Goal: Task Accomplishment & Management: Manage account settings

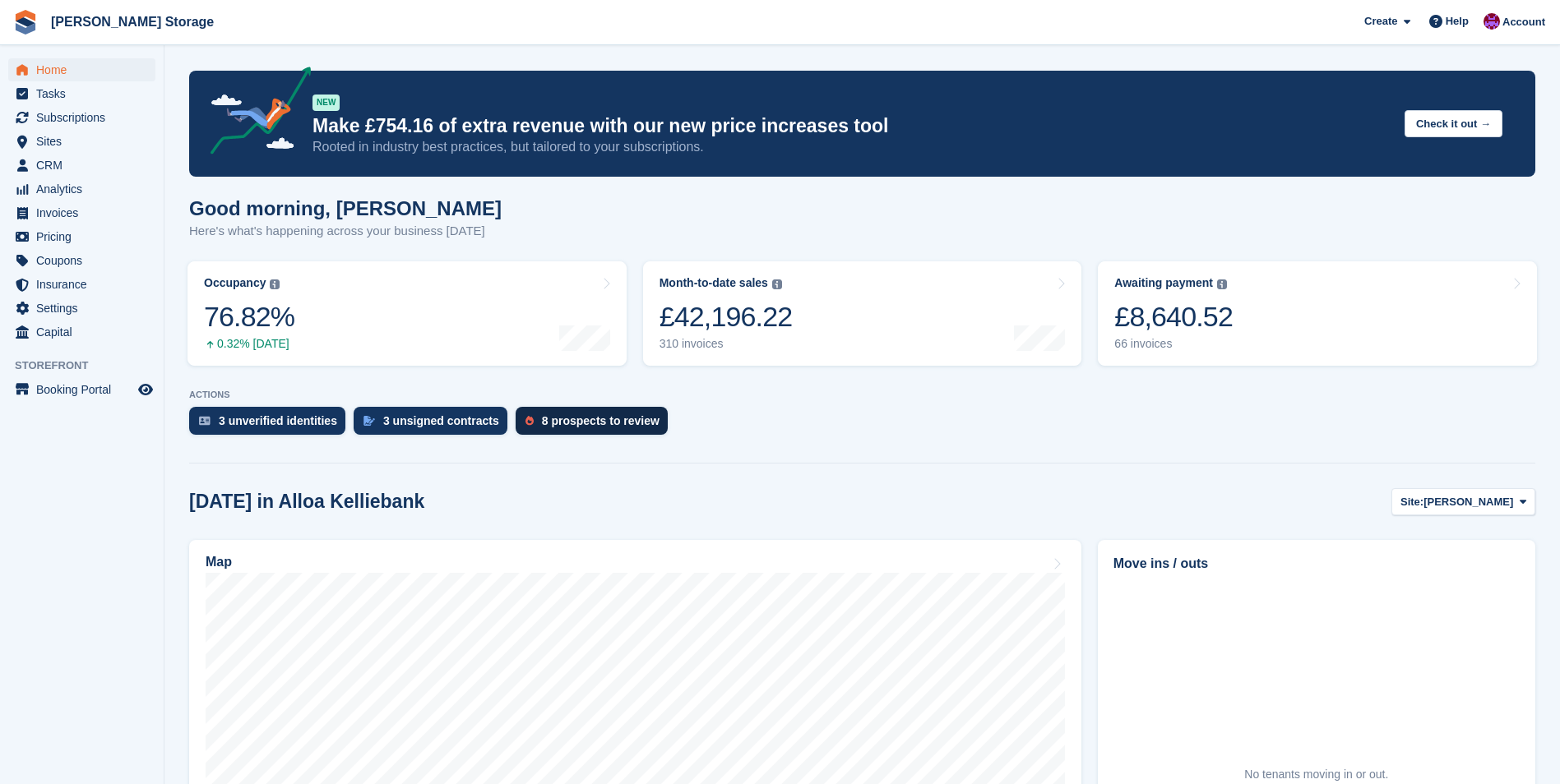
click at [570, 431] on div "8 prospects to review" at bounding box center [592, 421] width 152 height 28
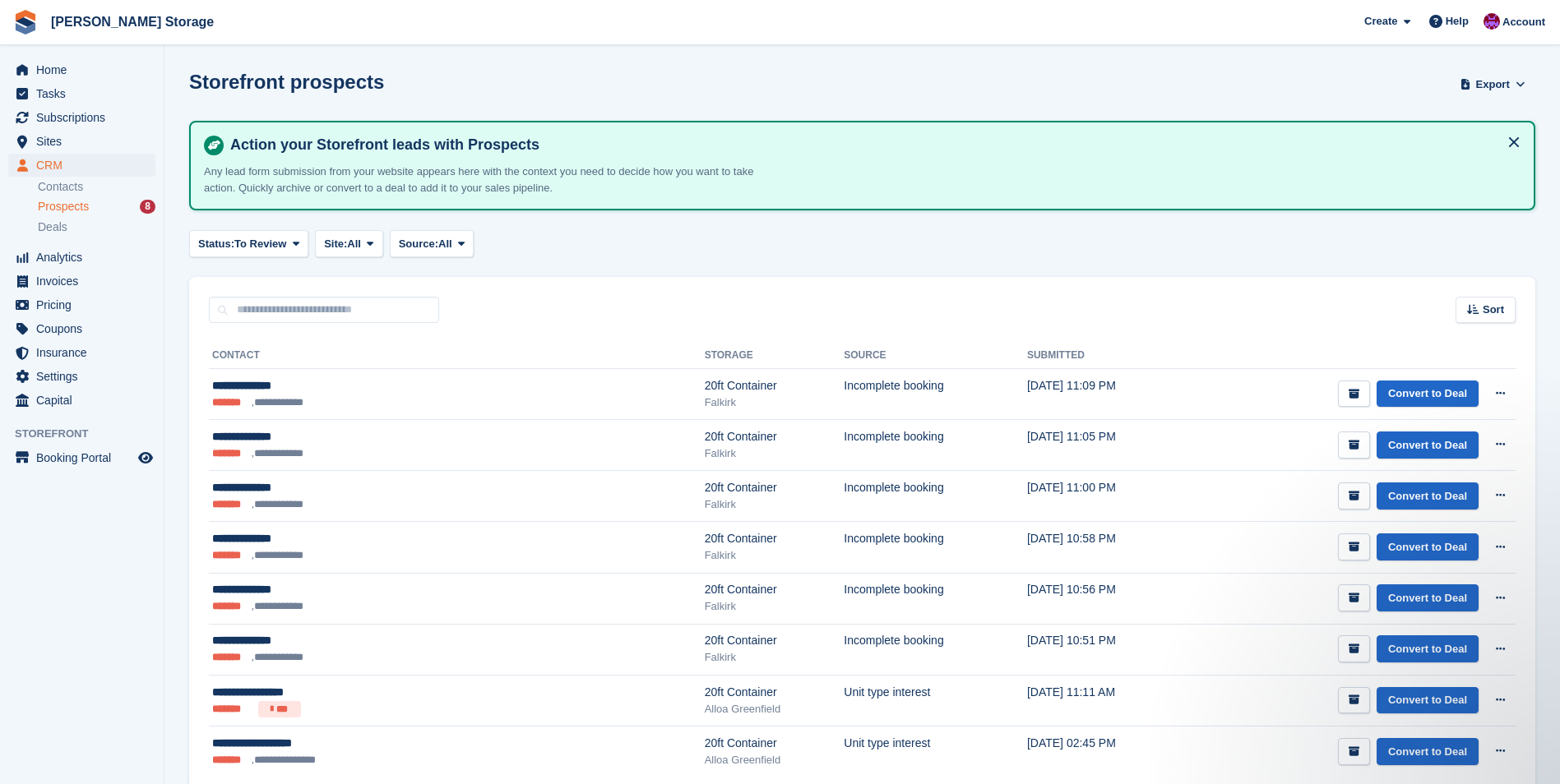
scroll to position [75, 0]
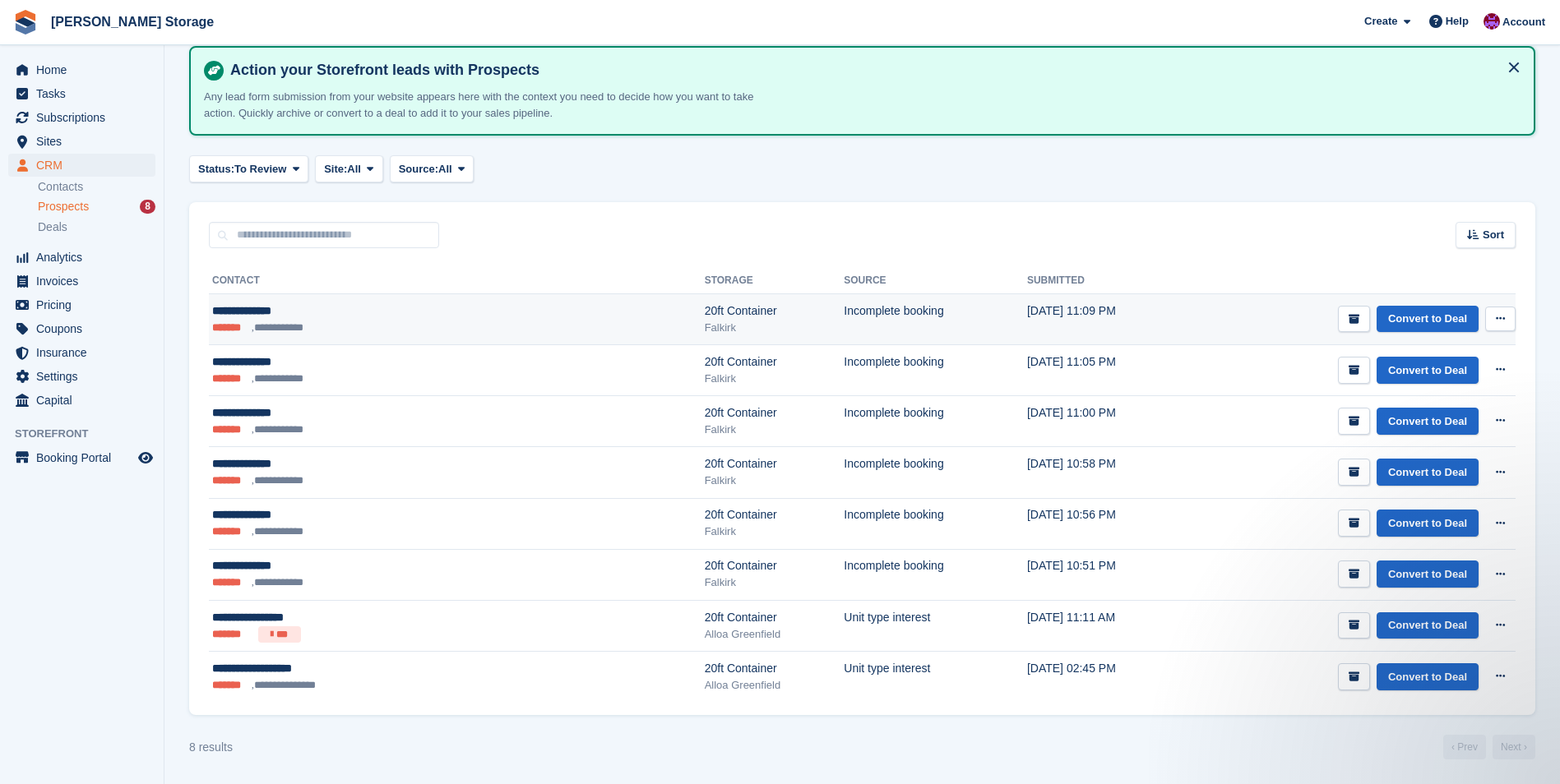
click at [1509, 316] on button at bounding box center [1500, 319] width 31 height 25
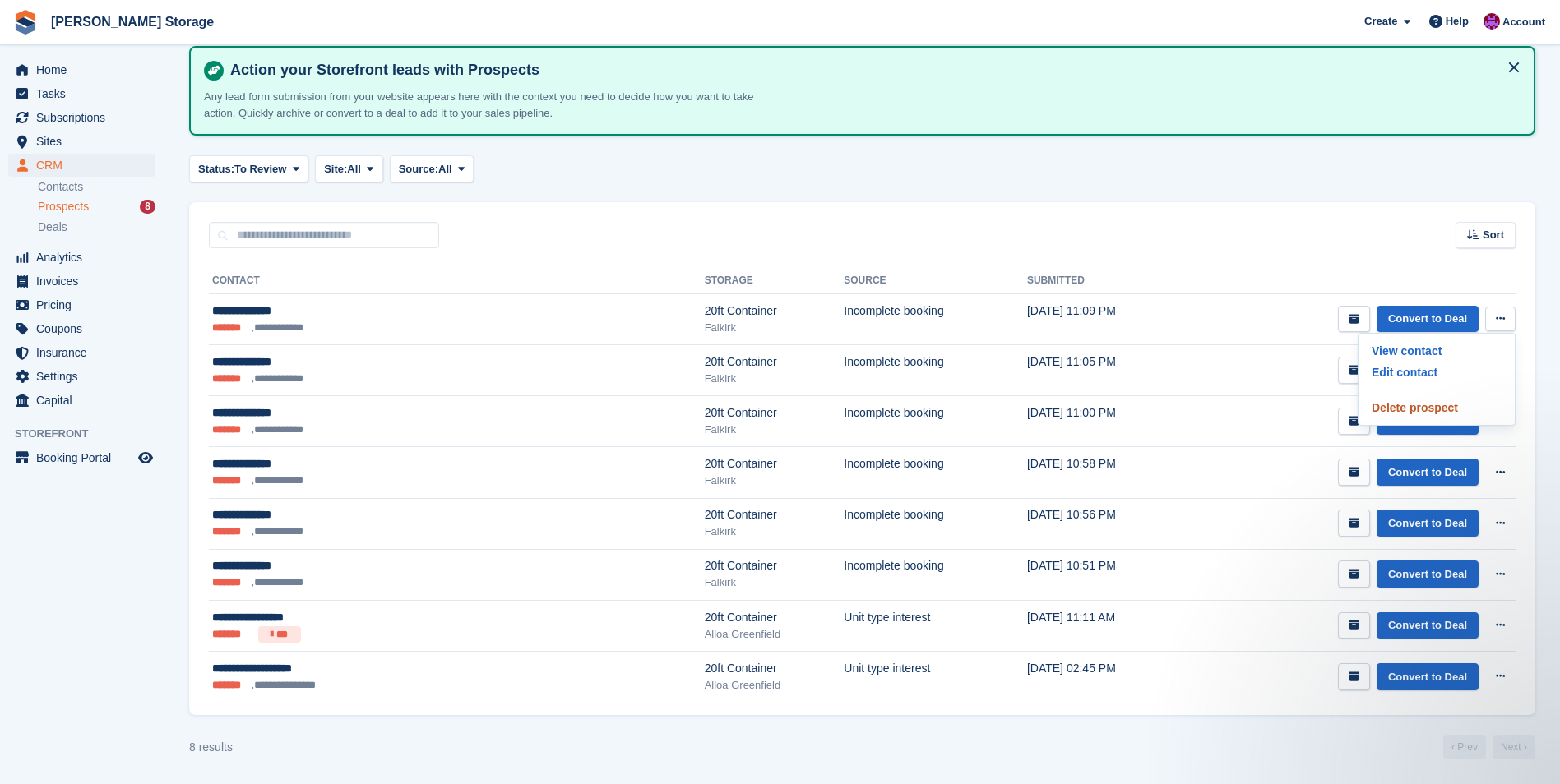
drag, startPoint x: 1445, startPoint y: 406, endPoint x: 914, endPoint y: 70, distance: 628.4
click at [1445, 406] on p "Delete prospect" at bounding box center [1437, 408] width 143 height 22
click at [81, 75] on span "Home" at bounding box center [85, 70] width 99 height 23
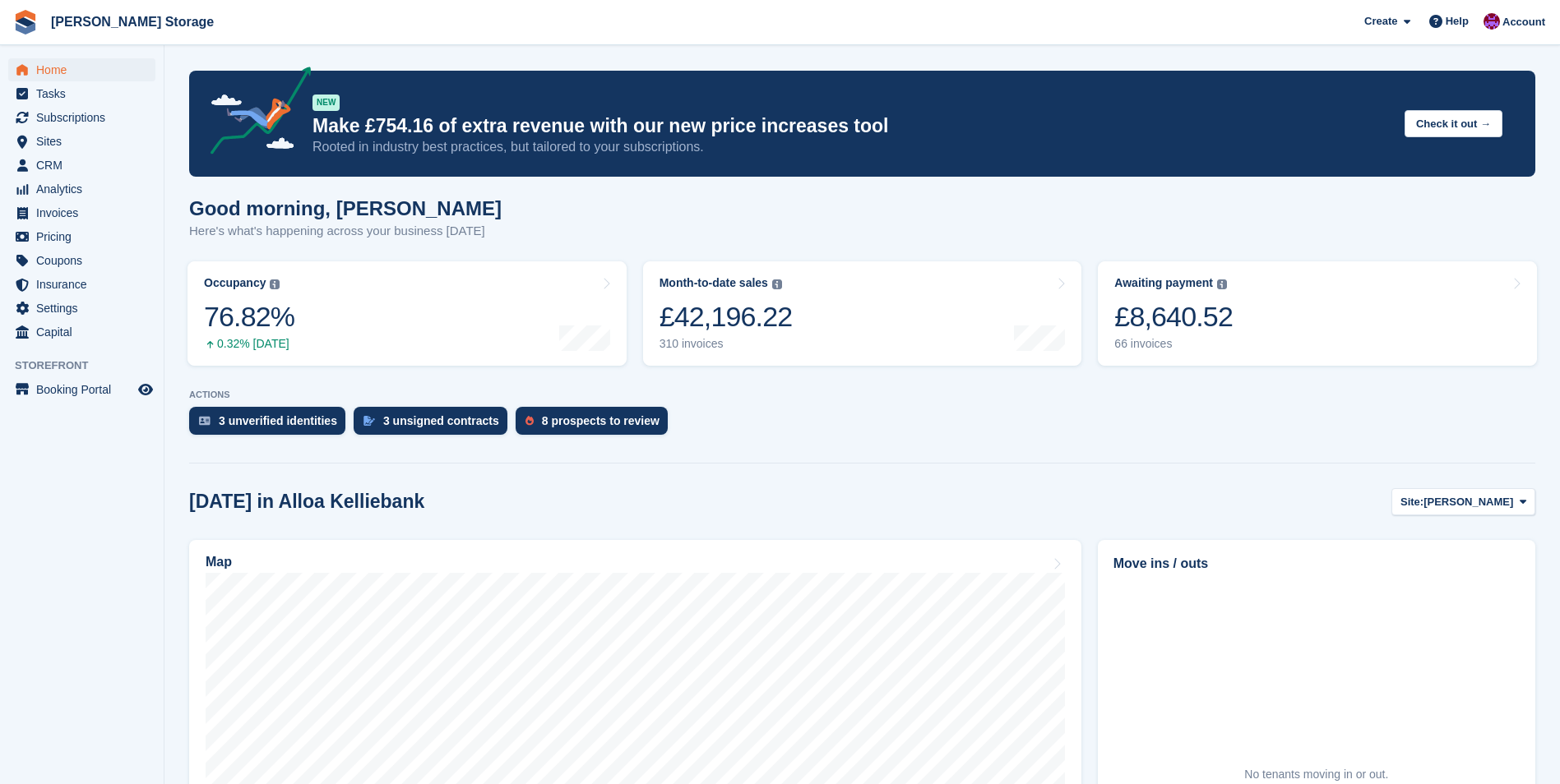
click at [89, 462] on aside "Home Tasks Subscriptions Subscriptions Subscriptions Contracts Price increases …" at bounding box center [82, 397] width 164 height 702
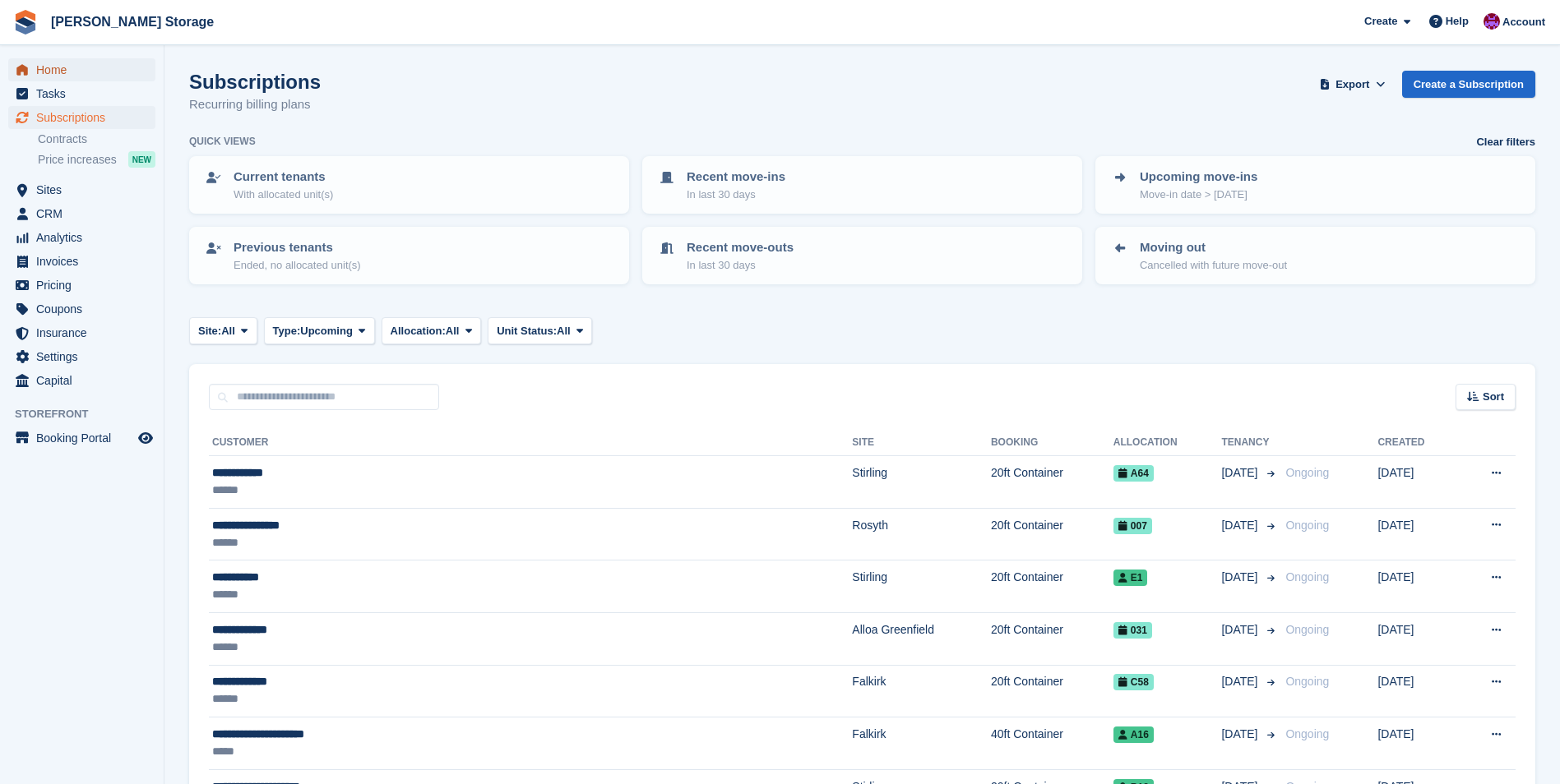
click at [57, 67] on span "Home" at bounding box center [85, 70] width 99 height 23
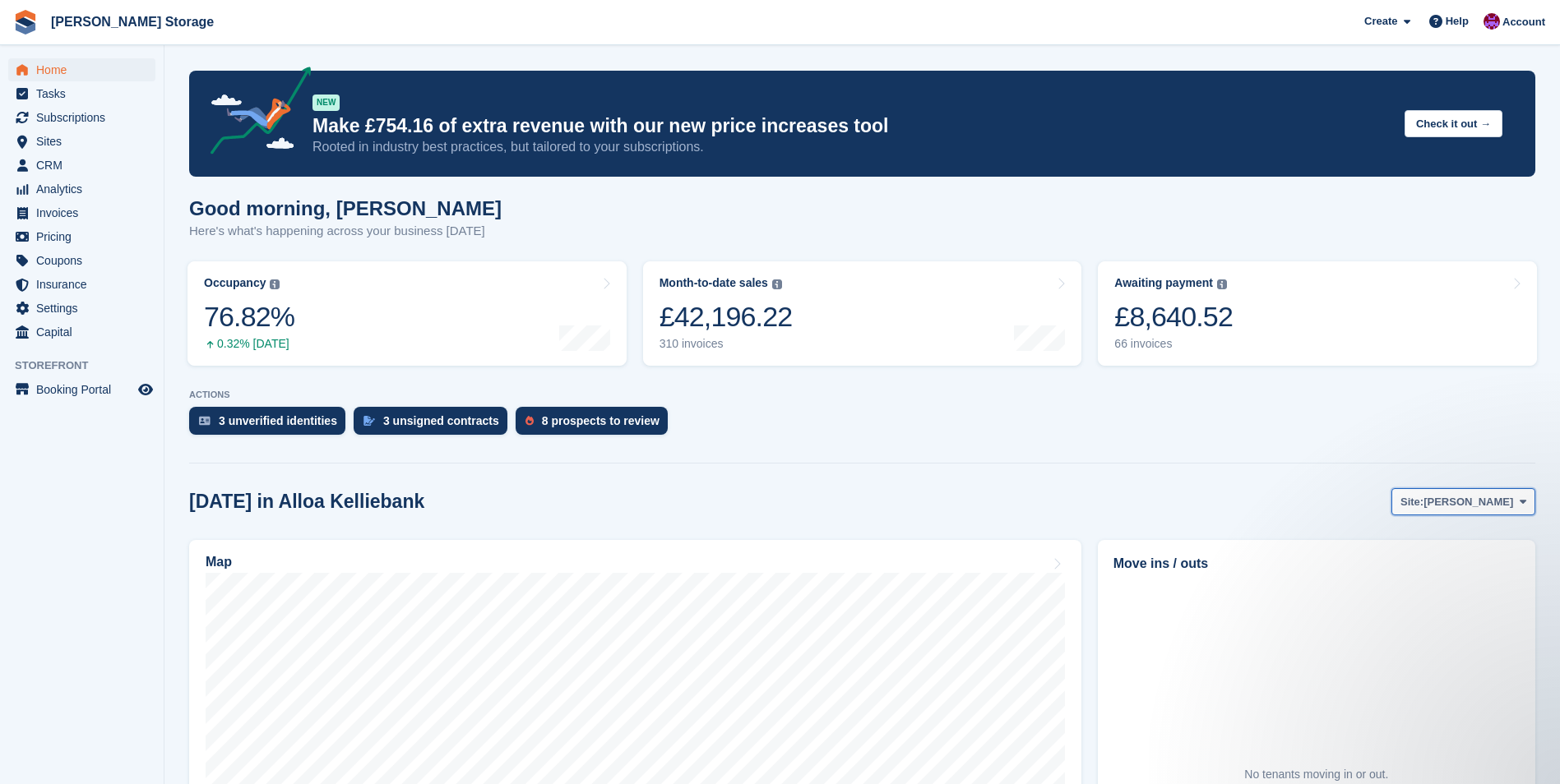
click at [1471, 496] on span "[PERSON_NAME]" at bounding box center [1468, 503] width 89 height 17
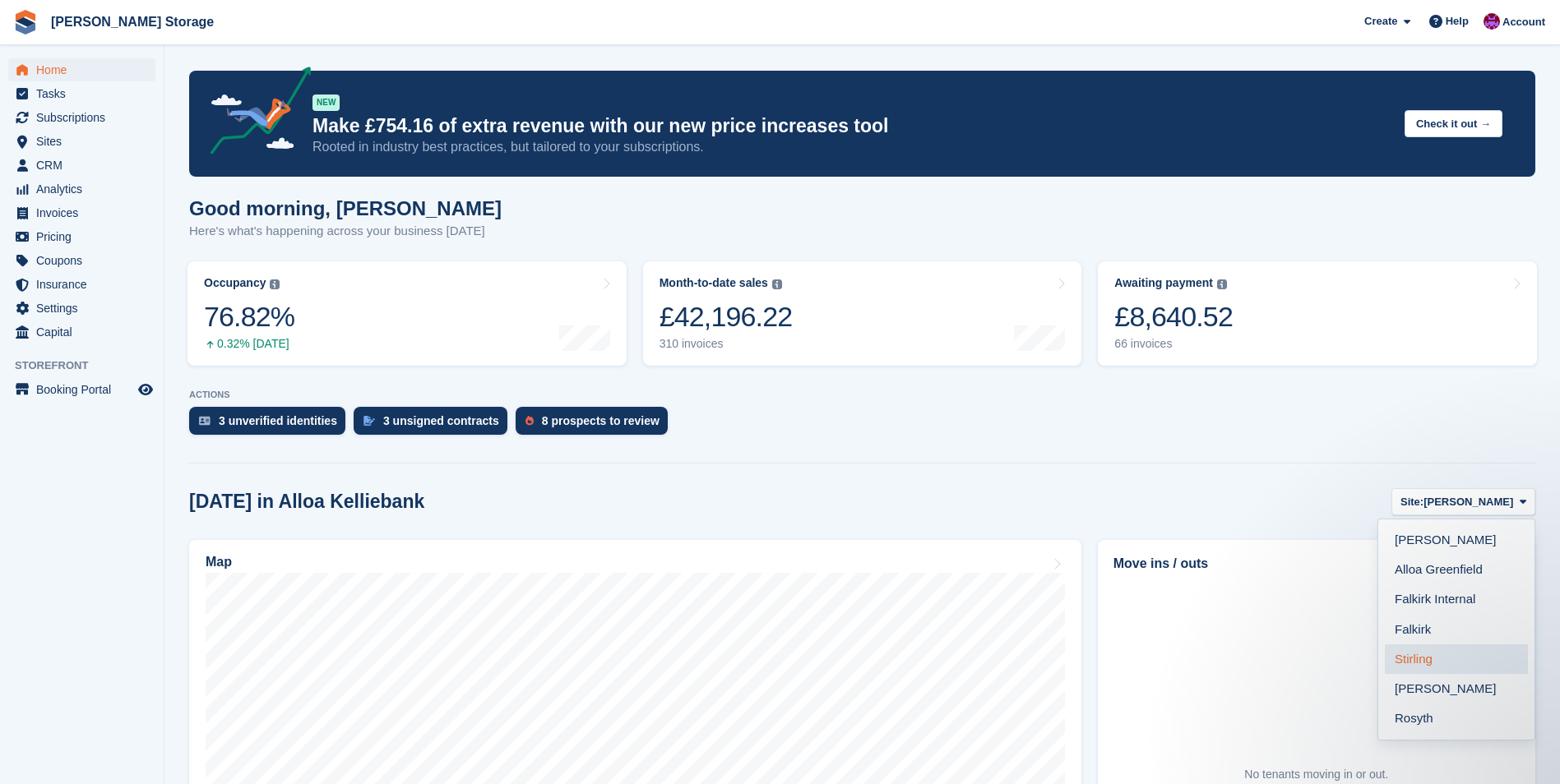
click at [1425, 655] on link "Stirling" at bounding box center [1456, 660] width 143 height 30
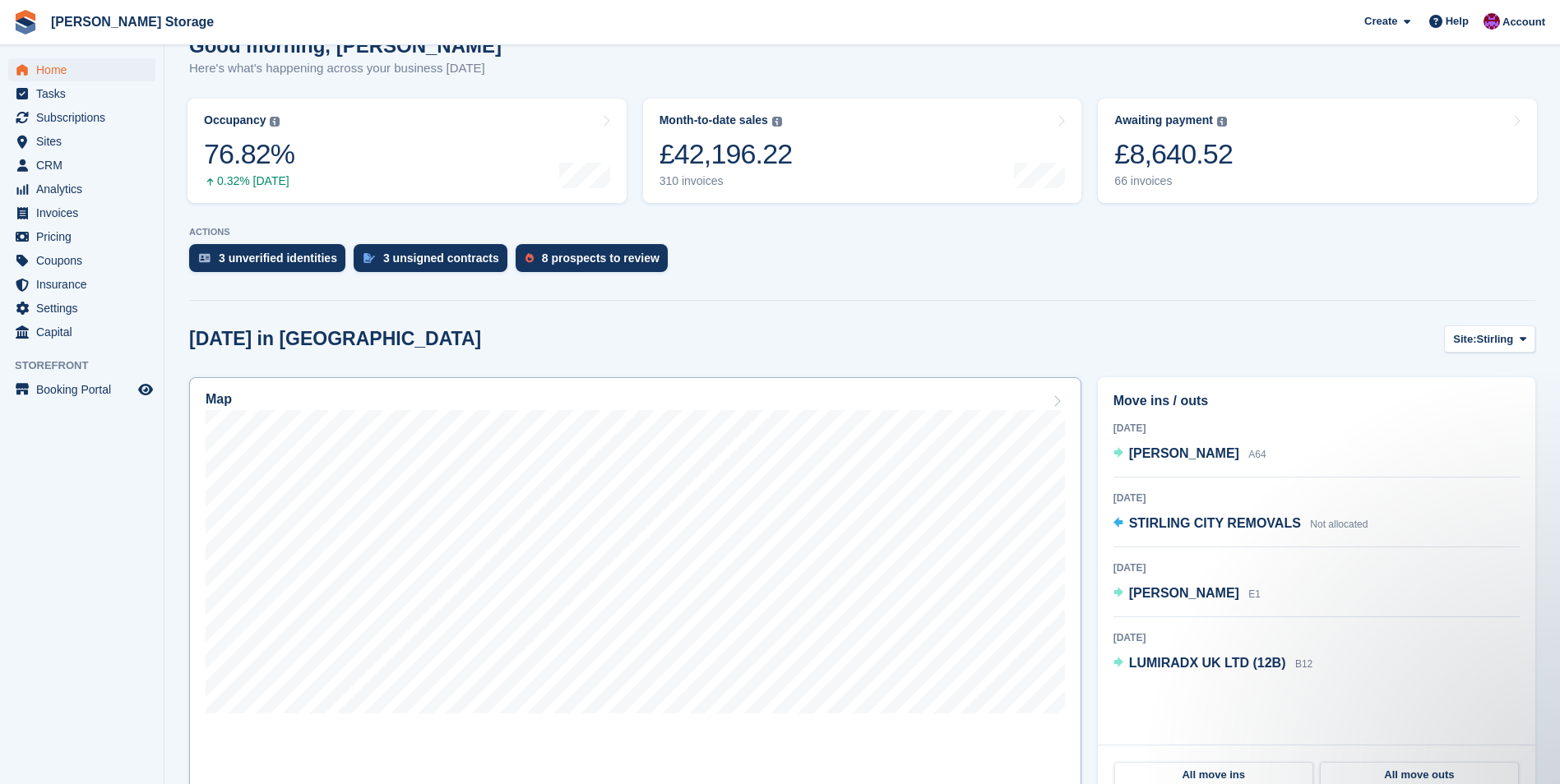
scroll to position [165, 0]
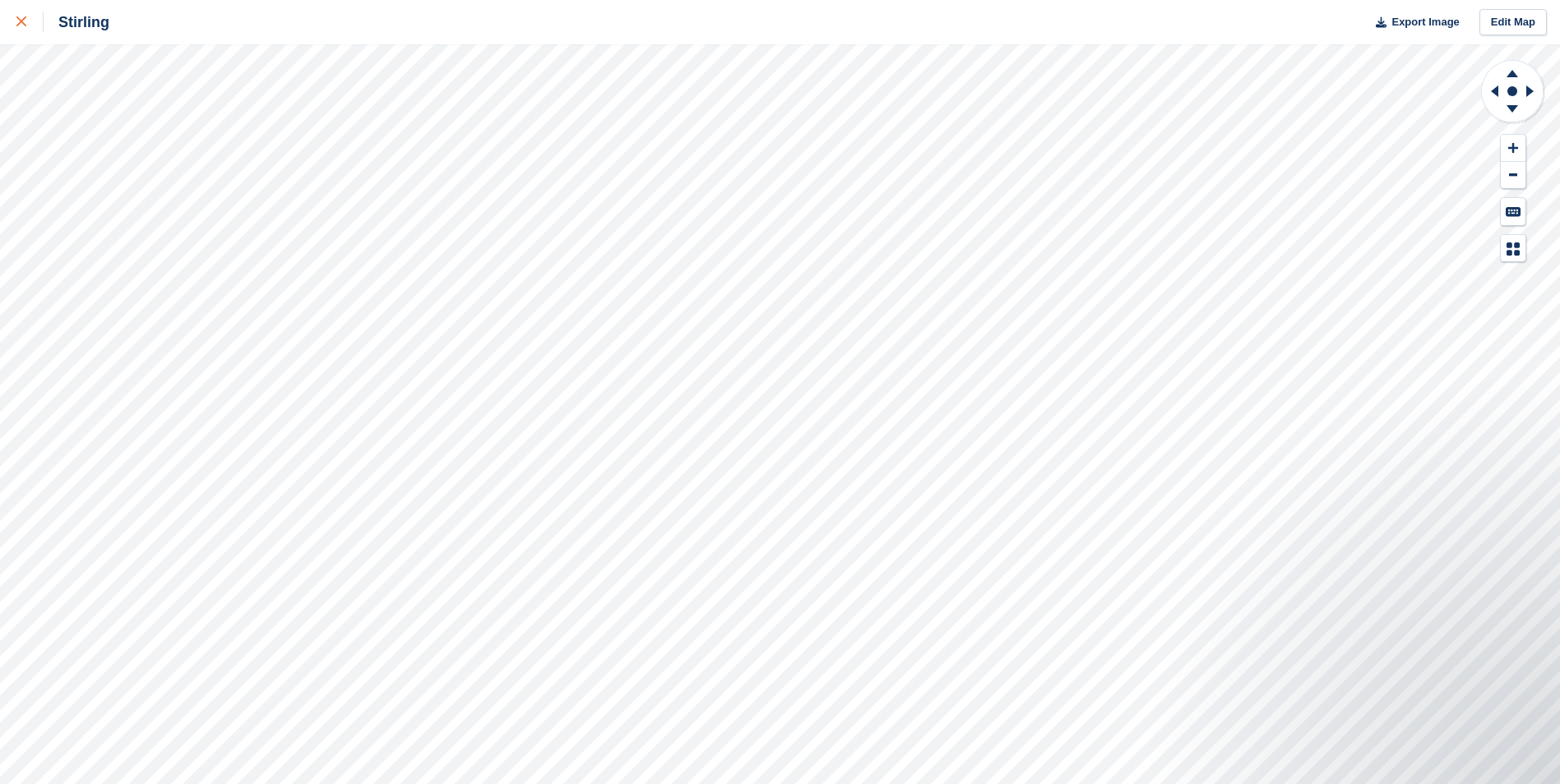
click at [27, 12] on div at bounding box center [30, 22] width 27 height 20
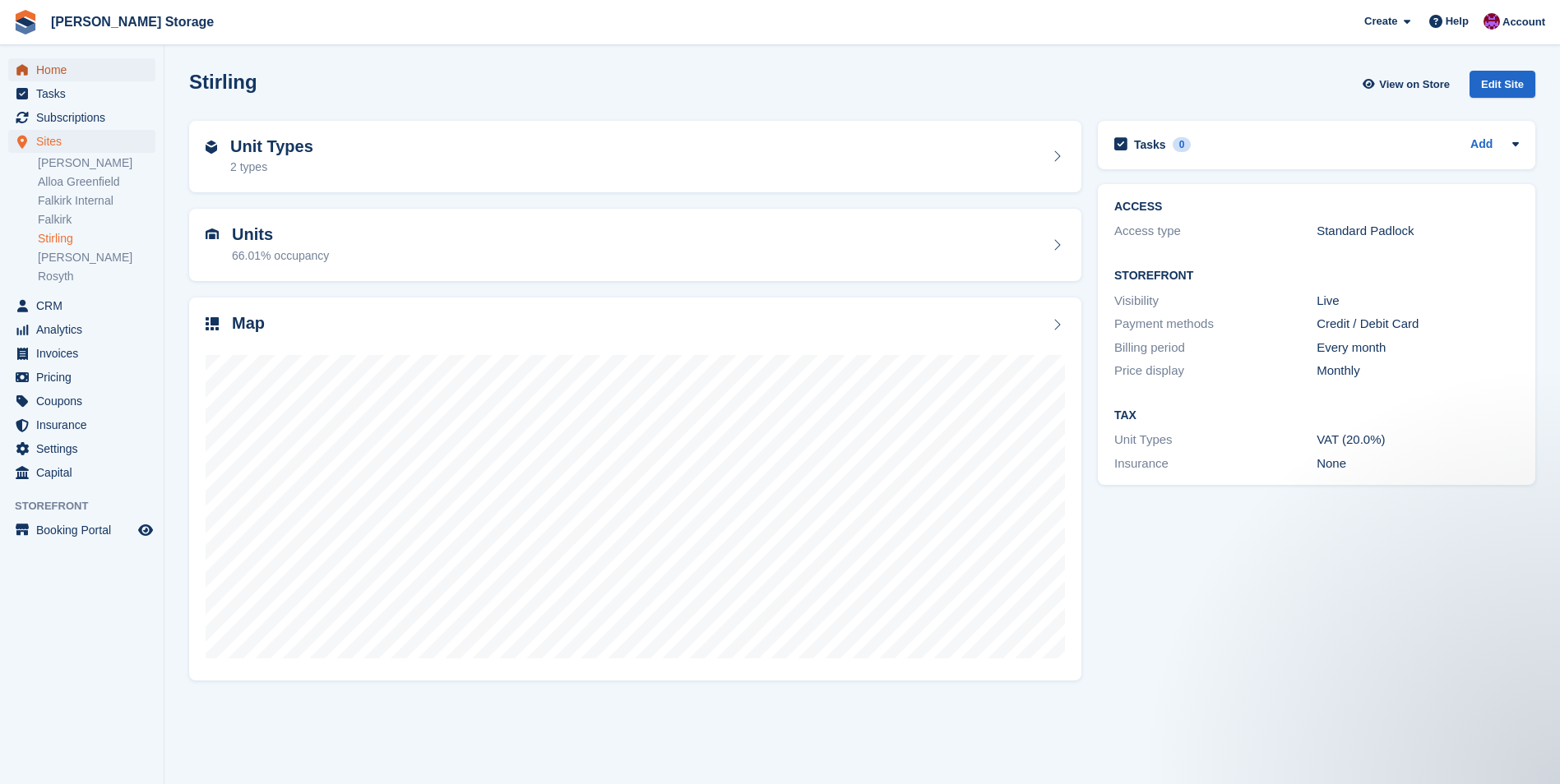
click at [34, 70] on link "Home" at bounding box center [82, 70] width 147 height 23
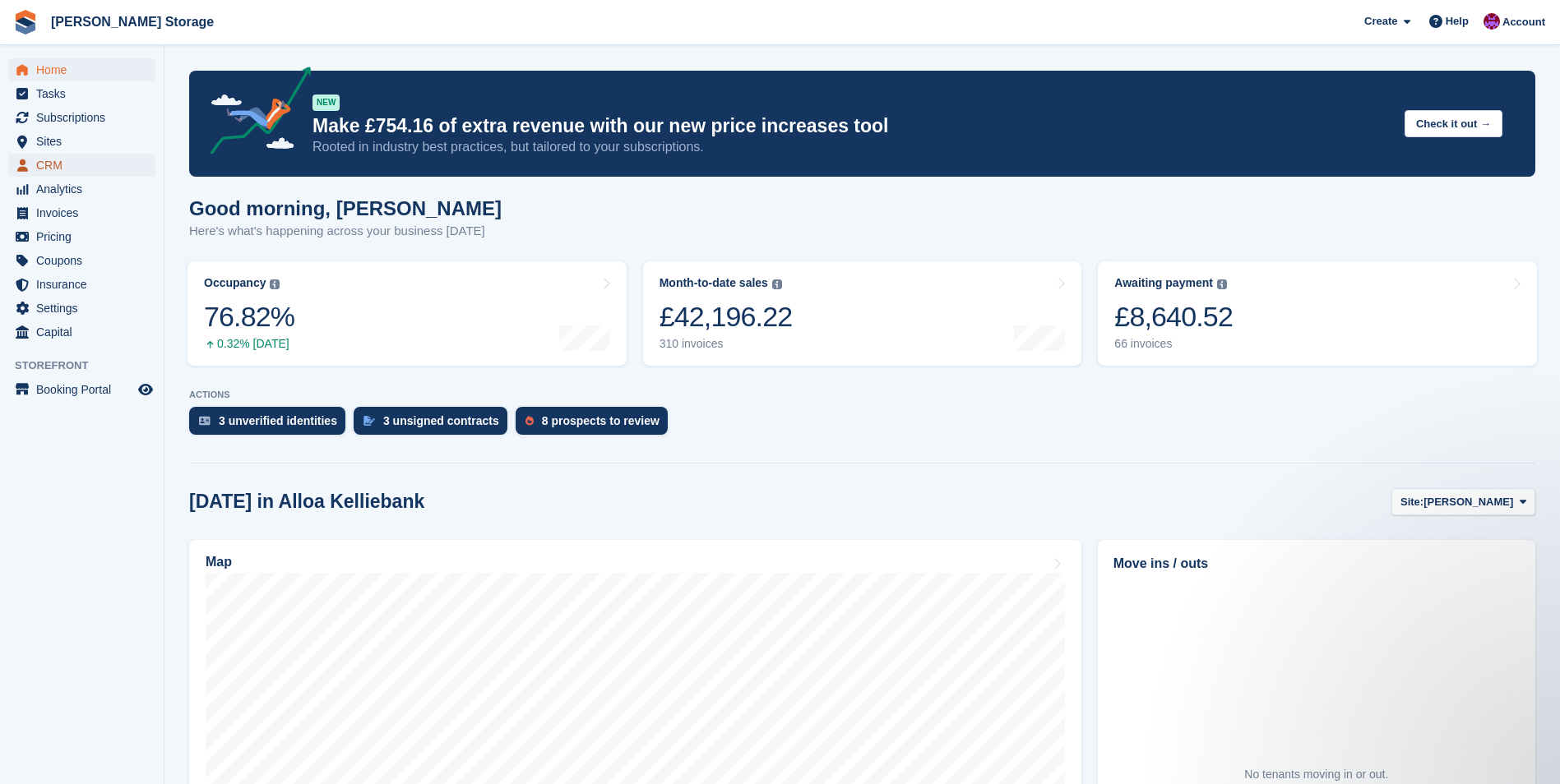
click at [44, 169] on span "CRM" at bounding box center [85, 166] width 99 height 23
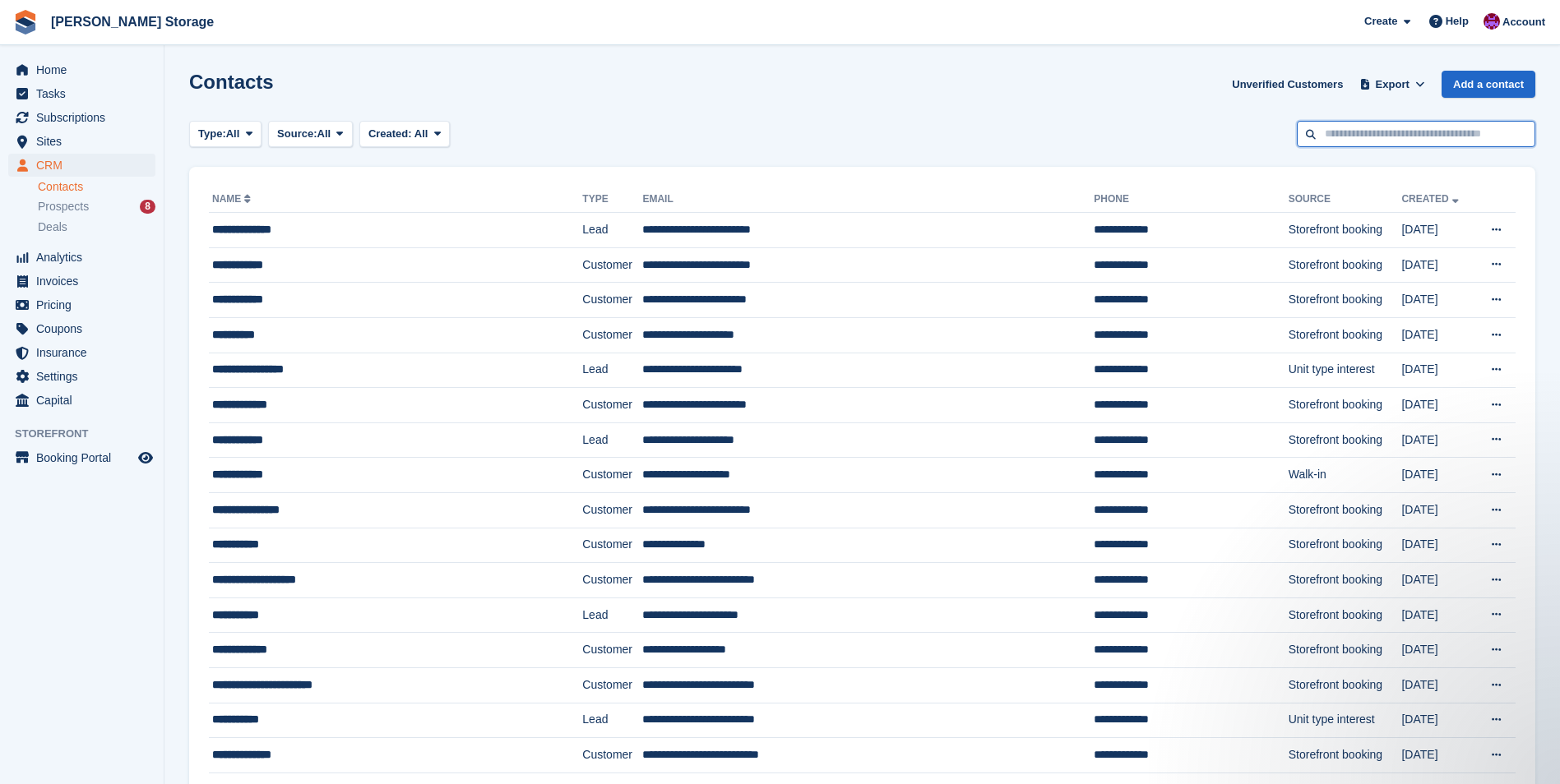
click at [1341, 139] on input "text" at bounding box center [1416, 134] width 238 height 27
type input "****"
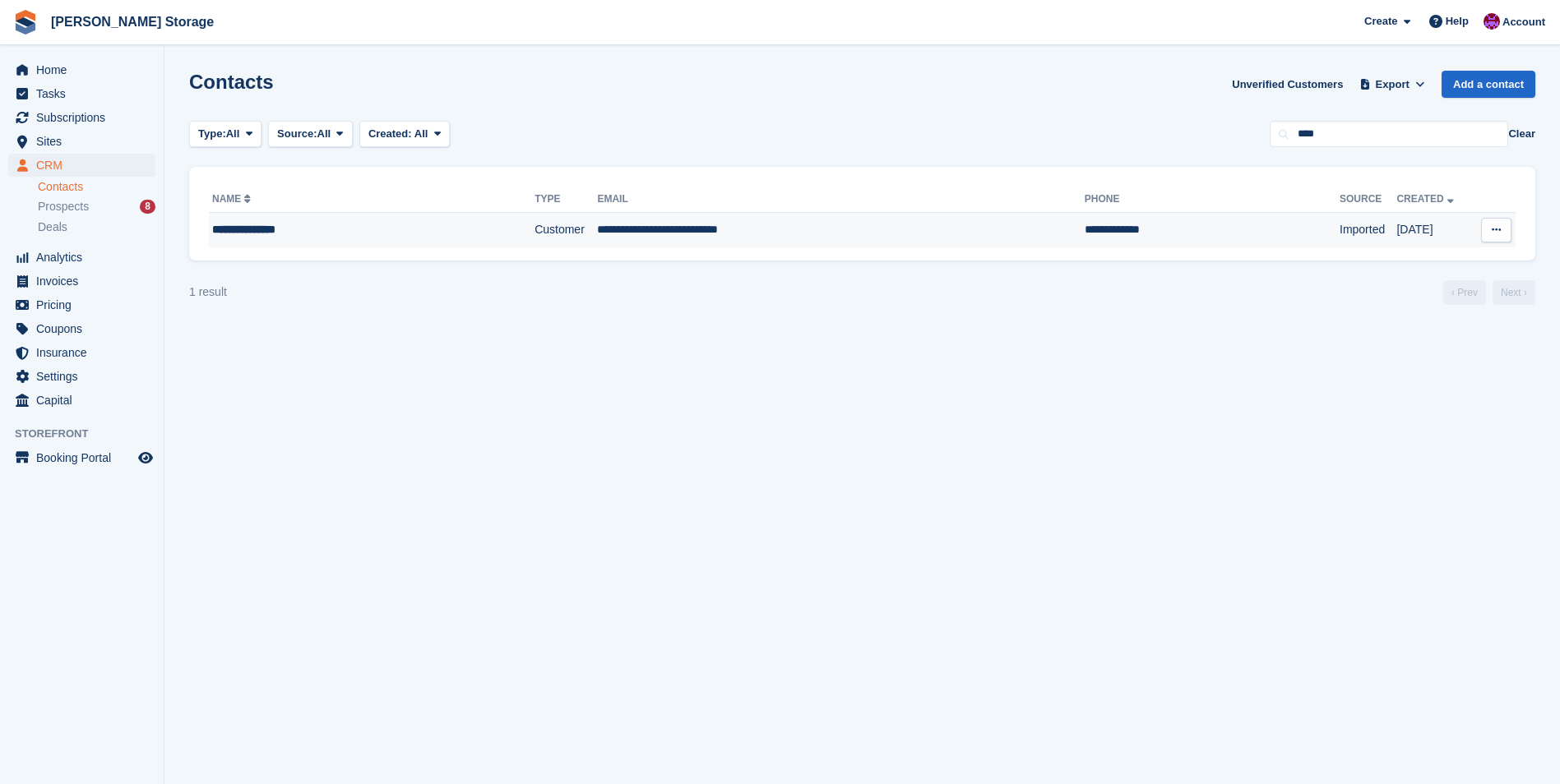
click at [779, 241] on td "**********" at bounding box center [840, 230] width 487 height 35
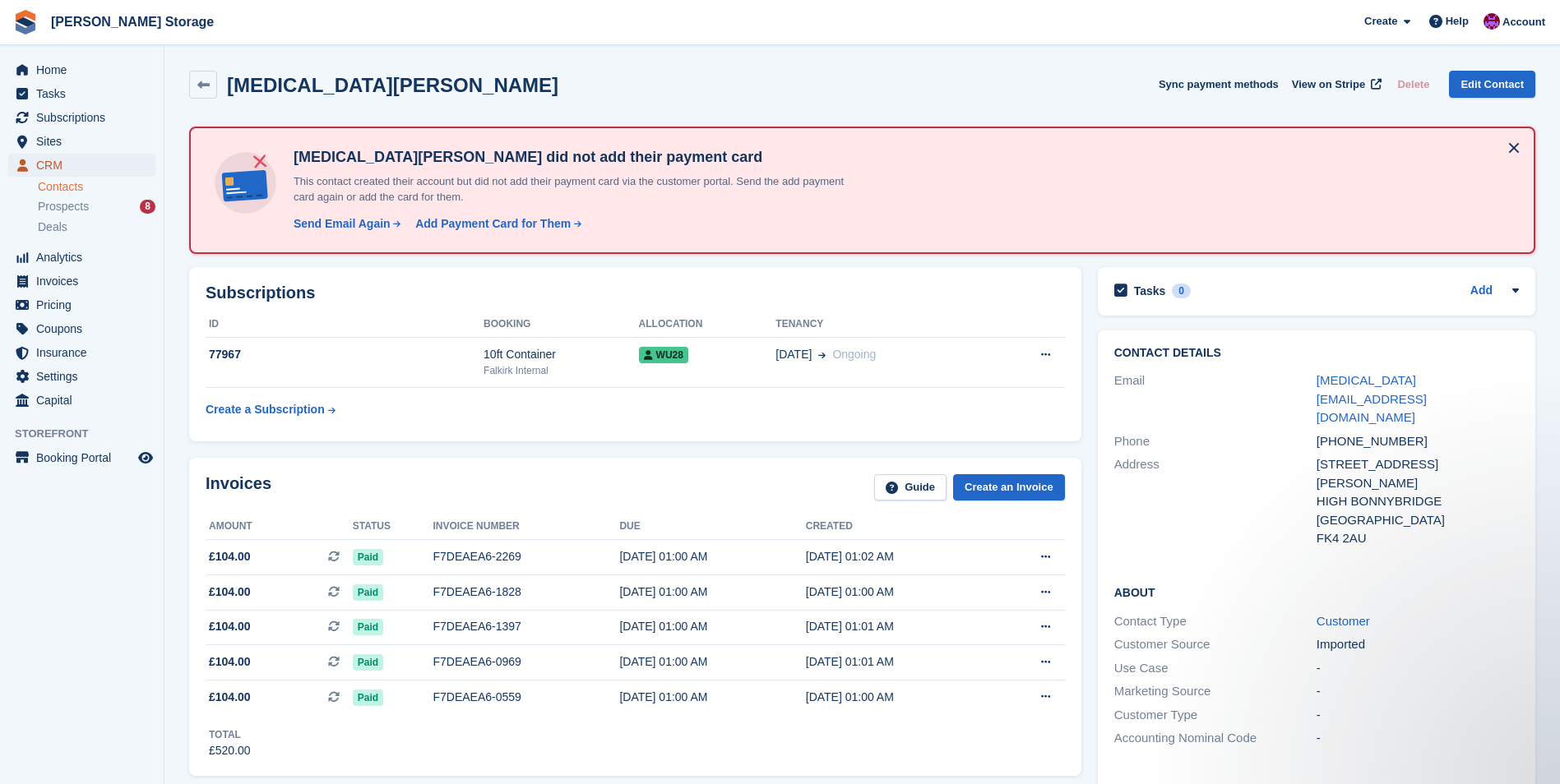
click at [79, 169] on span "CRM" at bounding box center [85, 166] width 99 height 23
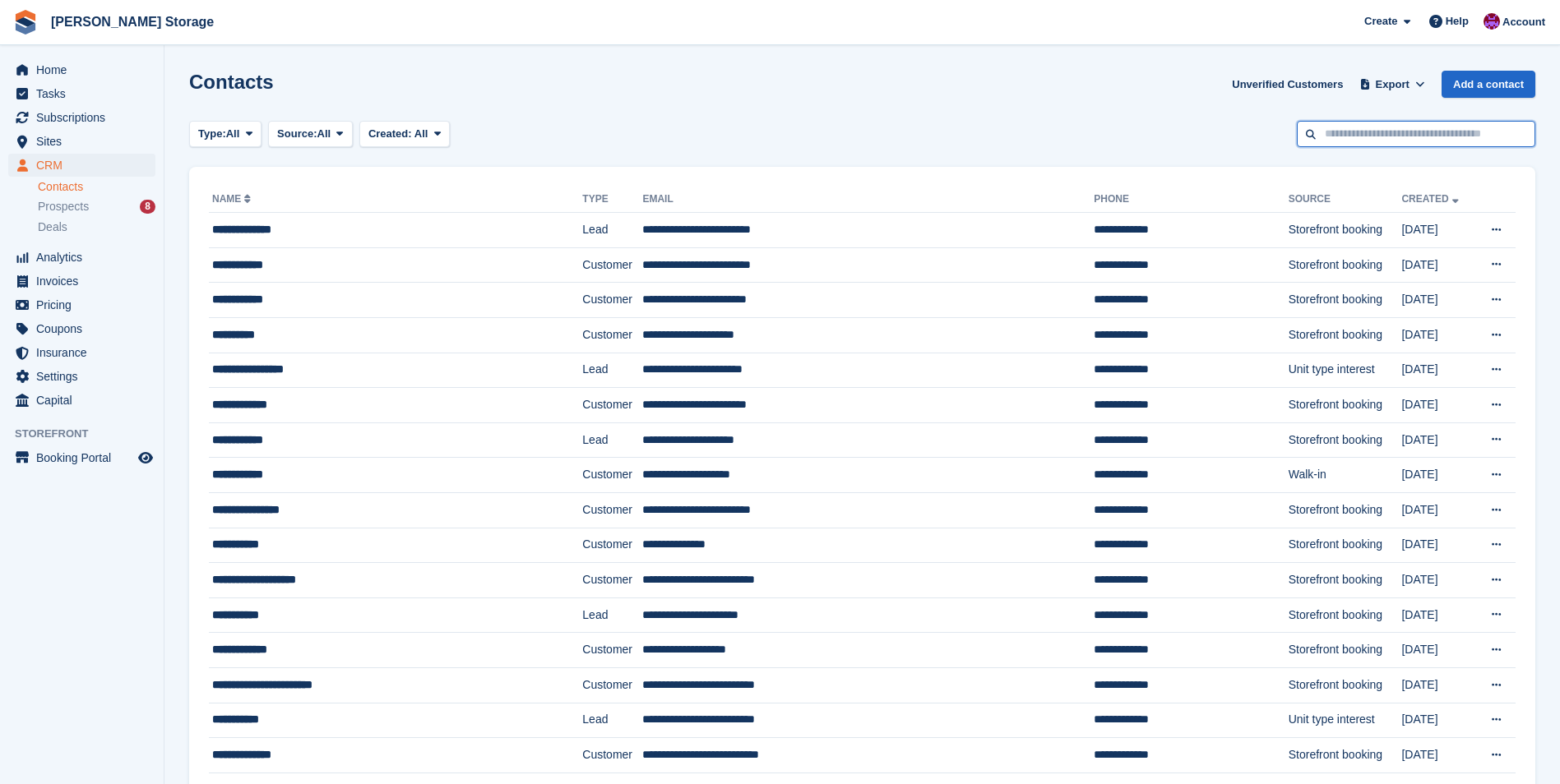
click at [1426, 124] on input "text" at bounding box center [1416, 134] width 238 height 27
type input "***"
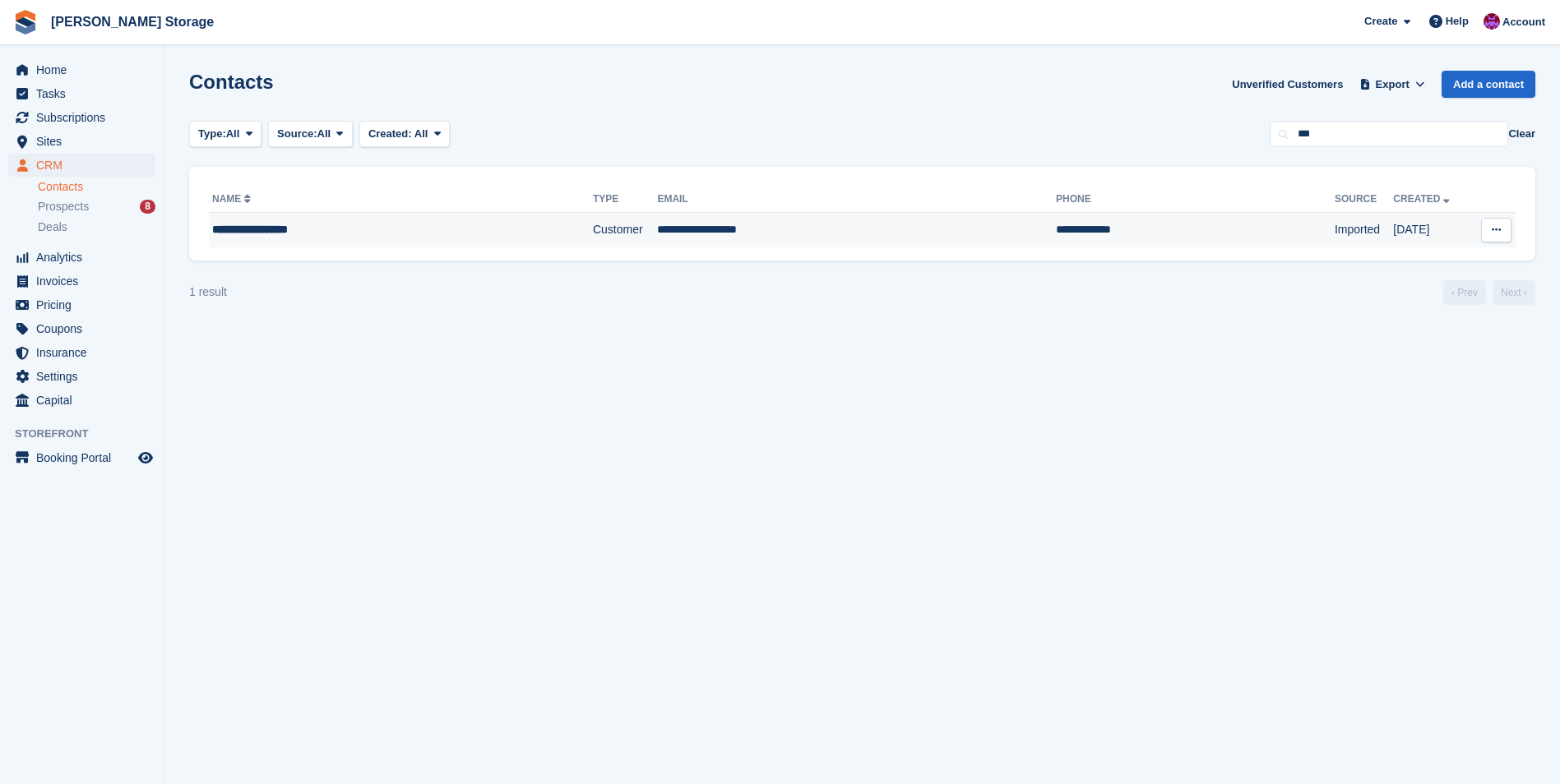
click at [893, 216] on td "**********" at bounding box center [856, 230] width 399 height 35
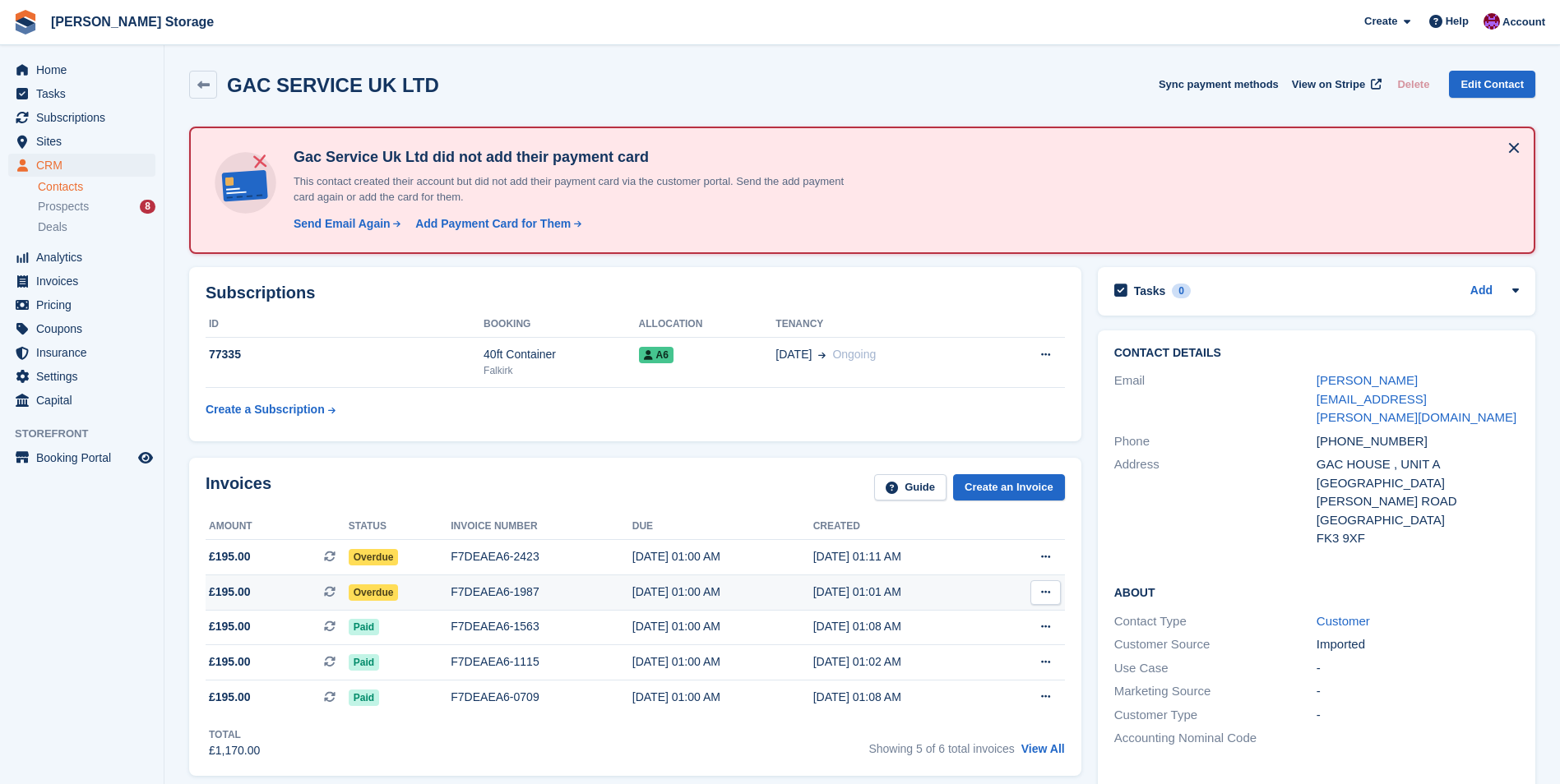
click at [386, 591] on span "Overdue" at bounding box center [373, 593] width 51 height 17
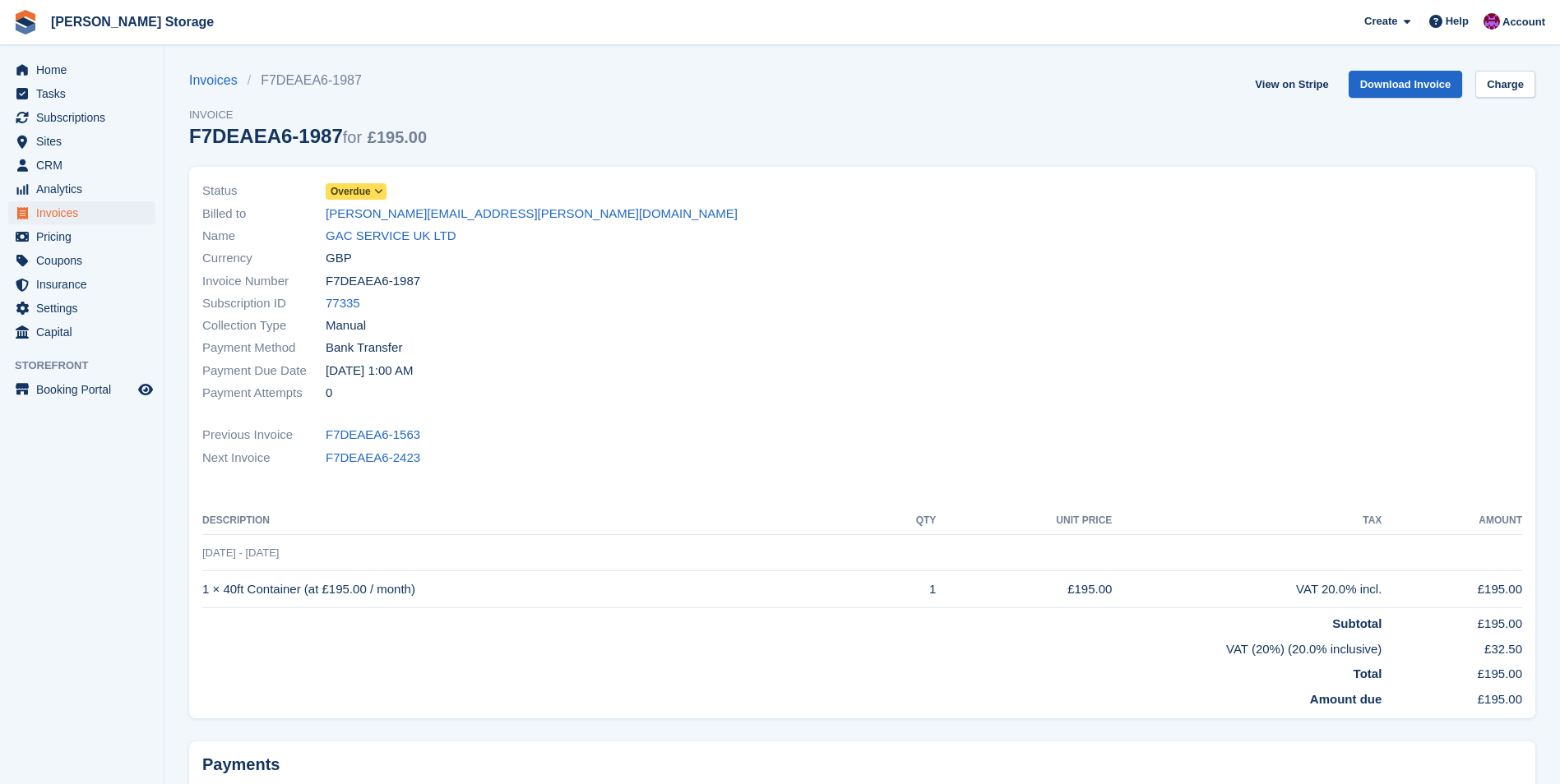
click at [375, 191] on icon at bounding box center [378, 191] width 9 height 10
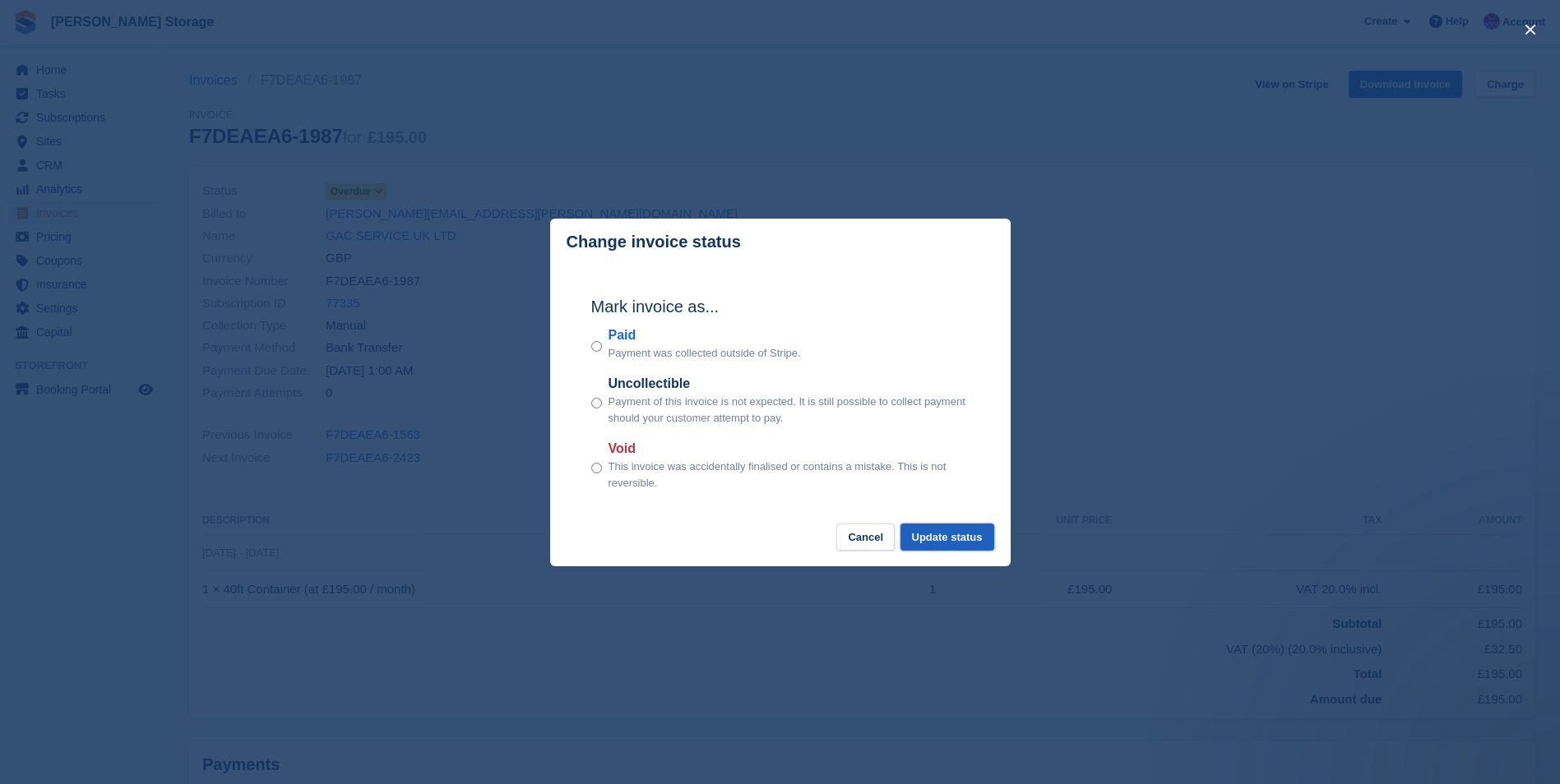
click at [945, 540] on button "Update status" at bounding box center [946, 537] width 94 height 27
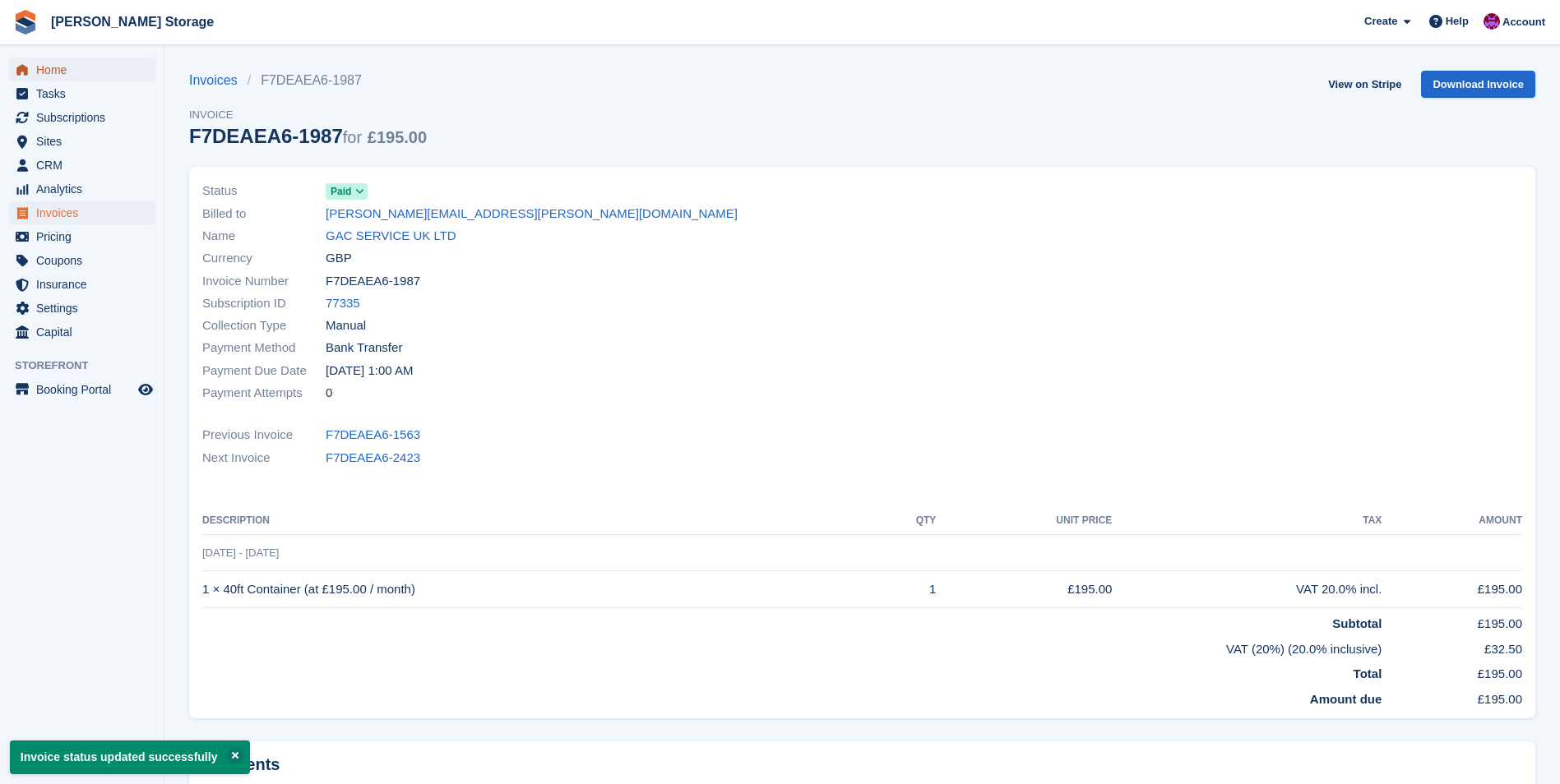
click at [60, 67] on span "Home" at bounding box center [85, 70] width 99 height 23
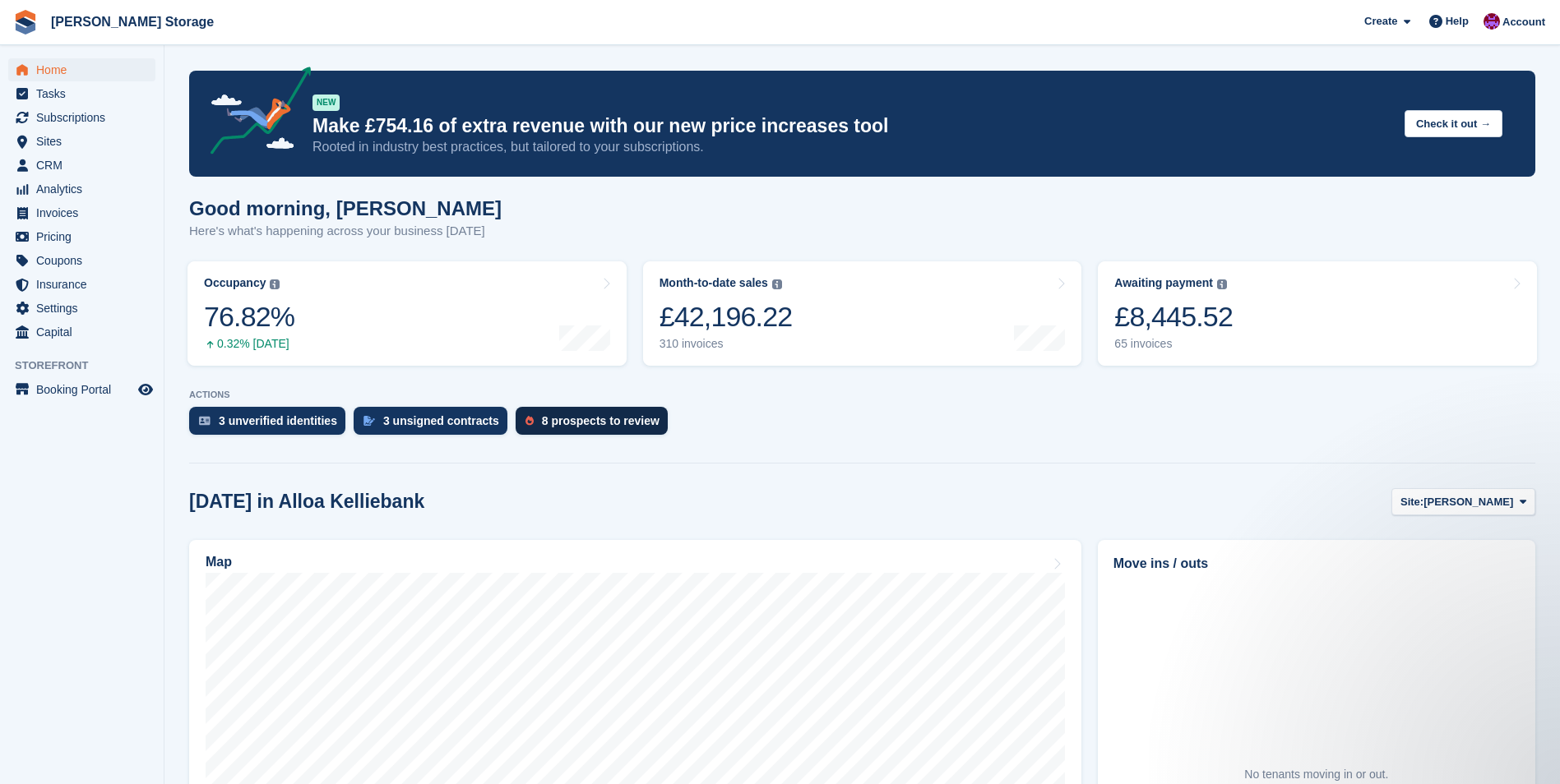
click at [576, 425] on div "8 prospects to review" at bounding box center [600, 421] width 118 height 13
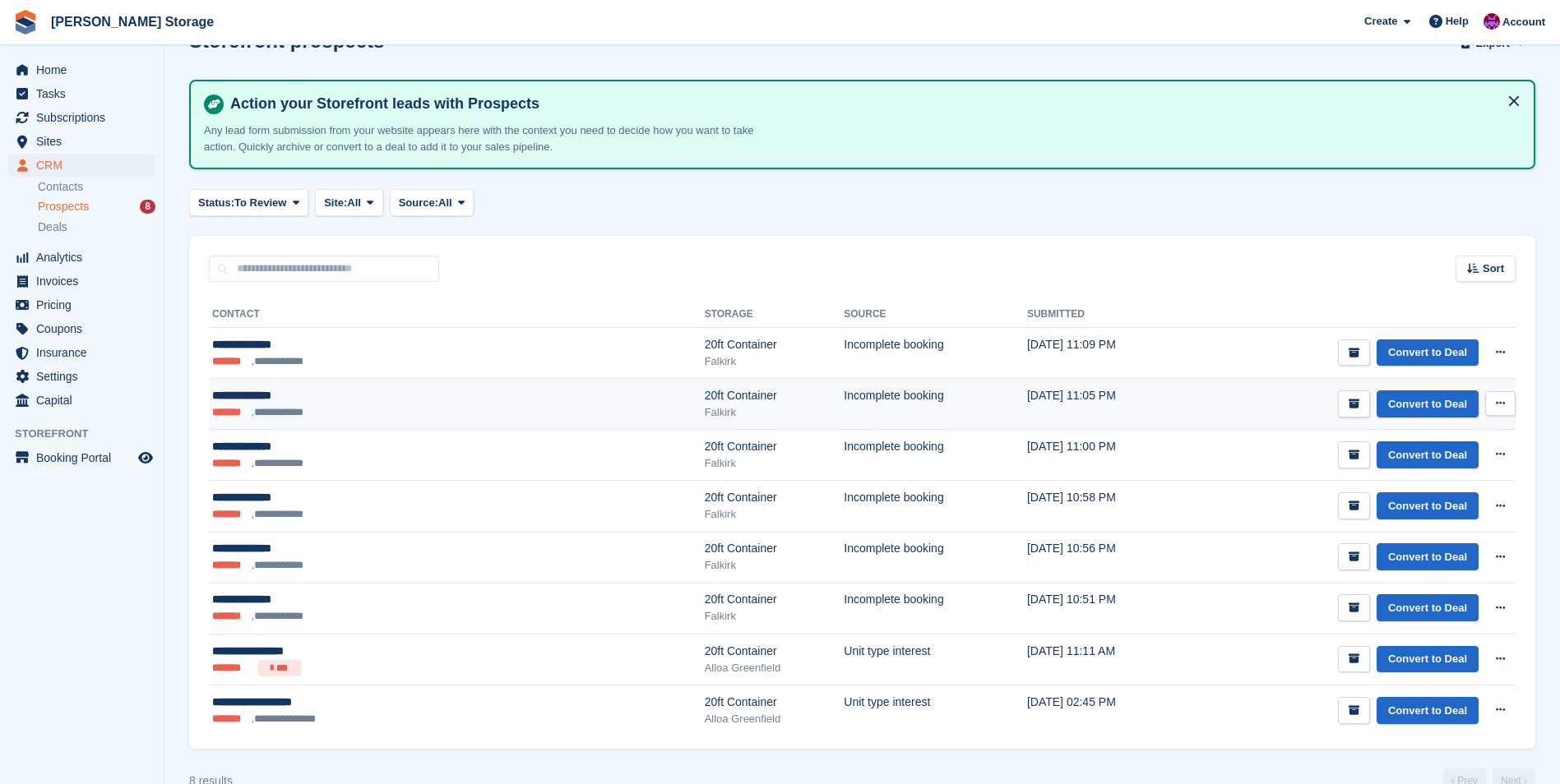
scroll to position [75, 0]
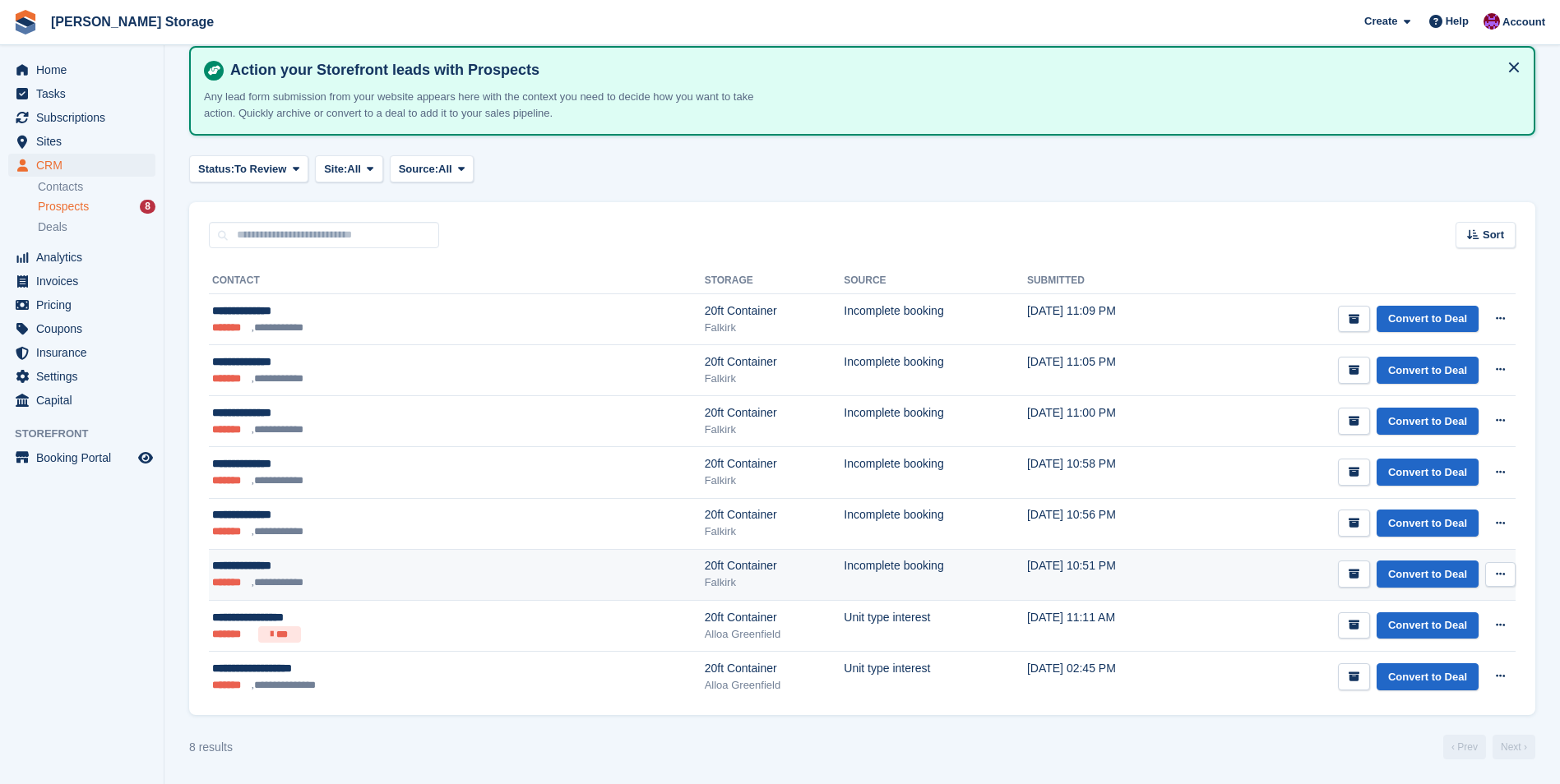
click at [1499, 577] on icon at bounding box center [1500, 574] width 9 height 11
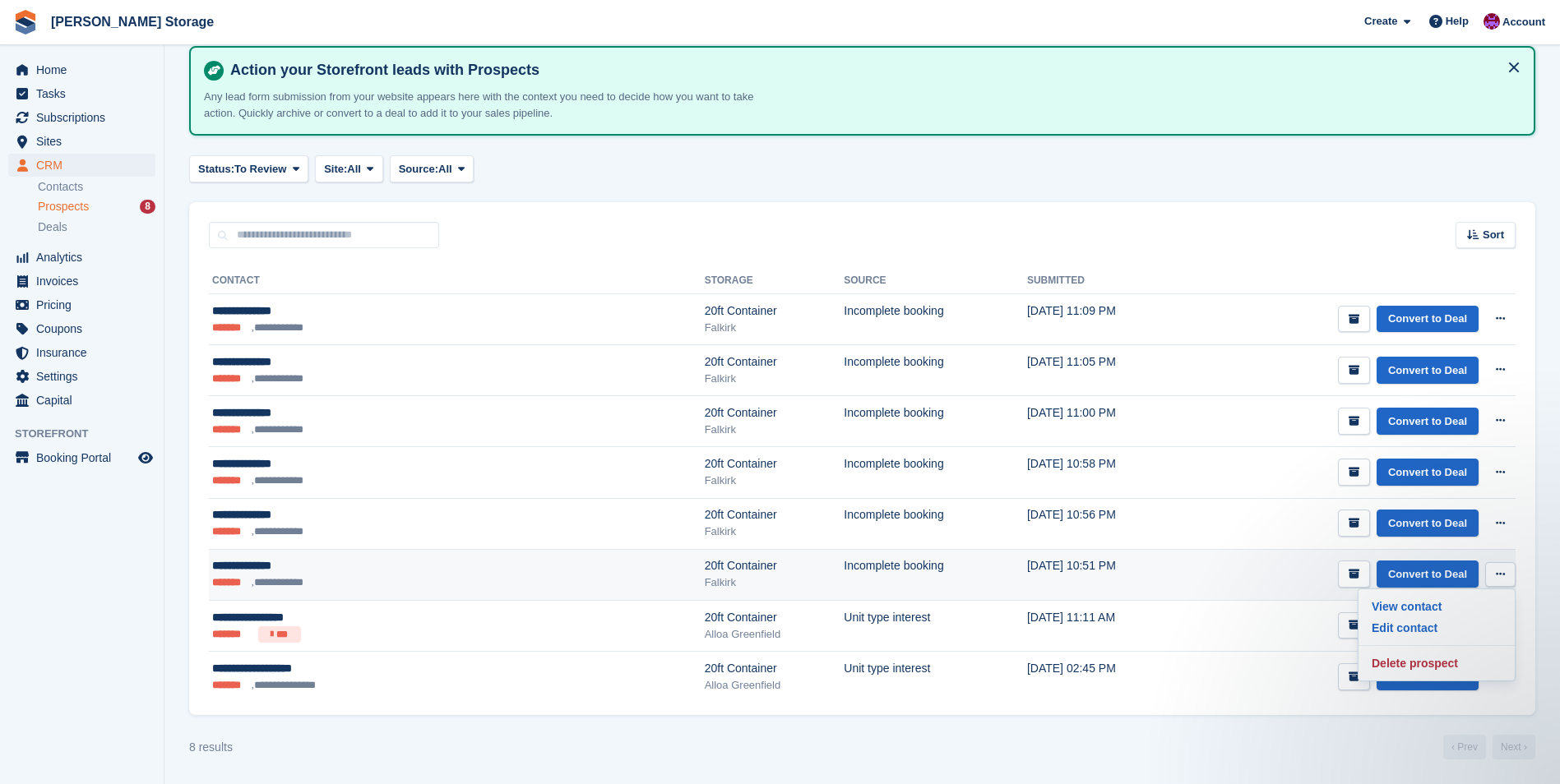
scroll to position [0, 0]
click at [1421, 671] on p "Delete prospect" at bounding box center [1437, 664] width 143 height 22
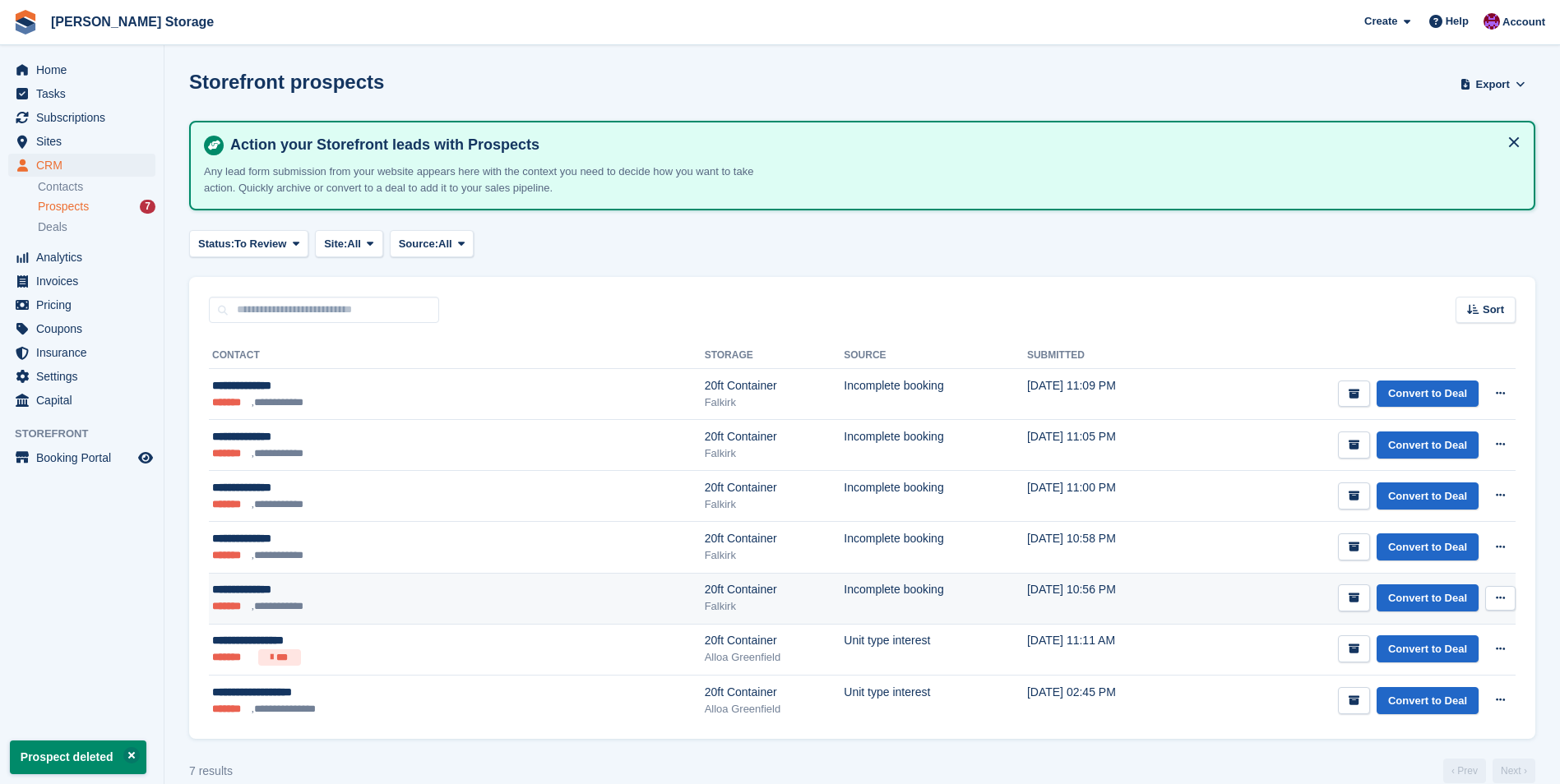
click at [1498, 596] on icon at bounding box center [1500, 598] width 9 height 11
click at [1386, 683] on p "Delete prospect" at bounding box center [1437, 687] width 143 height 22
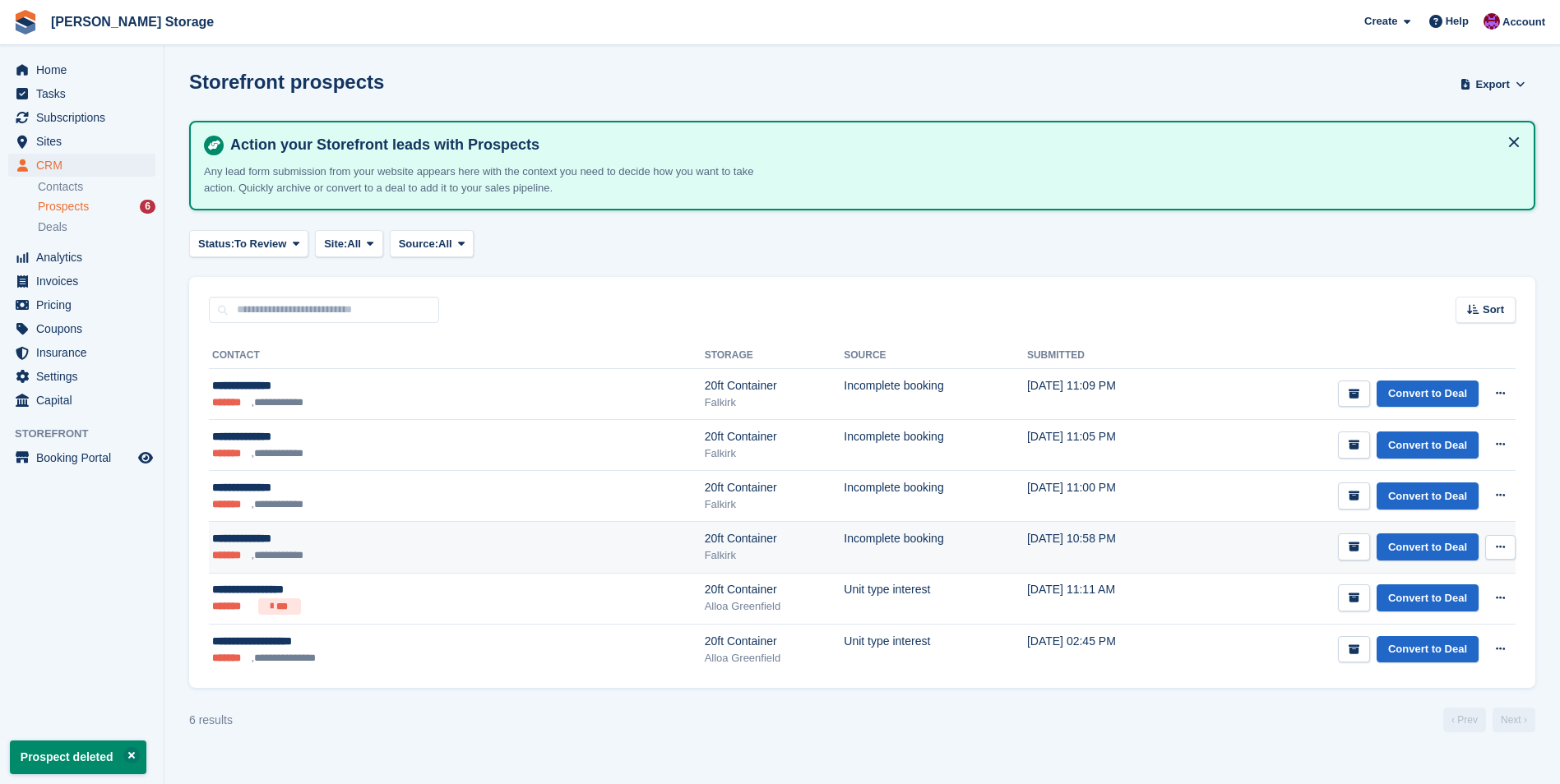
click at [1494, 549] on button at bounding box center [1500, 548] width 31 height 25
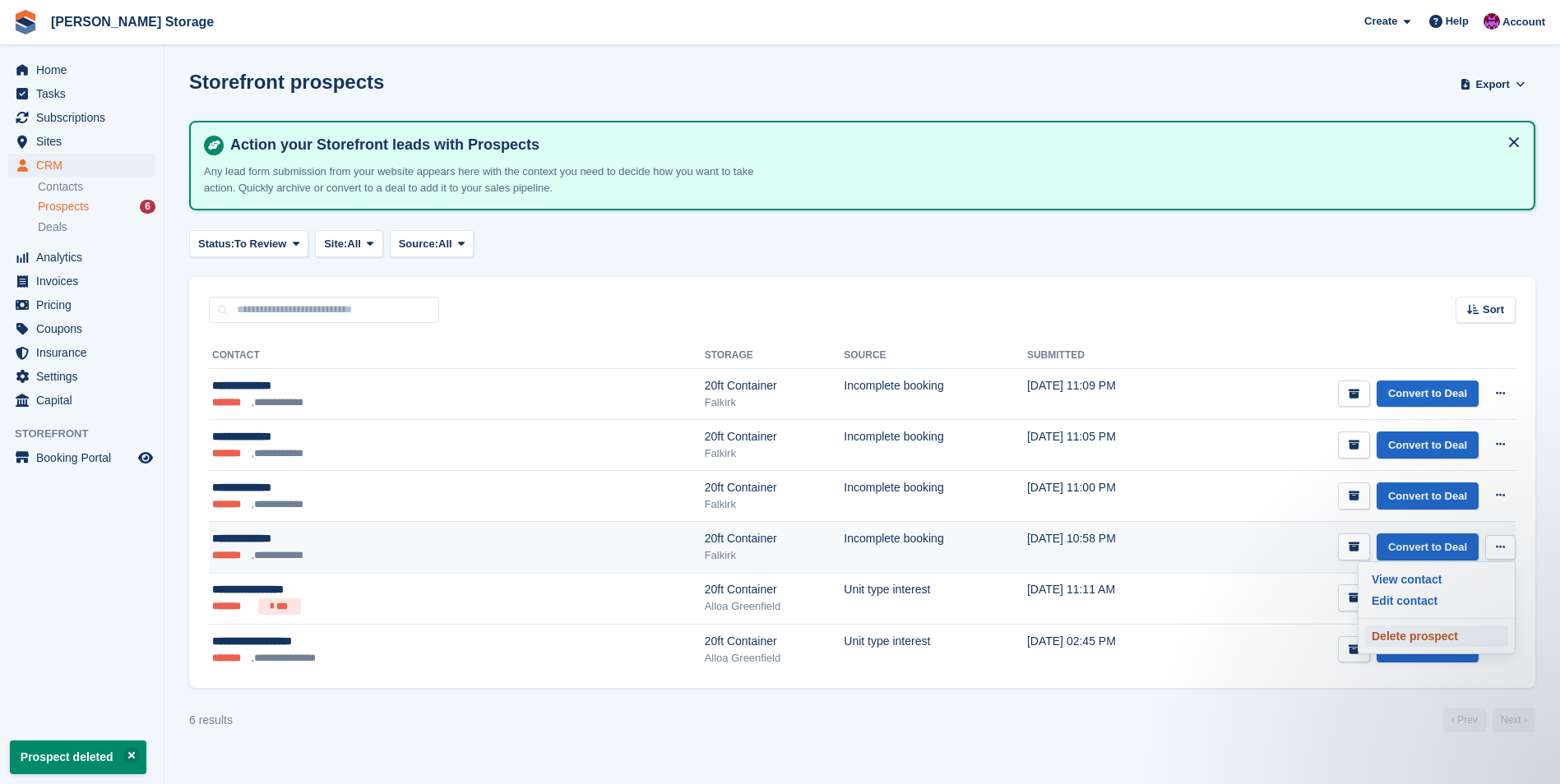
click at [1403, 640] on p "Delete prospect" at bounding box center [1437, 637] width 143 height 22
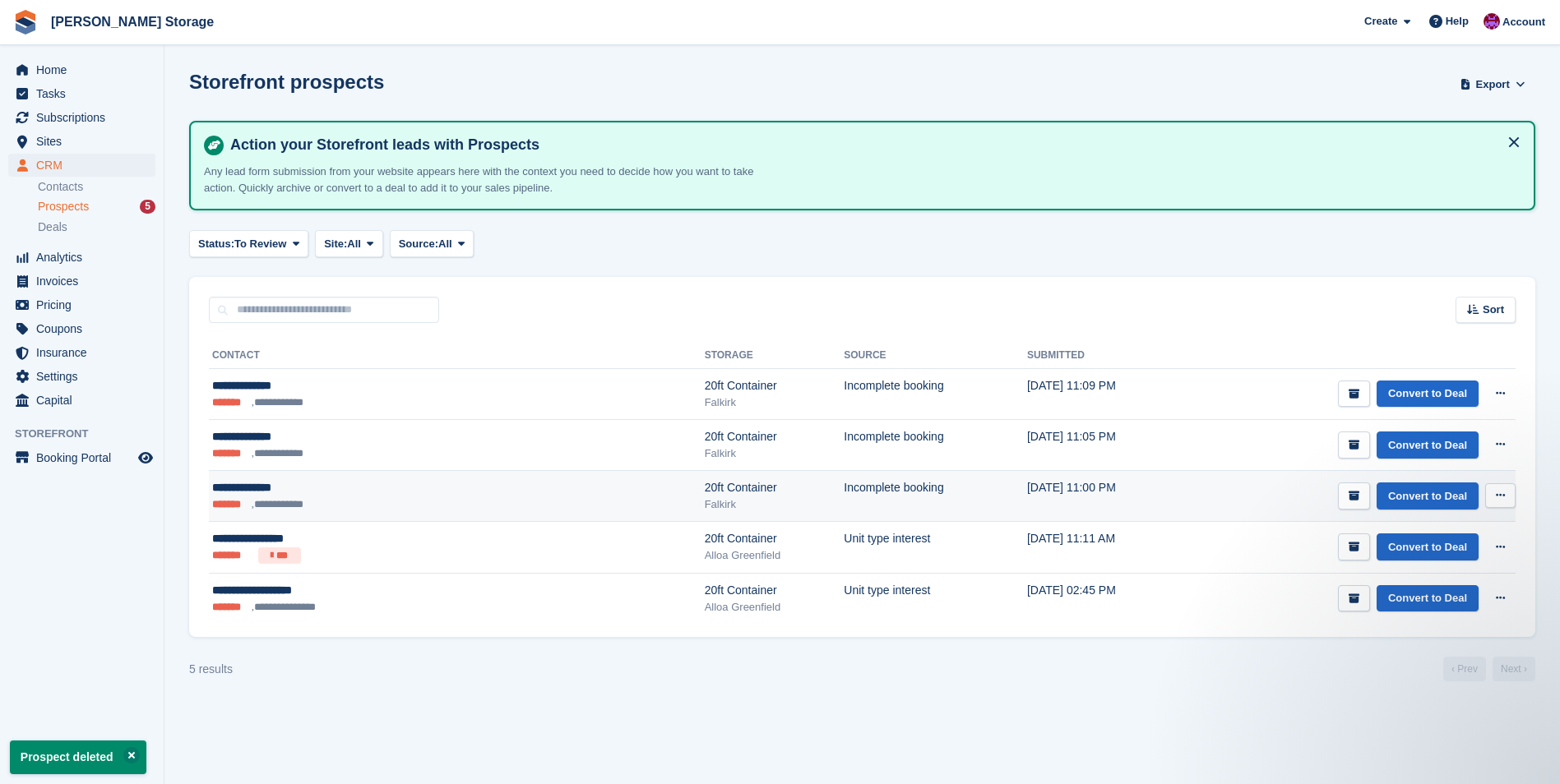
click at [1494, 496] on button at bounding box center [1500, 496] width 31 height 25
click at [1408, 584] on p "Delete prospect" at bounding box center [1437, 584] width 143 height 22
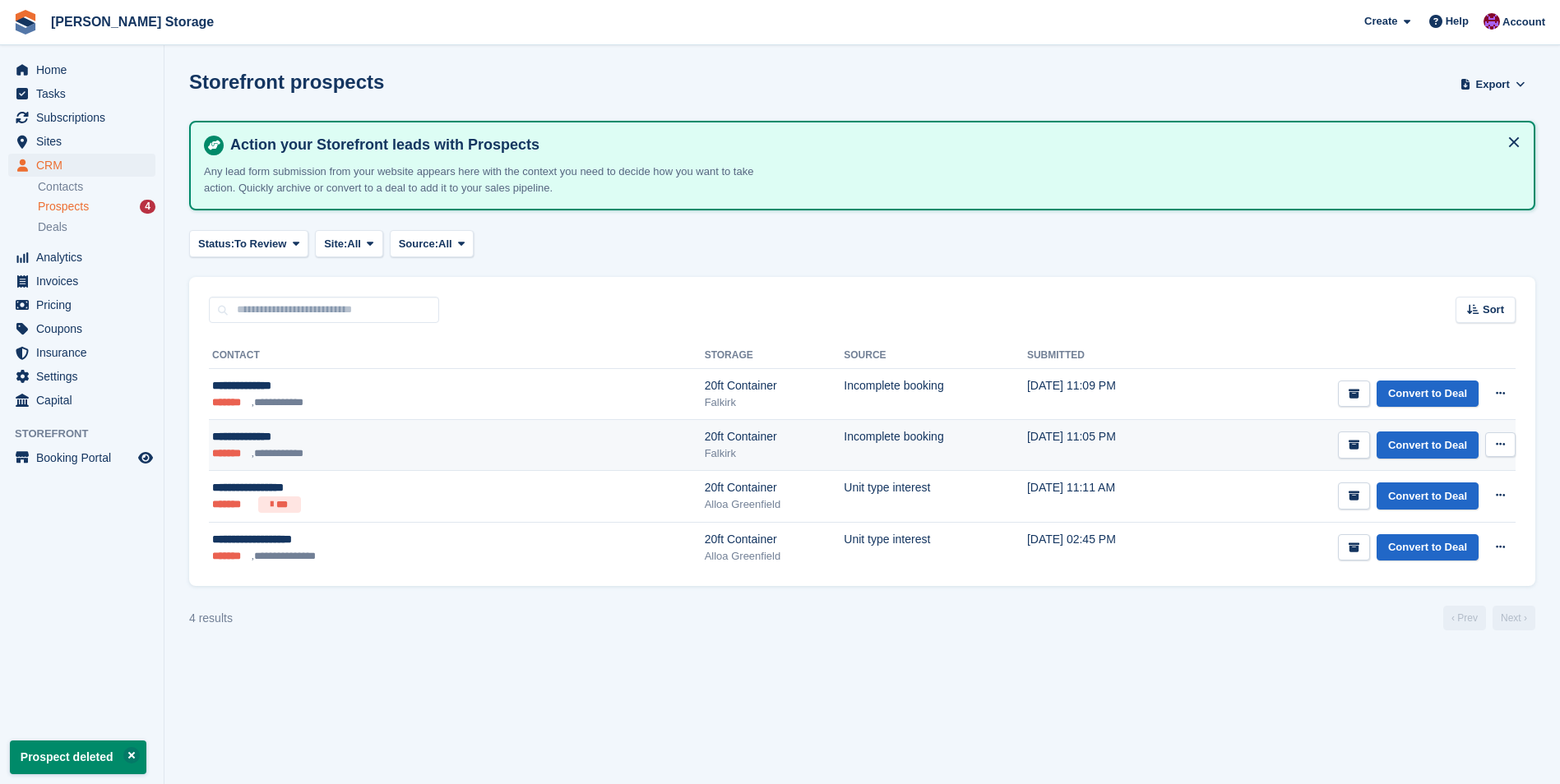
click at [1503, 447] on icon at bounding box center [1500, 444] width 9 height 11
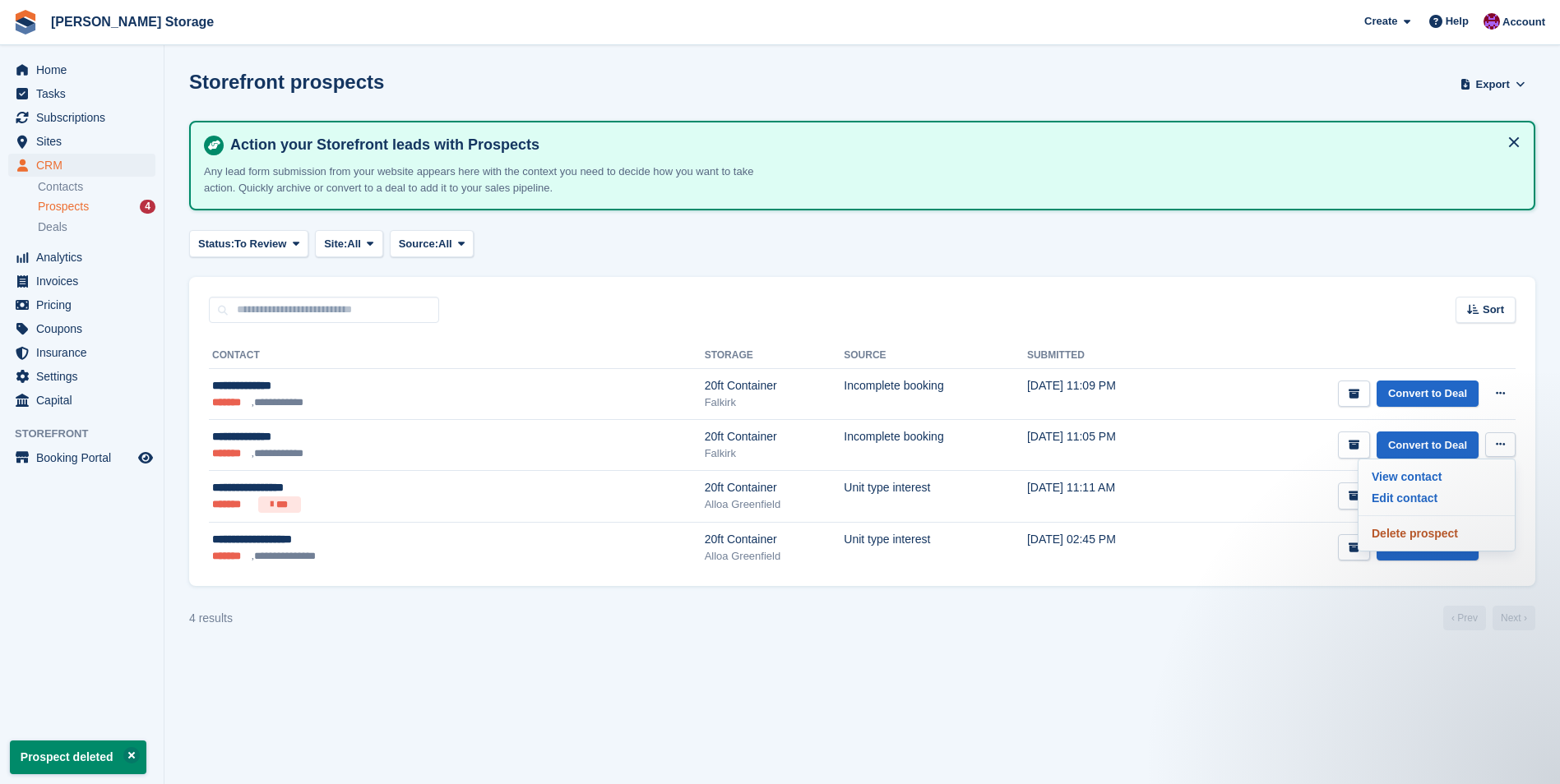
drag, startPoint x: 1384, startPoint y: 531, endPoint x: 879, endPoint y: 80, distance: 677.1
click at [1385, 531] on p "Delete prospect" at bounding box center [1437, 534] width 143 height 22
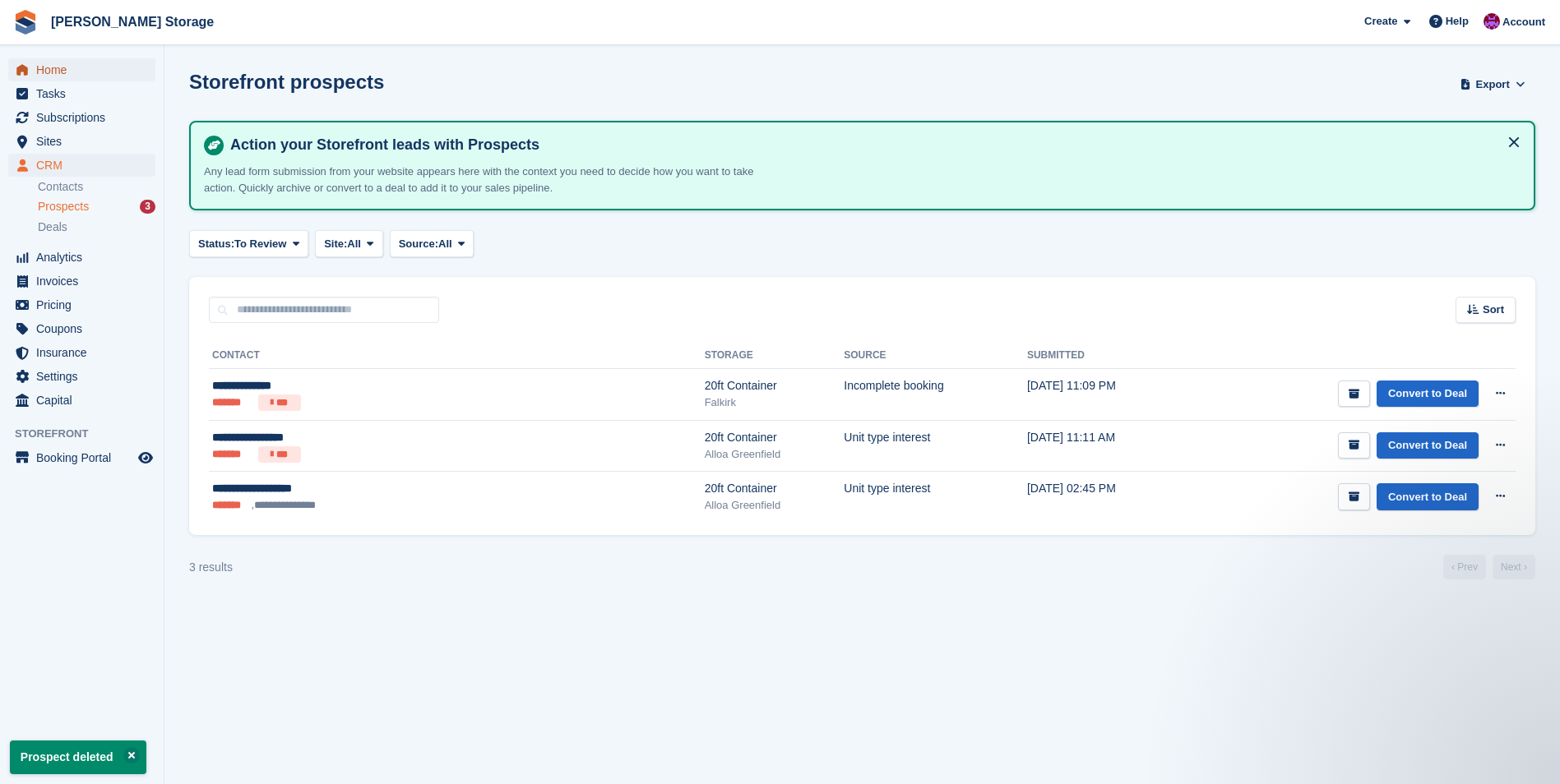
click at [54, 71] on span "Home" at bounding box center [85, 70] width 99 height 23
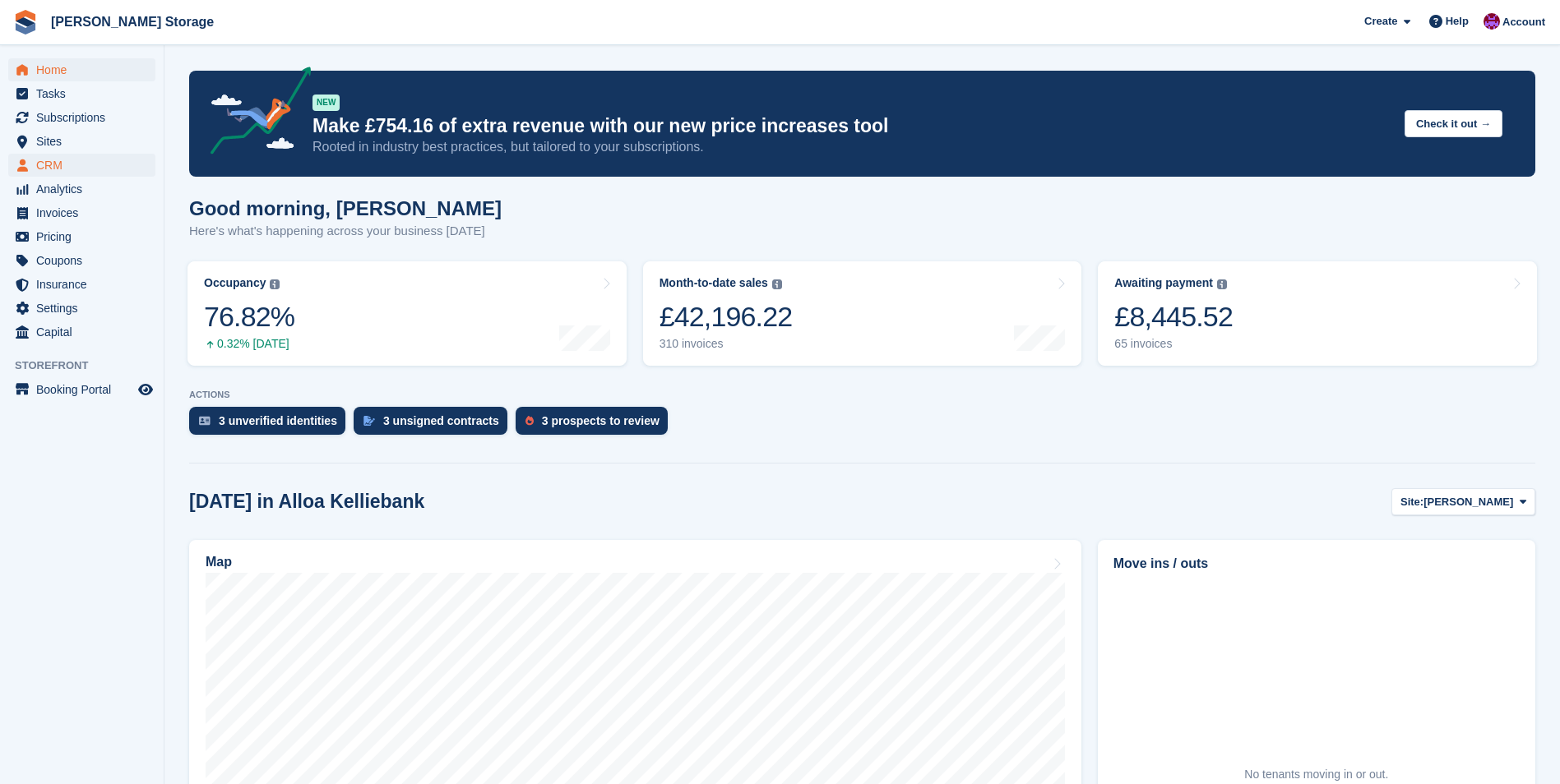
drag, startPoint x: 0, startPoint y: 0, endPoint x: 49, endPoint y: 166, distance: 173.1
click at [49, 166] on span "CRM" at bounding box center [85, 166] width 99 height 23
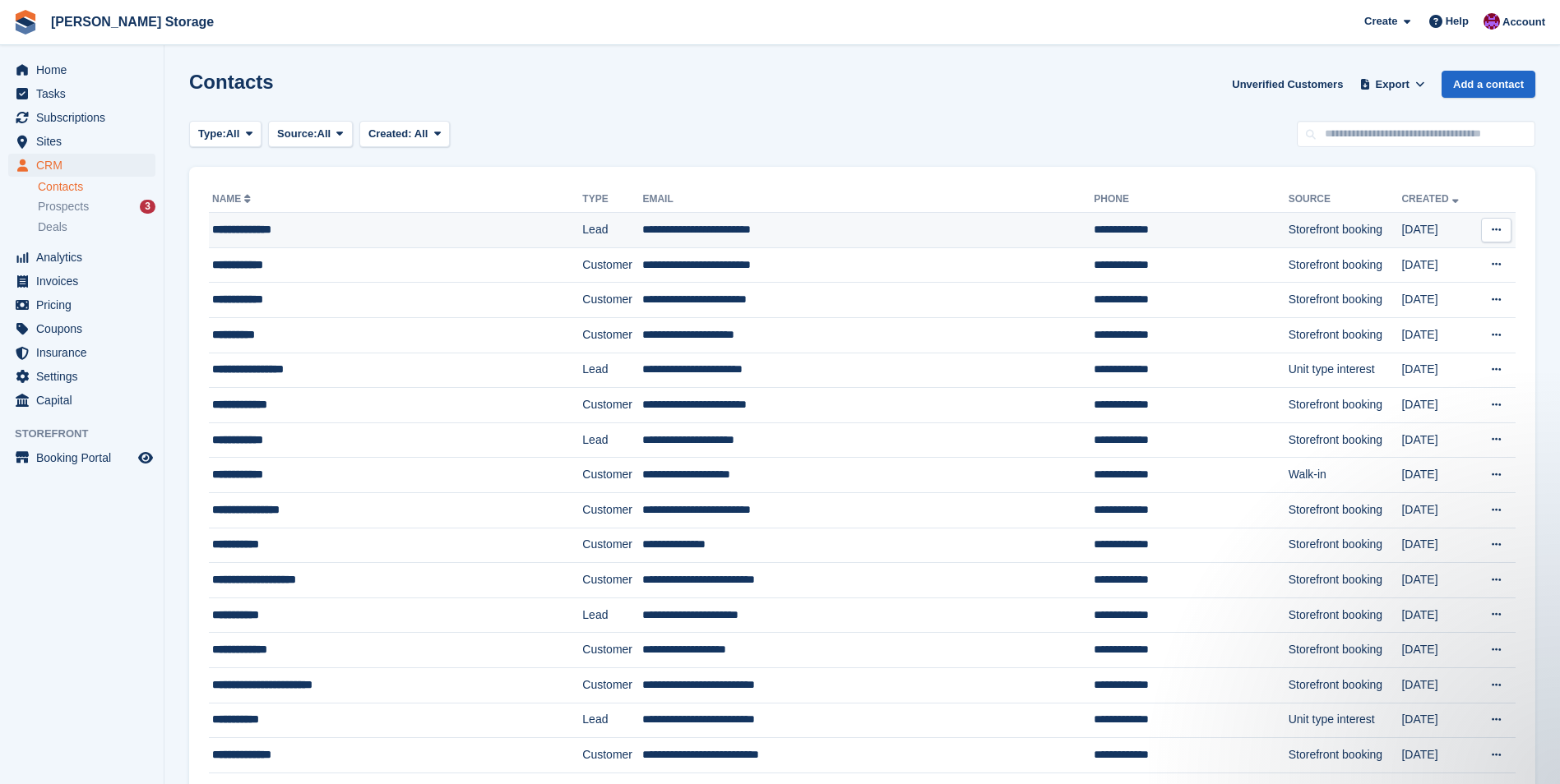
click at [886, 238] on td "**********" at bounding box center [868, 230] width 451 height 36
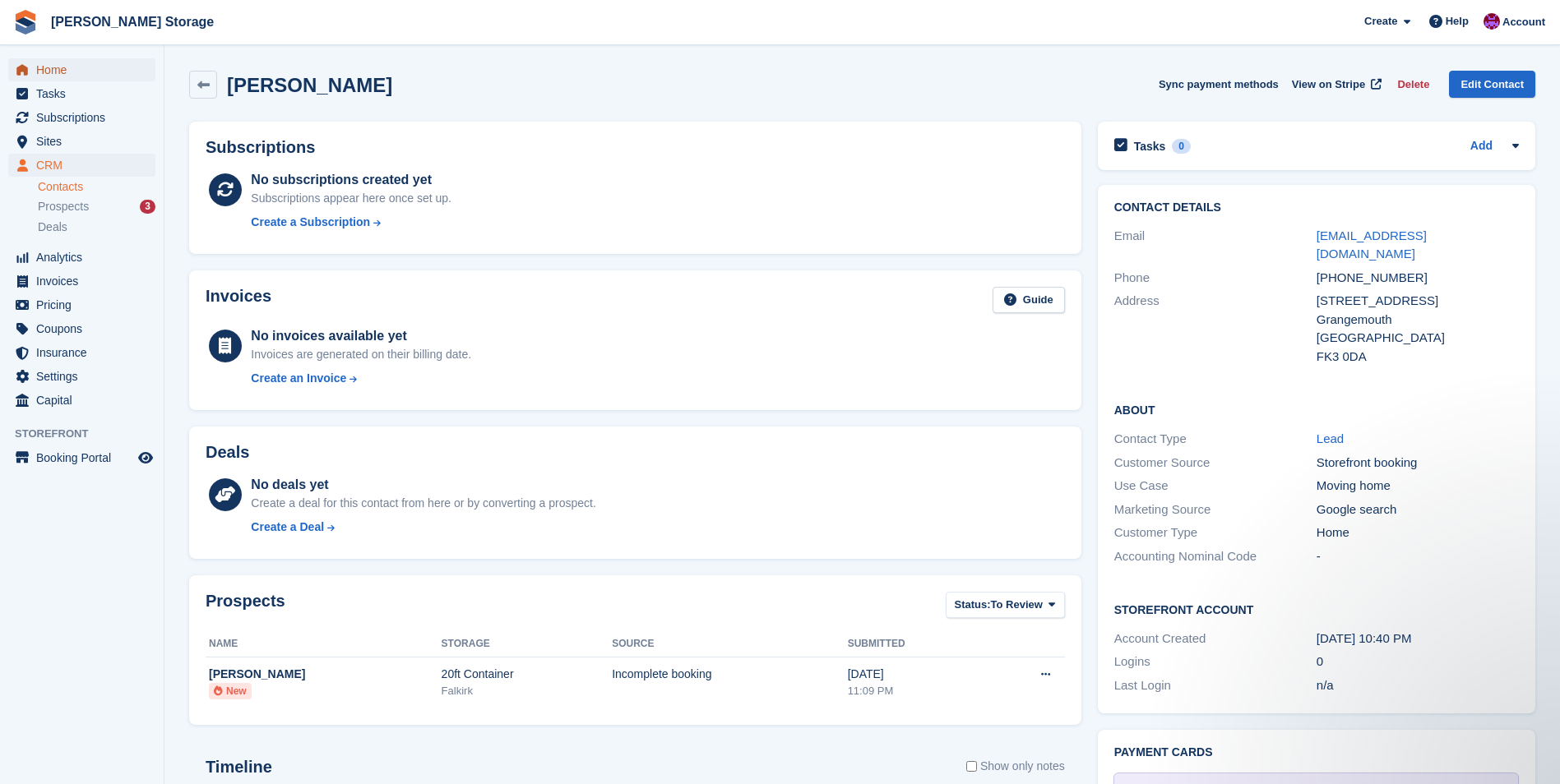
click at [57, 67] on span "Home" at bounding box center [85, 70] width 99 height 23
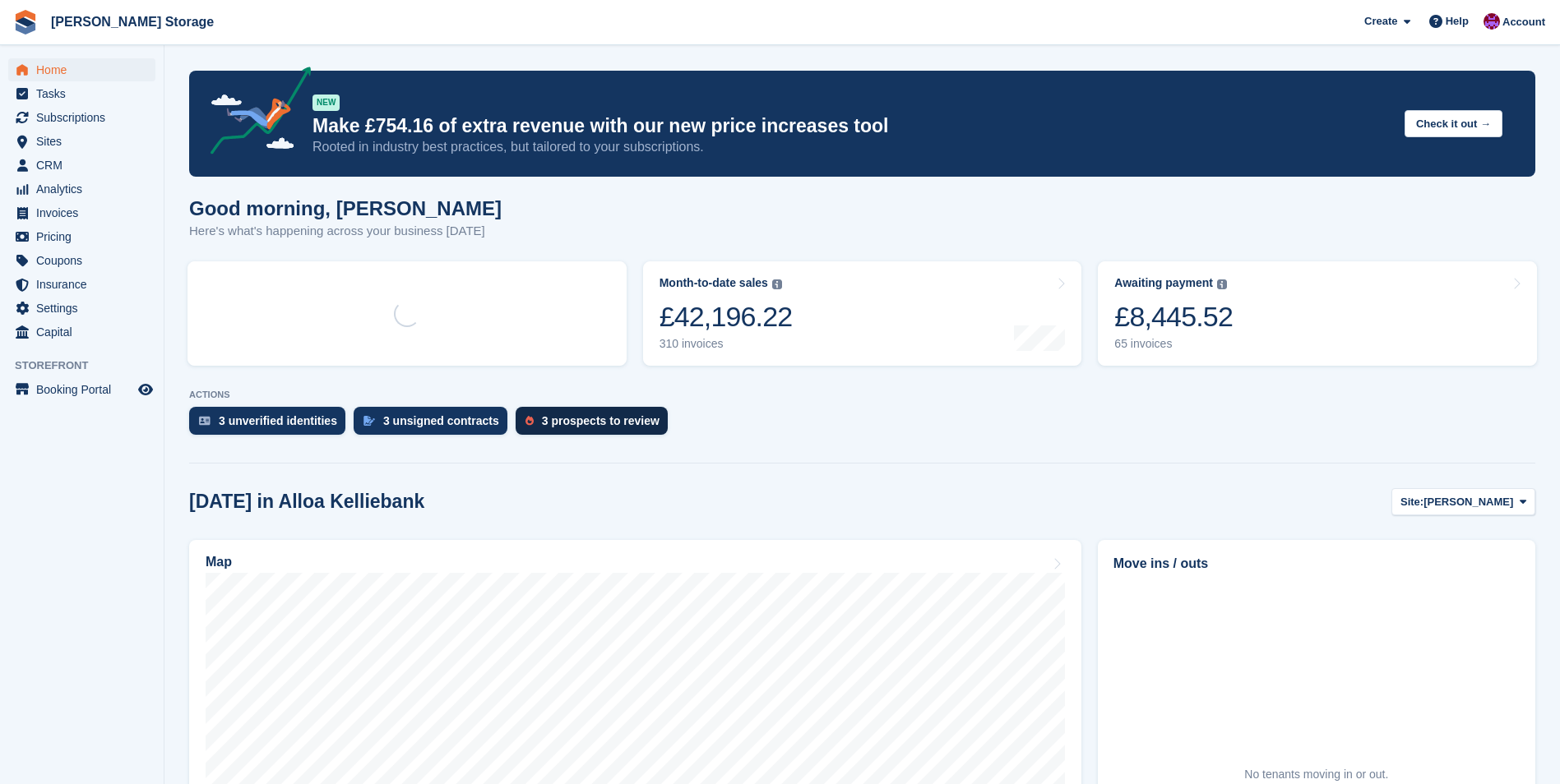
click at [576, 426] on div "3 prospects to review" at bounding box center [600, 421] width 118 height 13
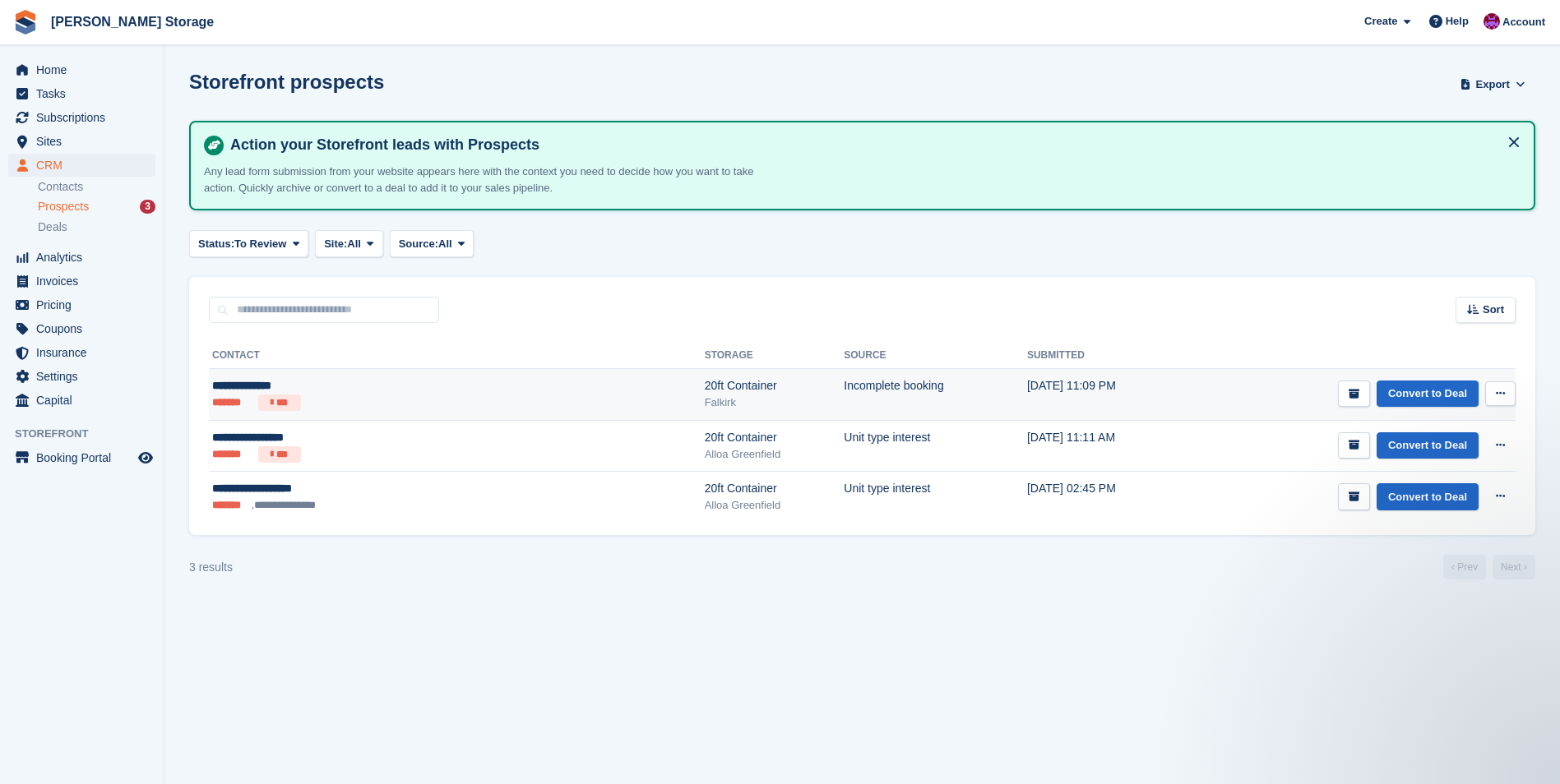
click at [1500, 397] on icon at bounding box center [1500, 393] width 9 height 11
click at [1433, 479] on p "Delete prospect" at bounding box center [1437, 483] width 143 height 22
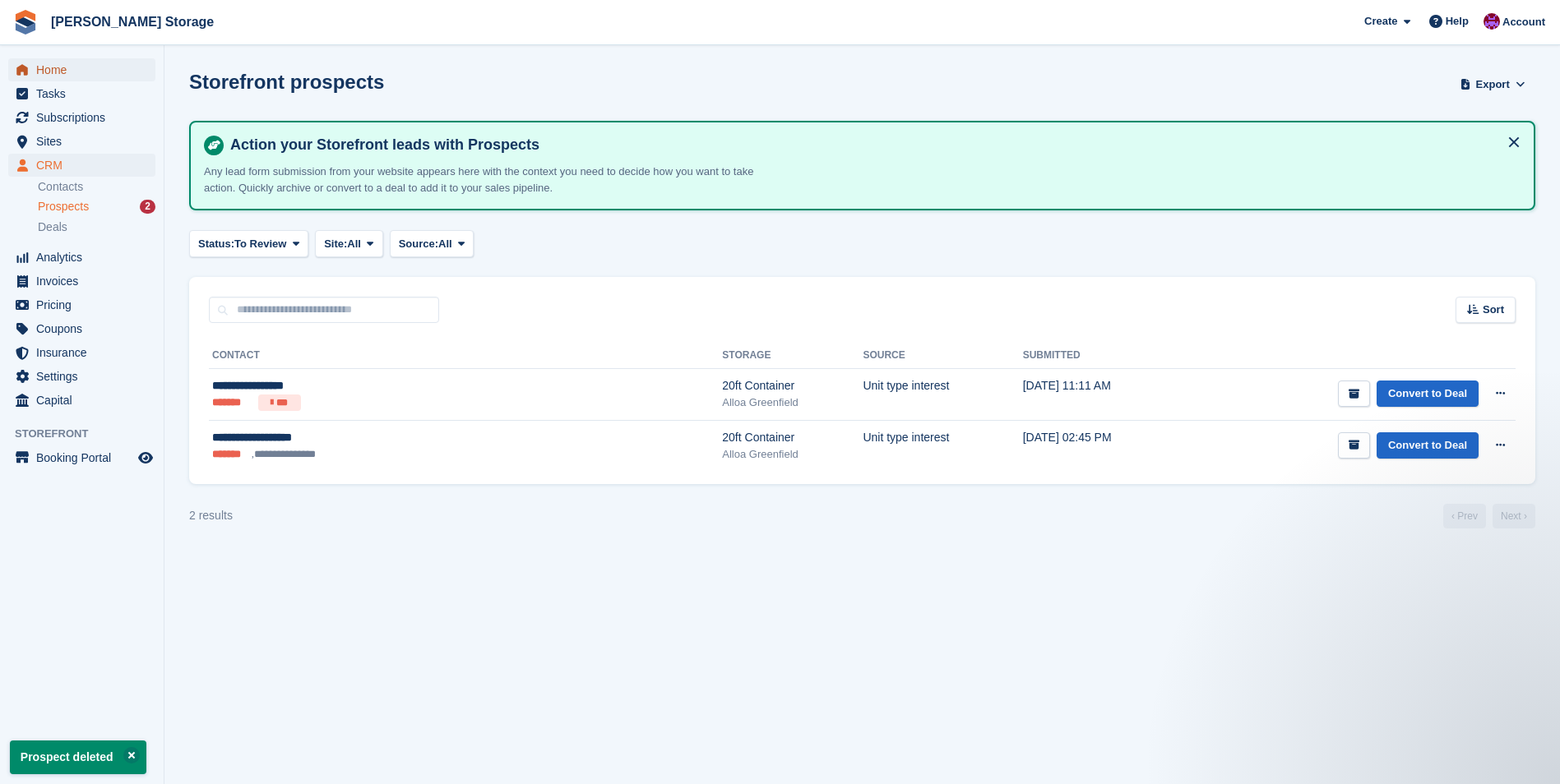
click at [41, 66] on span "Home" at bounding box center [85, 70] width 99 height 23
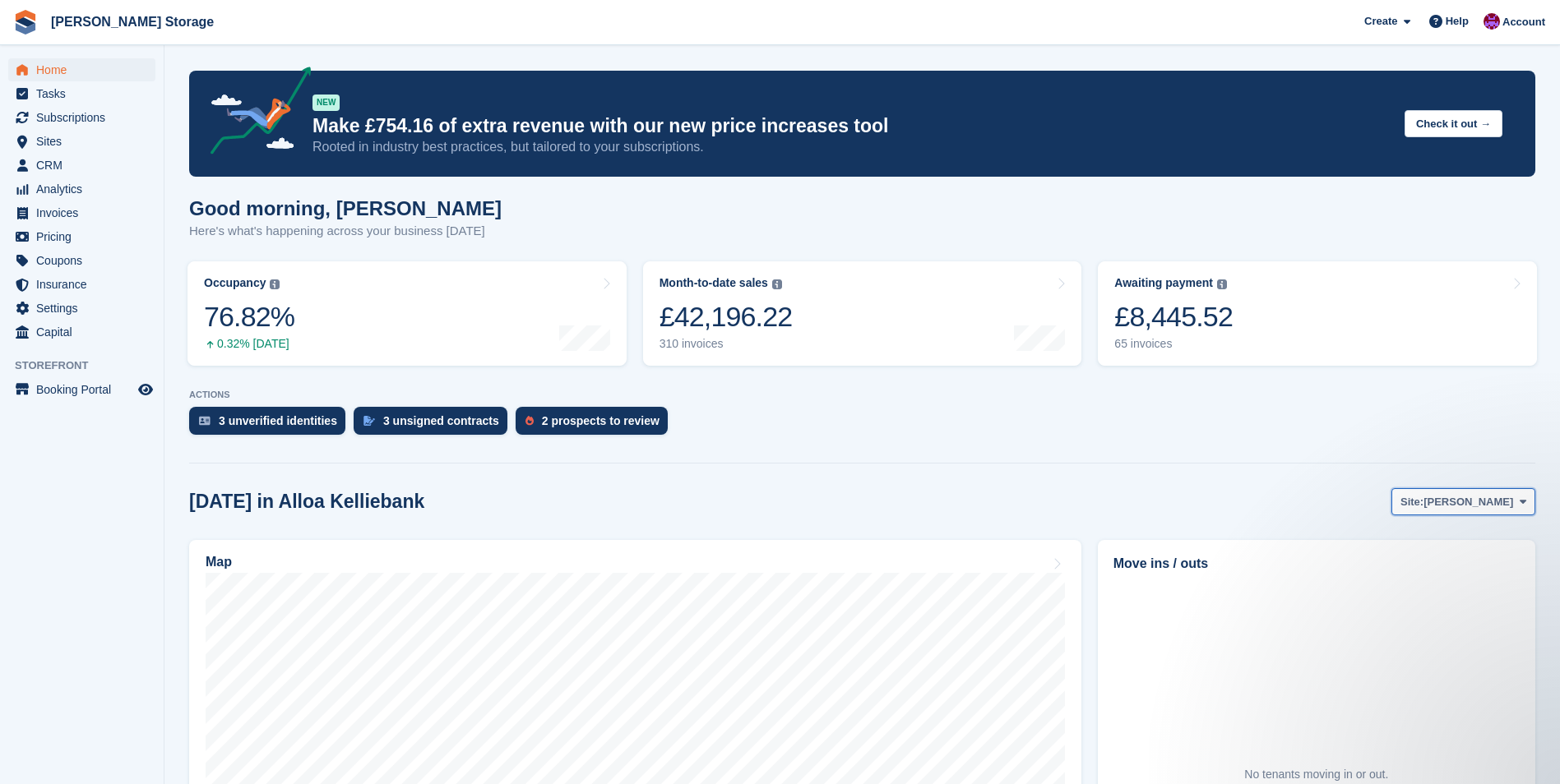
click at [1495, 511] on button "Site: [PERSON_NAME]" at bounding box center [1463, 502] width 144 height 27
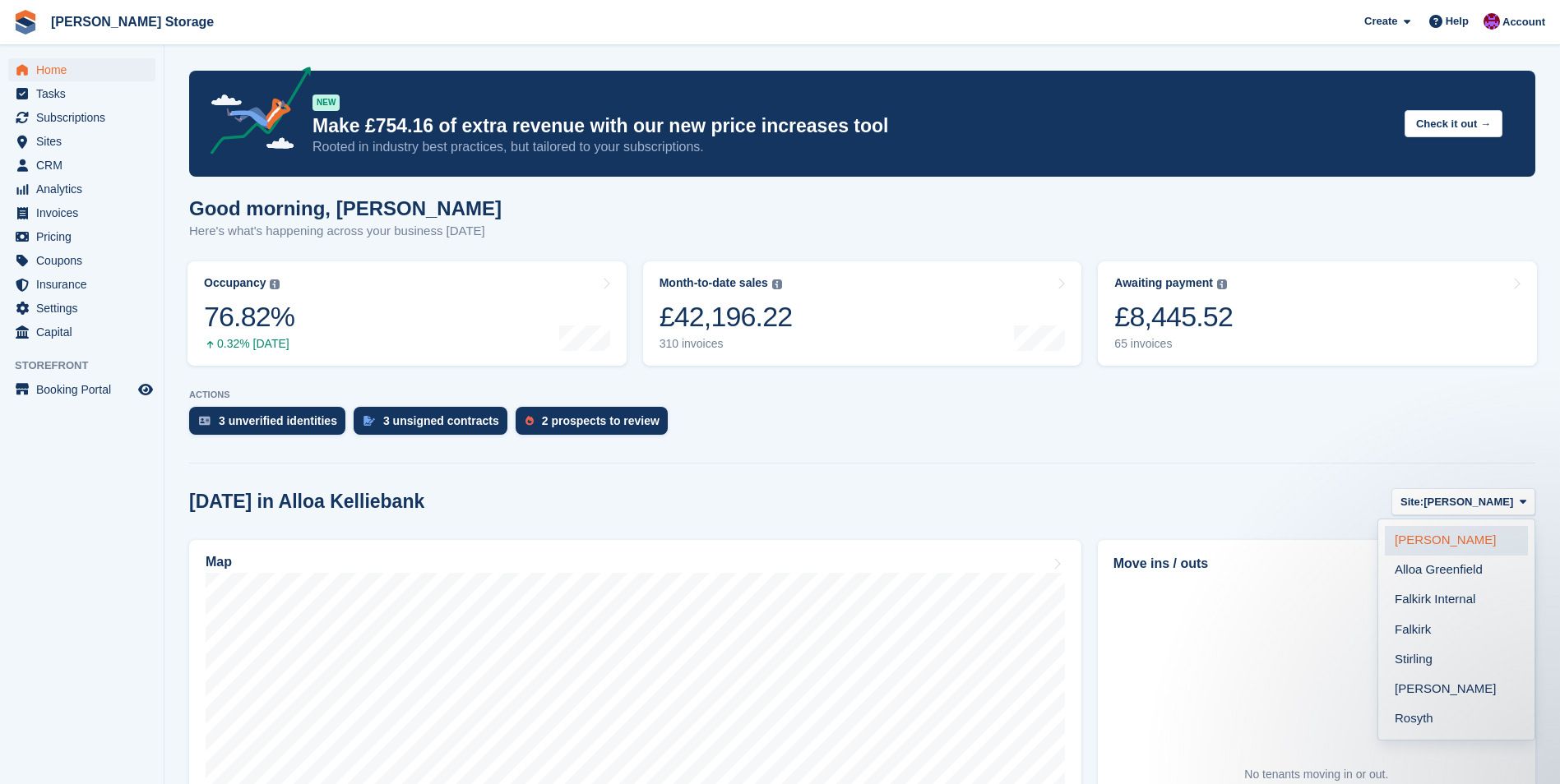
click at [1476, 540] on link "[PERSON_NAME]" at bounding box center [1456, 541] width 143 height 30
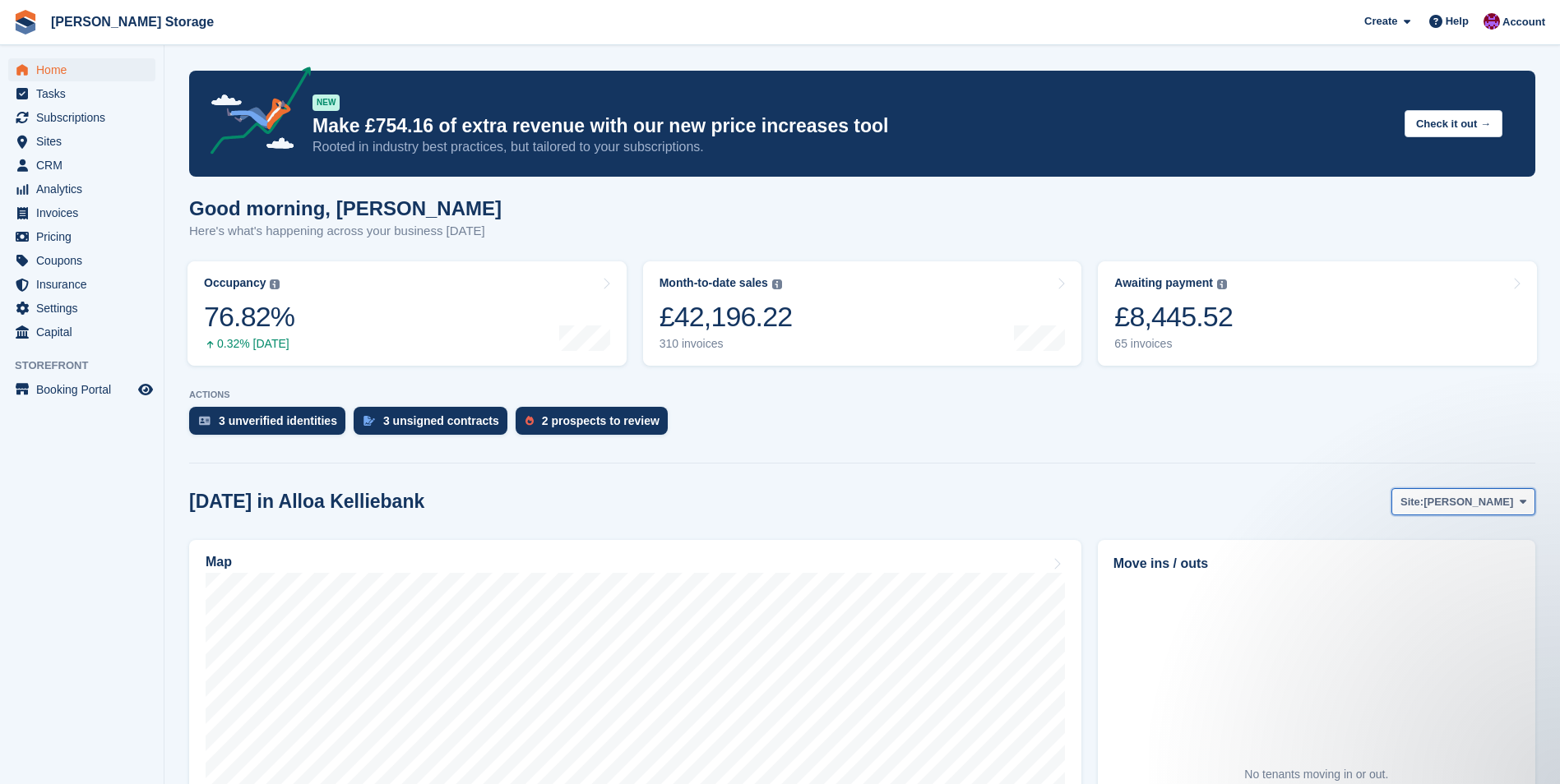
click at [1488, 504] on span "[PERSON_NAME]" at bounding box center [1468, 503] width 89 height 17
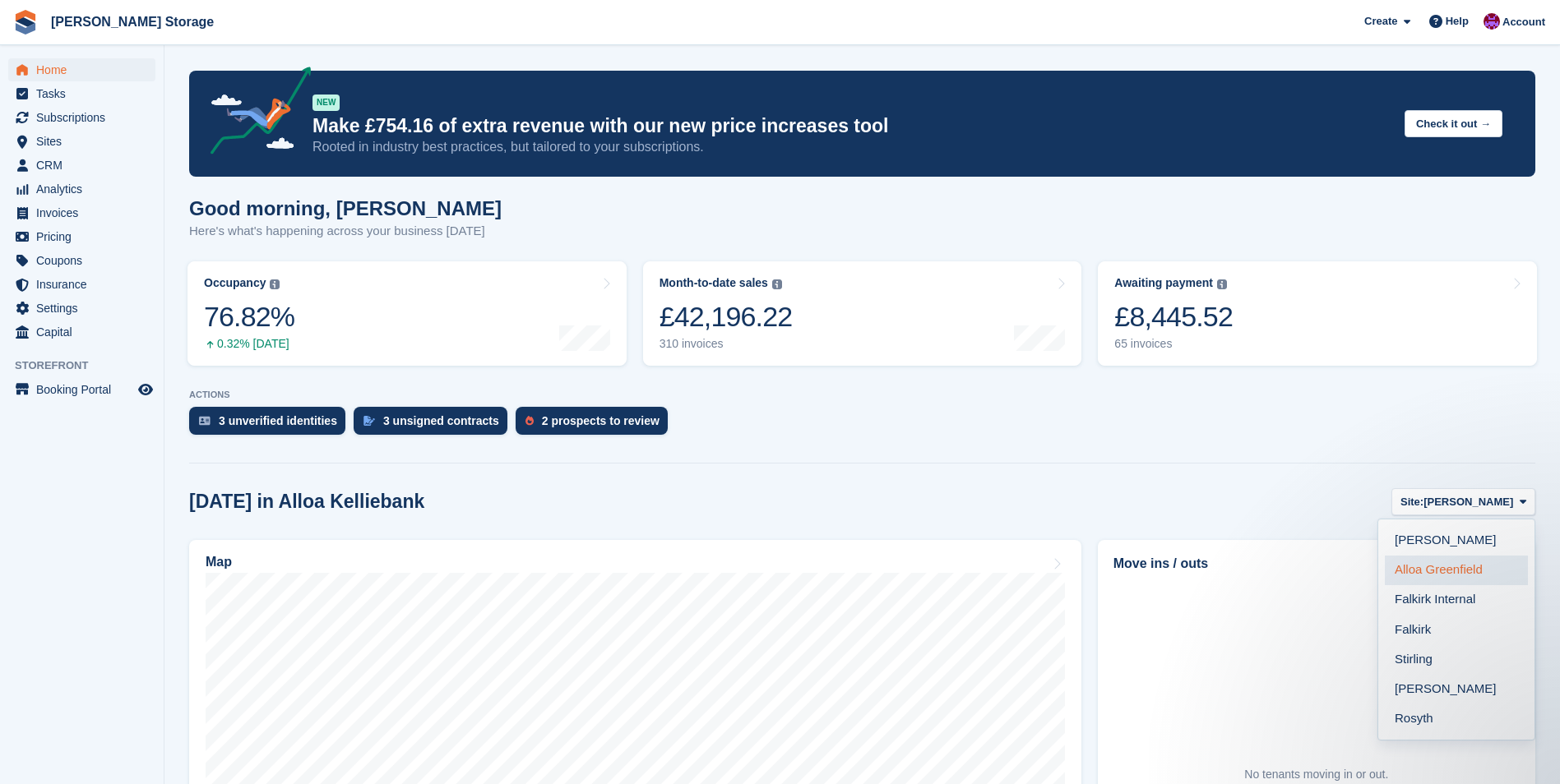
click at [1457, 575] on link "Alloa Greenfield" at bounding box center [1456, 570] width 143 height 30
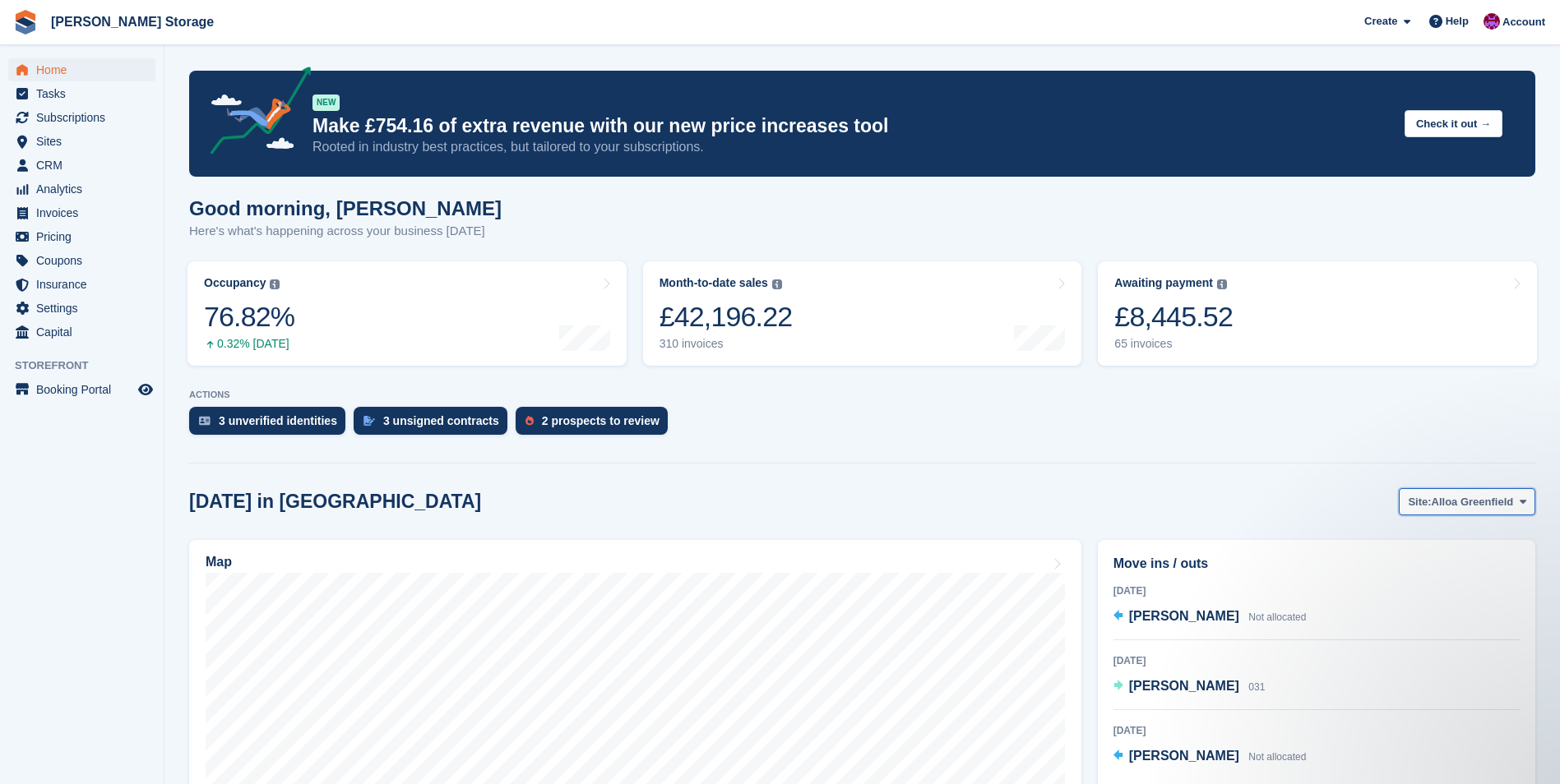
click at [1461, 508] on span "Alloa Greenfield" at bounding box center [1472, 503] width 82 height 17
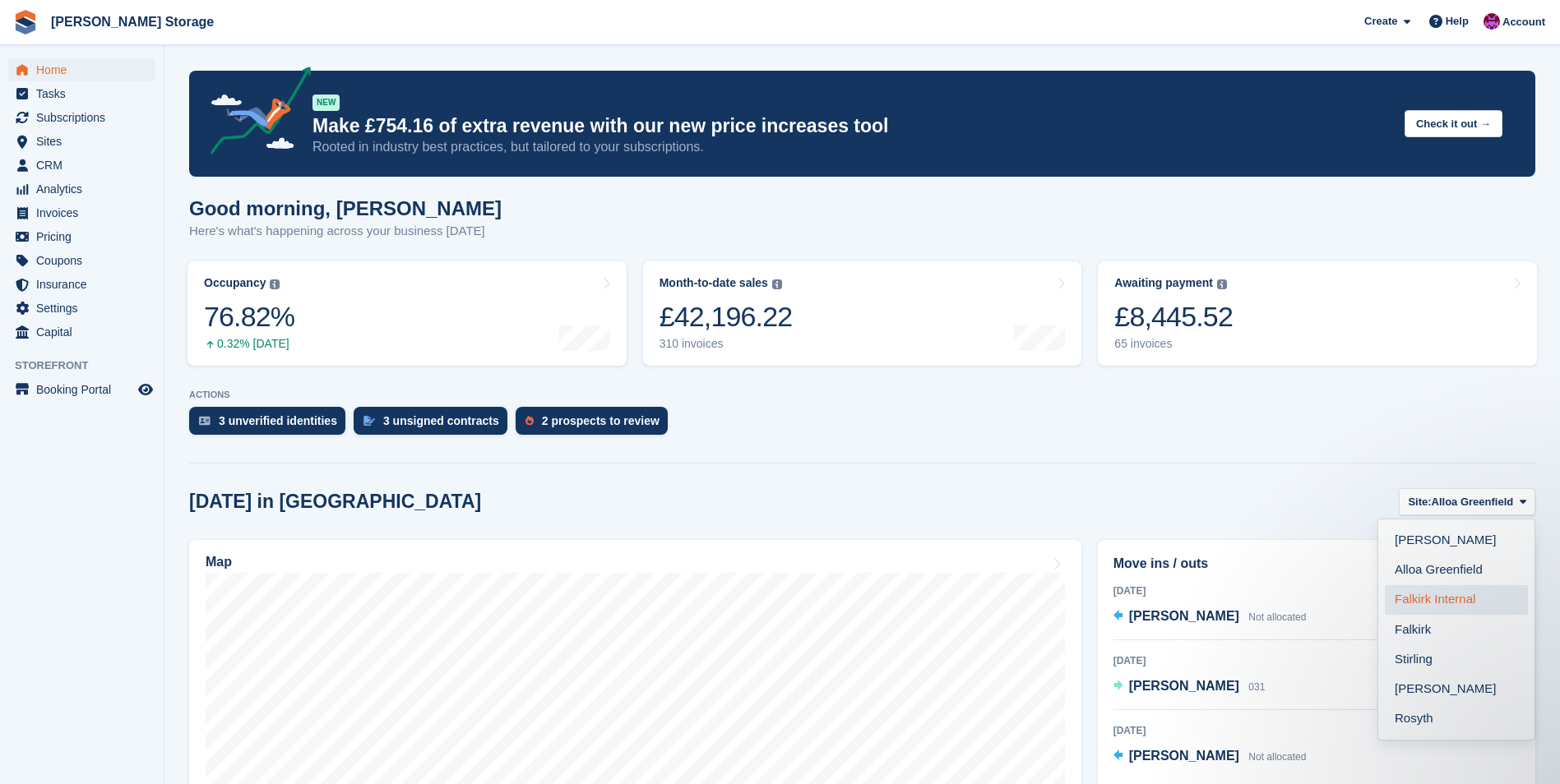
click at [1452, 610] on link "Falkirk Internal" at bounding box center [1456, 600] width 143 height 30
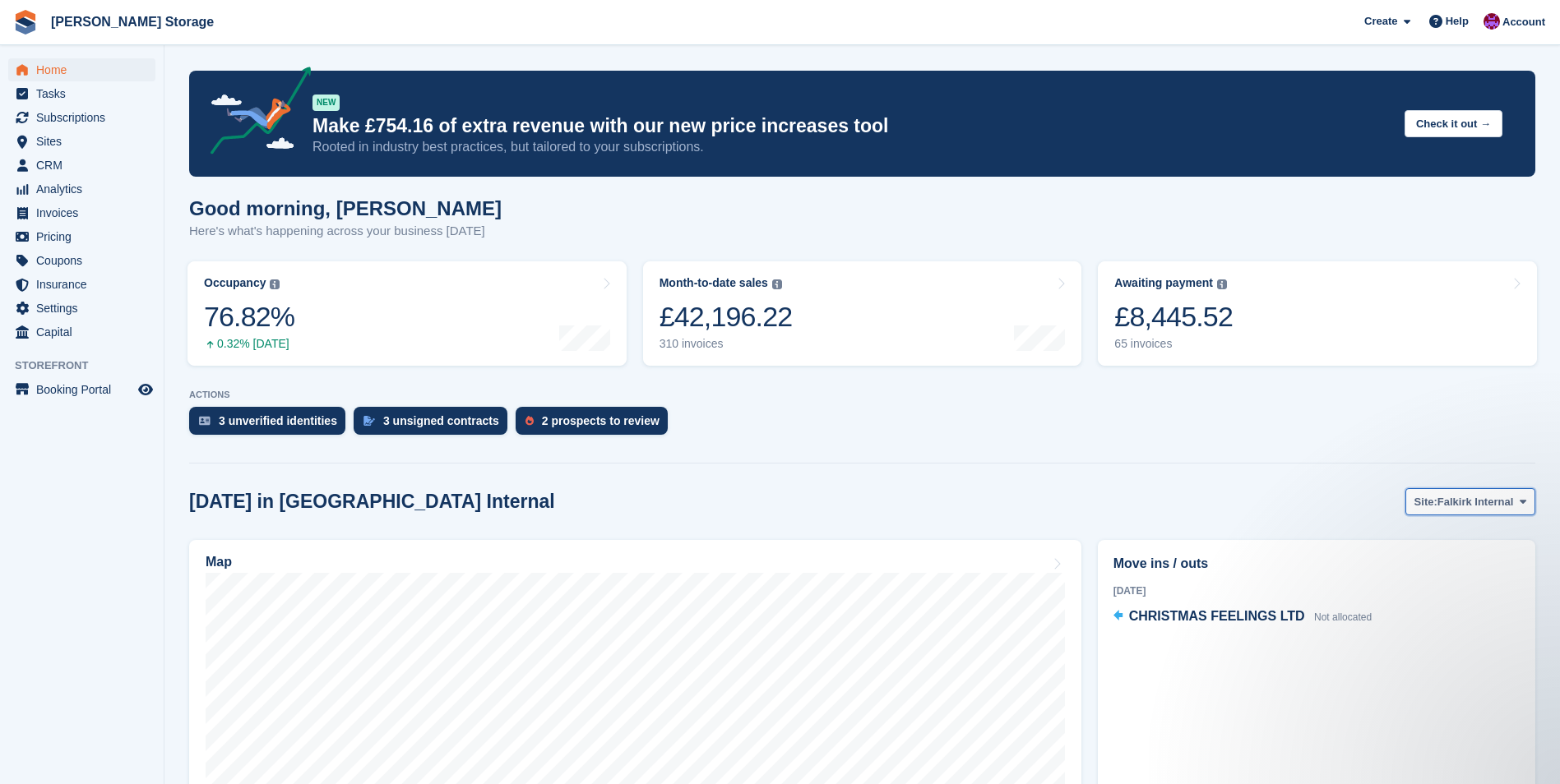
click at [1472, 505] on span "Falkirk Internal" at bounding box center [1475, 503] width 75 height 17
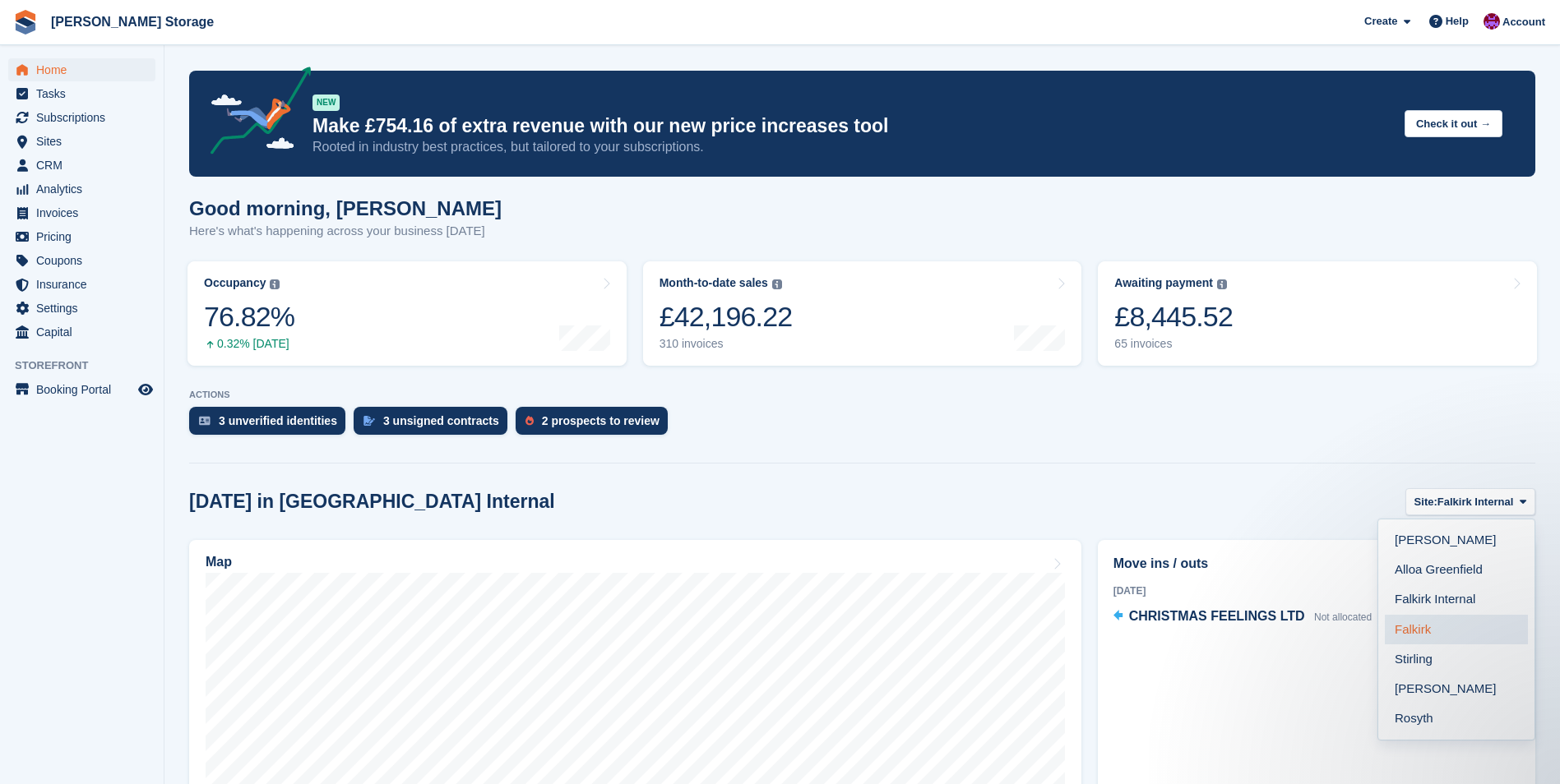
click at [1435, 628] on link "Falkirk" at bounding box center [1456, 630] width 143 height 30
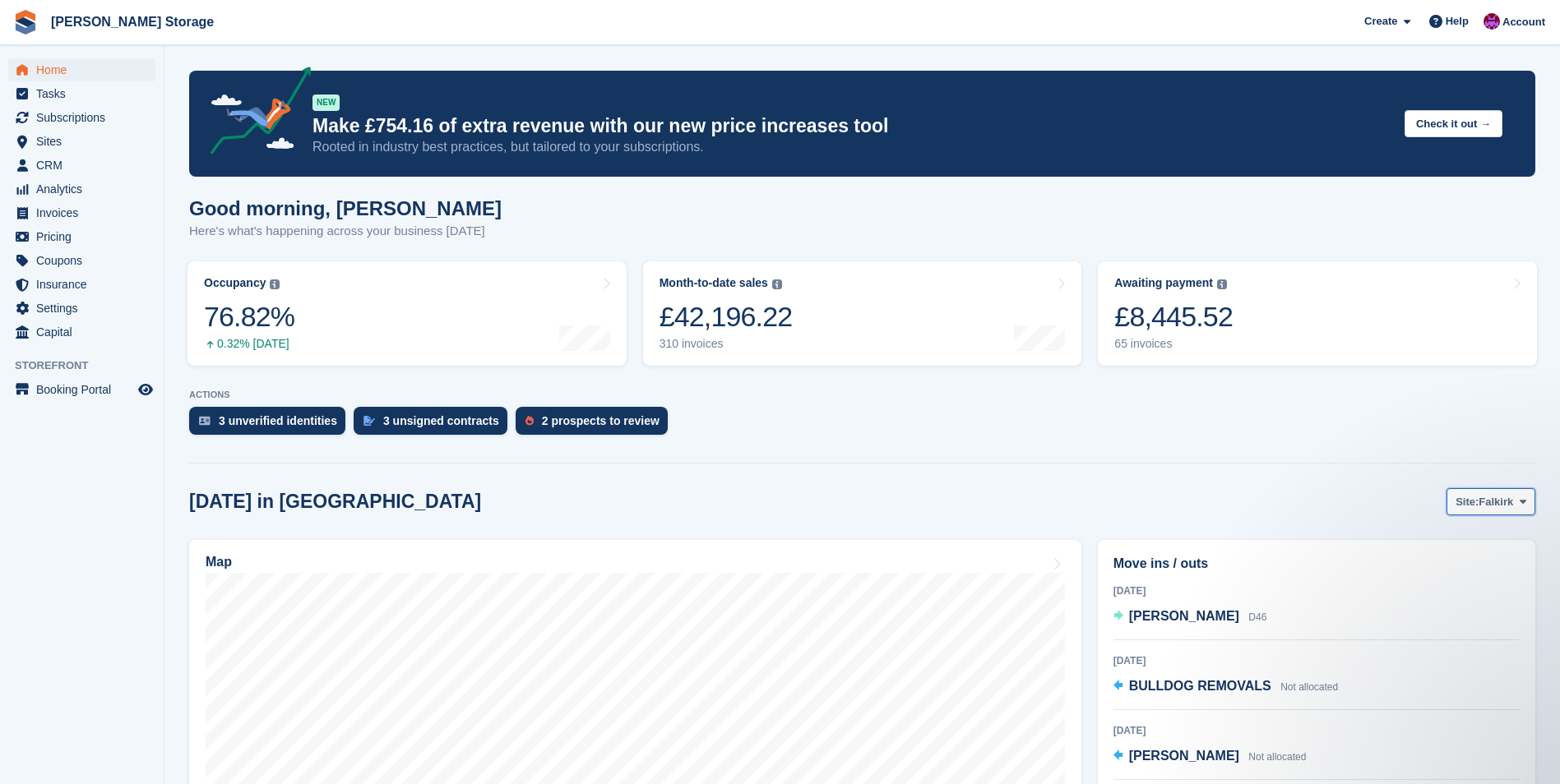
click at [1490, 502] on span "Falkirk" at bounding box center [1496, 503] width 35 height 17
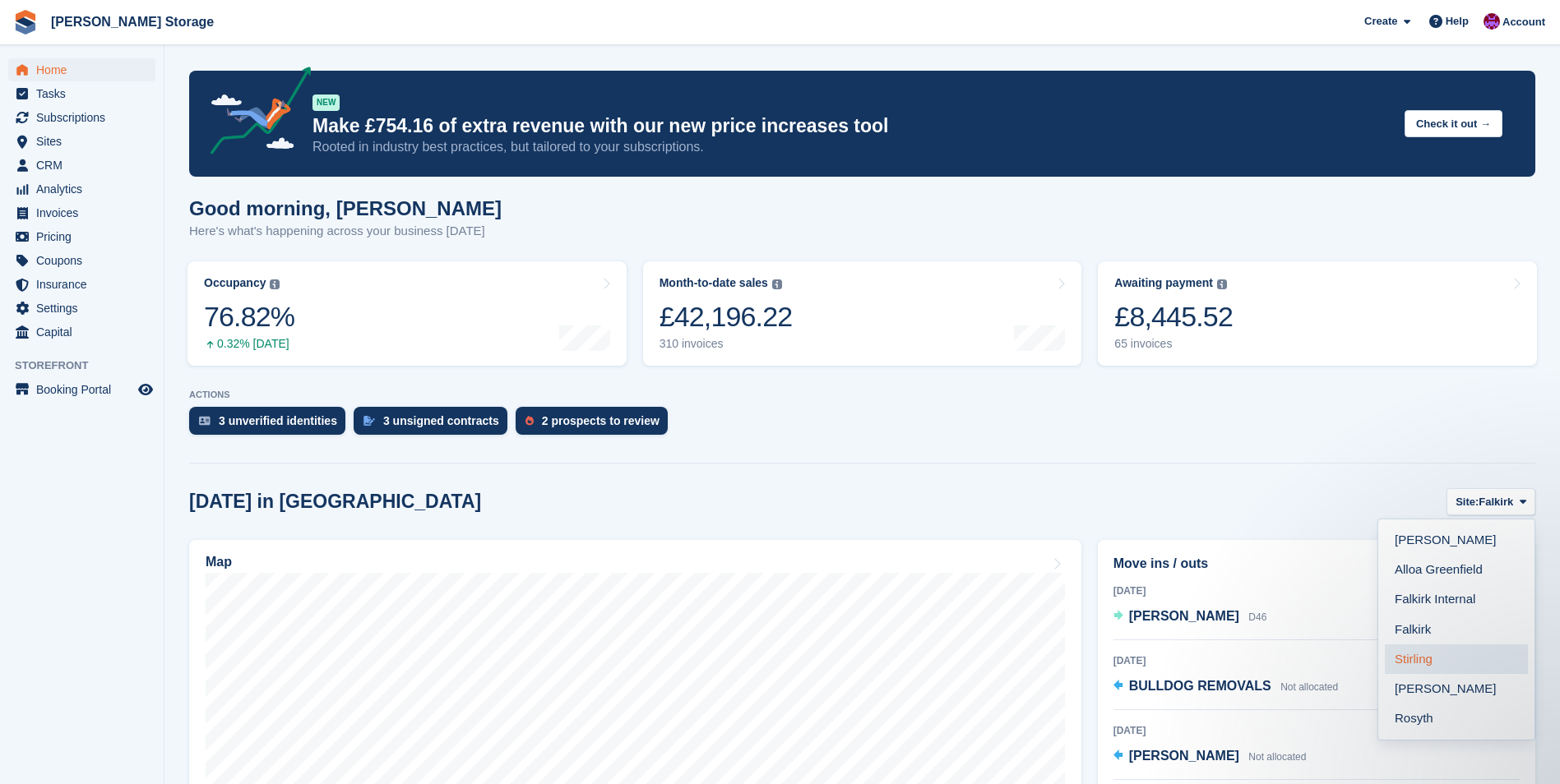
click at [1434, 664] on link "Stirling" at bounding box center [1456, 660] width 143 height 30
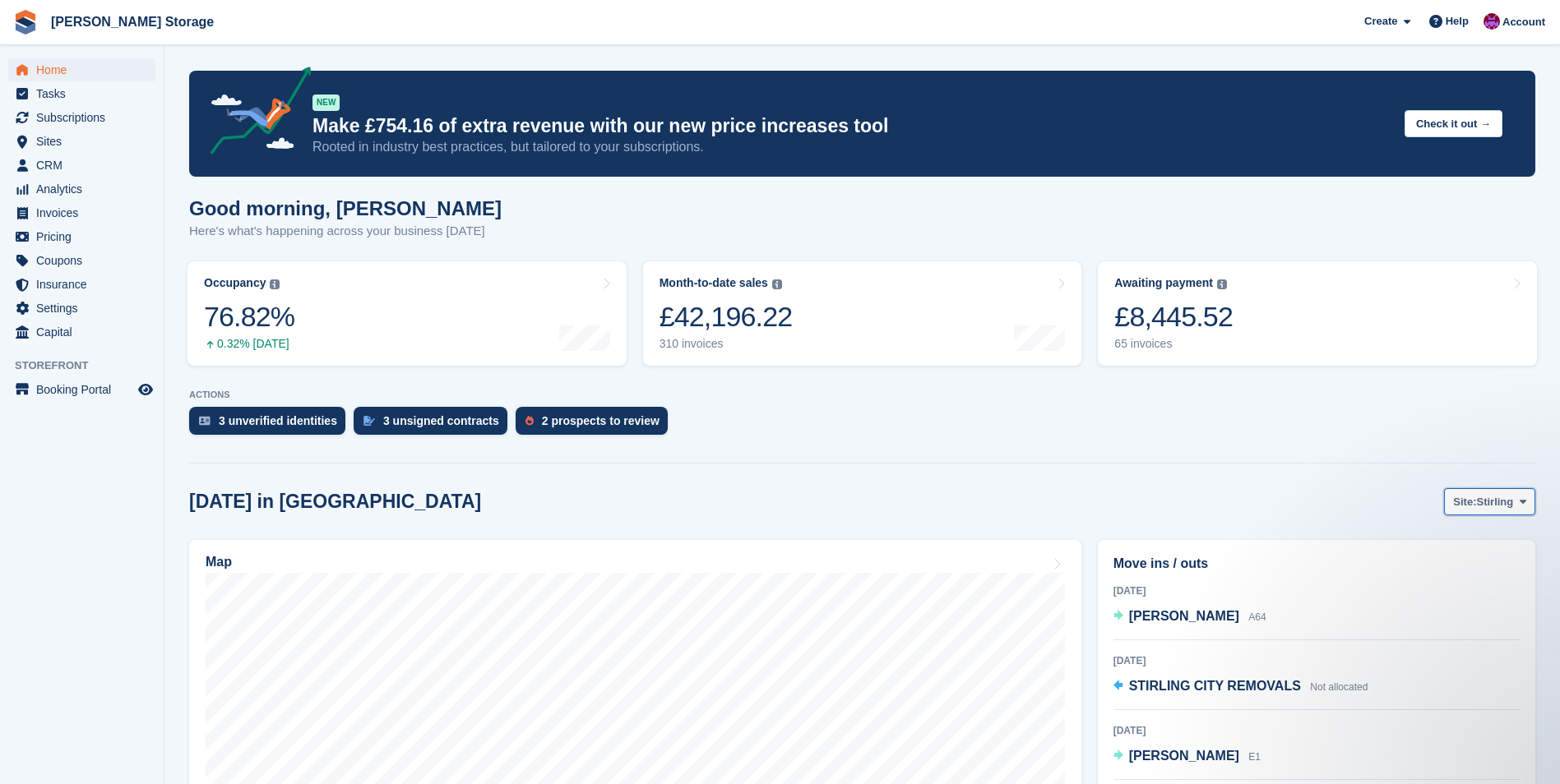
click at [1476, 510] on span "Site:" at bounding box center [1465, 503] width 23 height 17
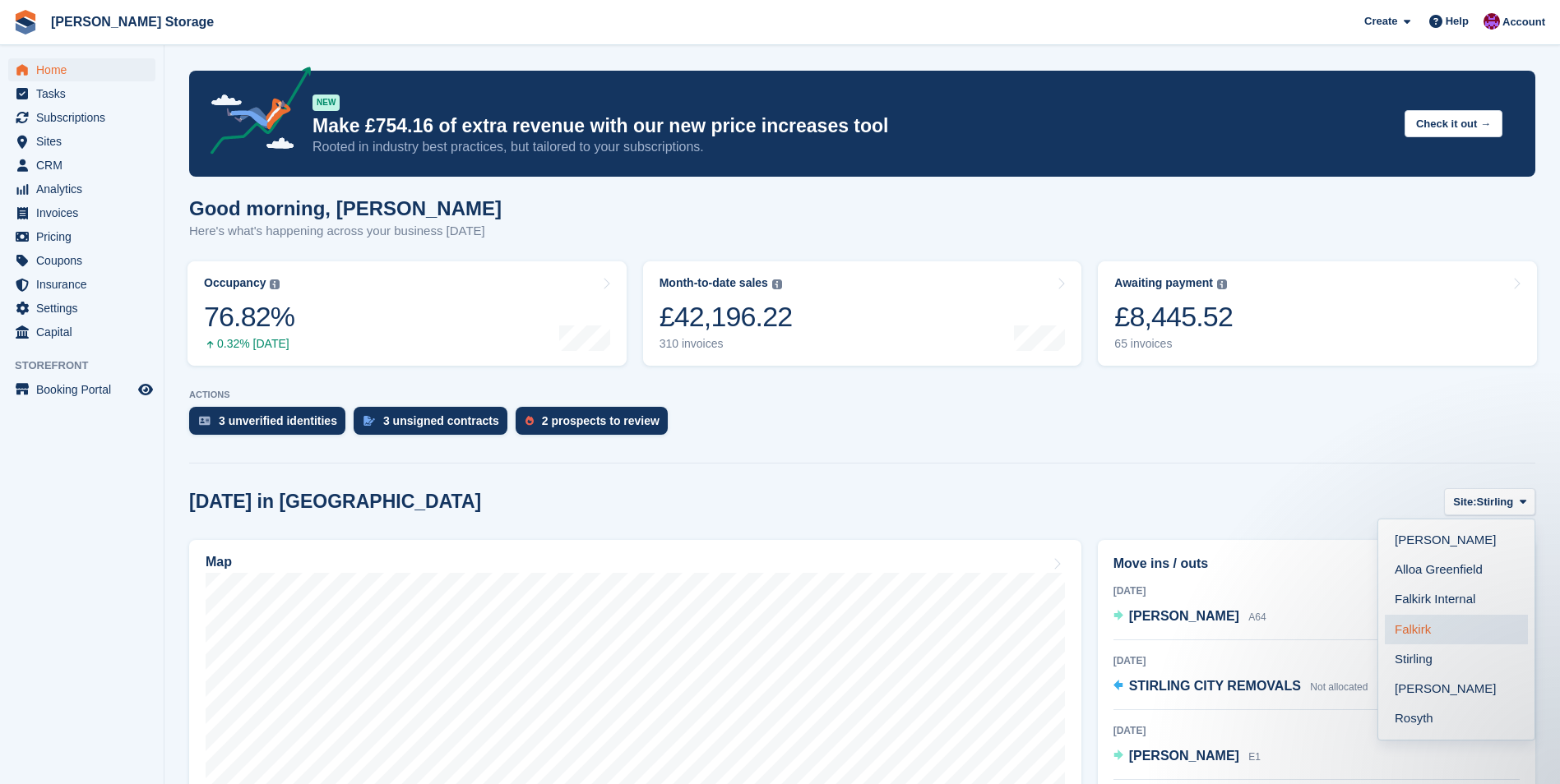
click at [1423, 629] on link "Falkirk" at bounding box center [1456, 630] width 143 height 30
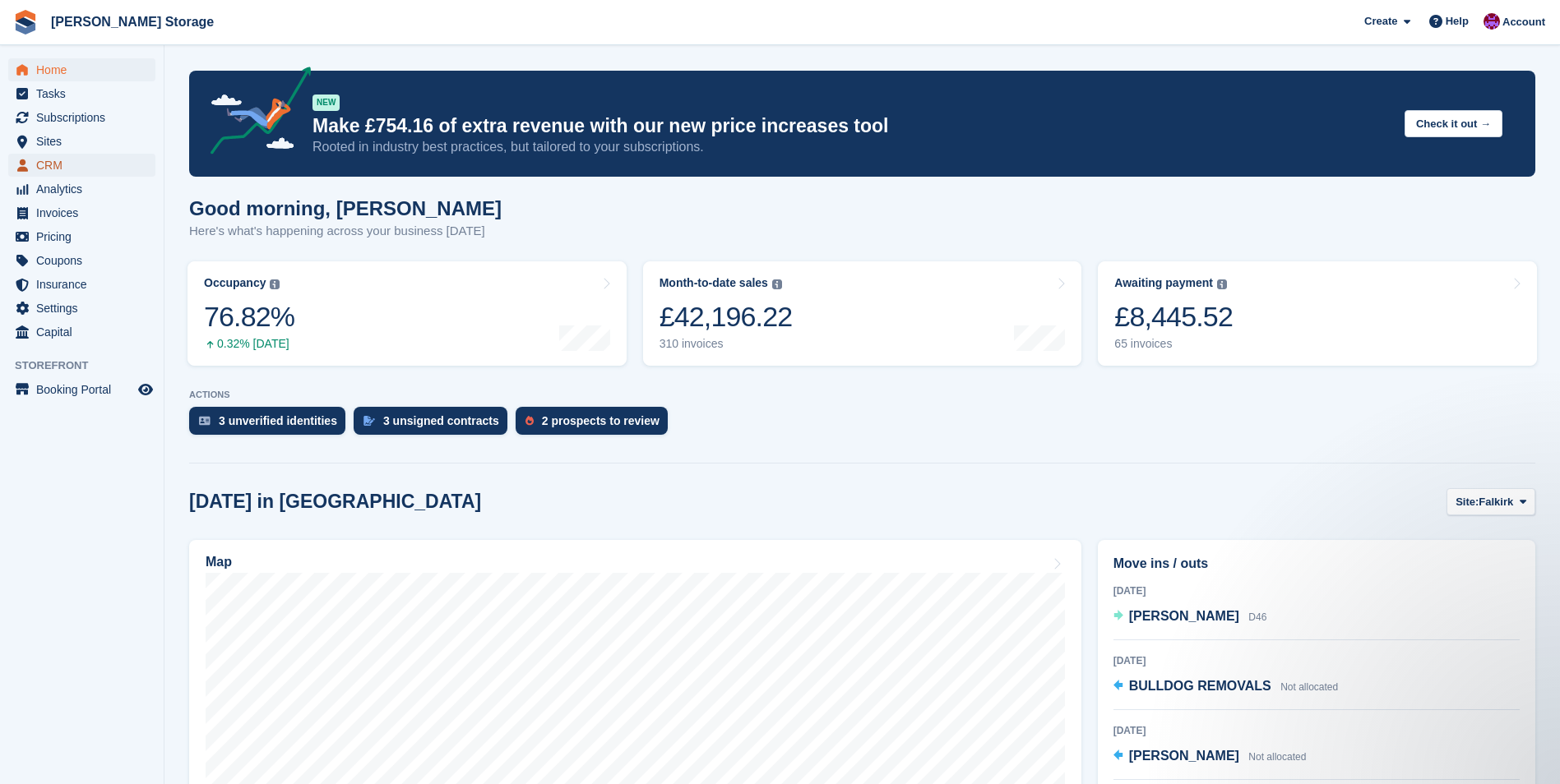
click at [78, 168] on span "CRM" at bounding box center [85, 166] width 99 height 23
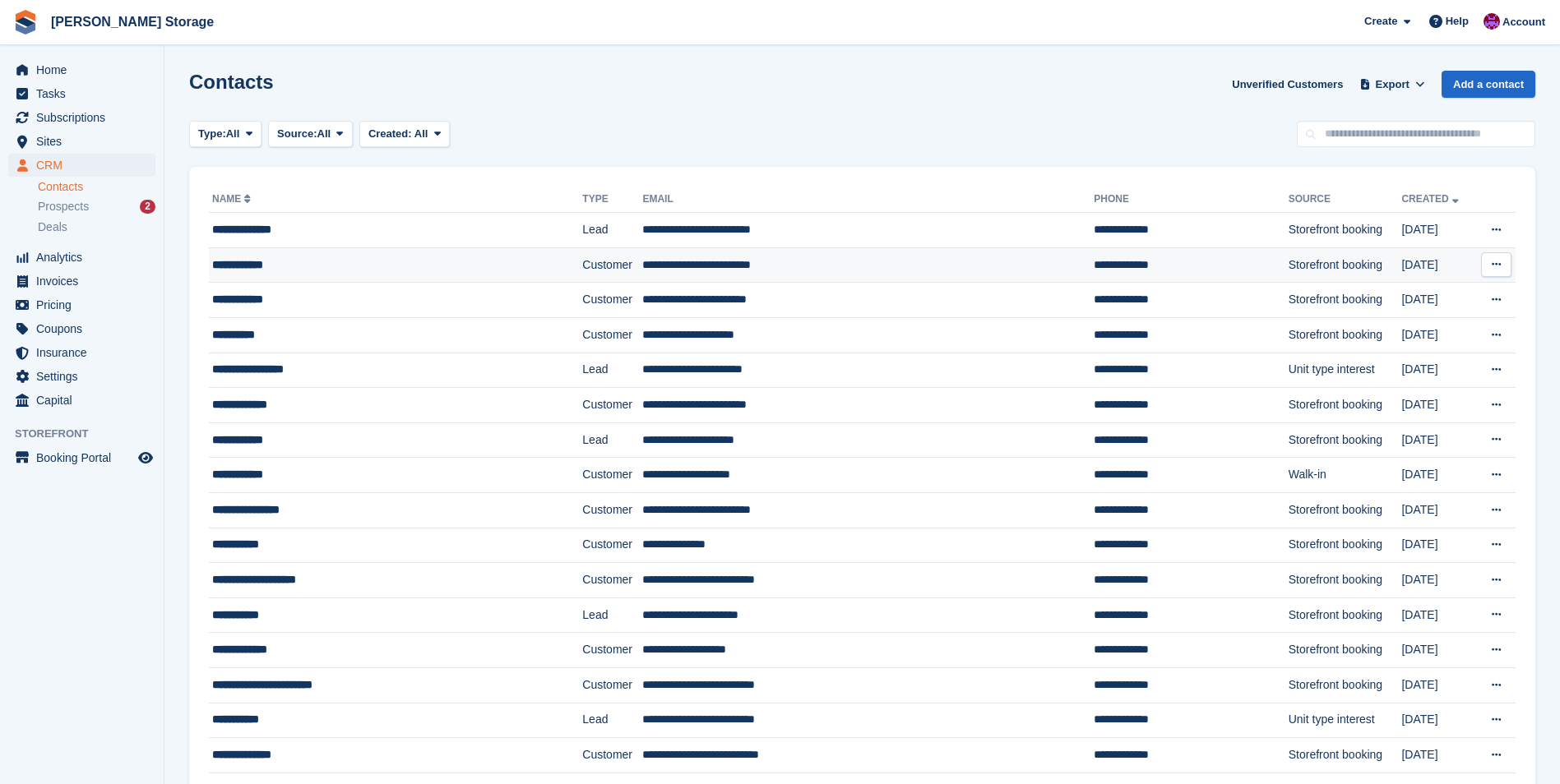
click at [674, 267] on td "**********" at bounding box center [868, 265] width 451 height 36
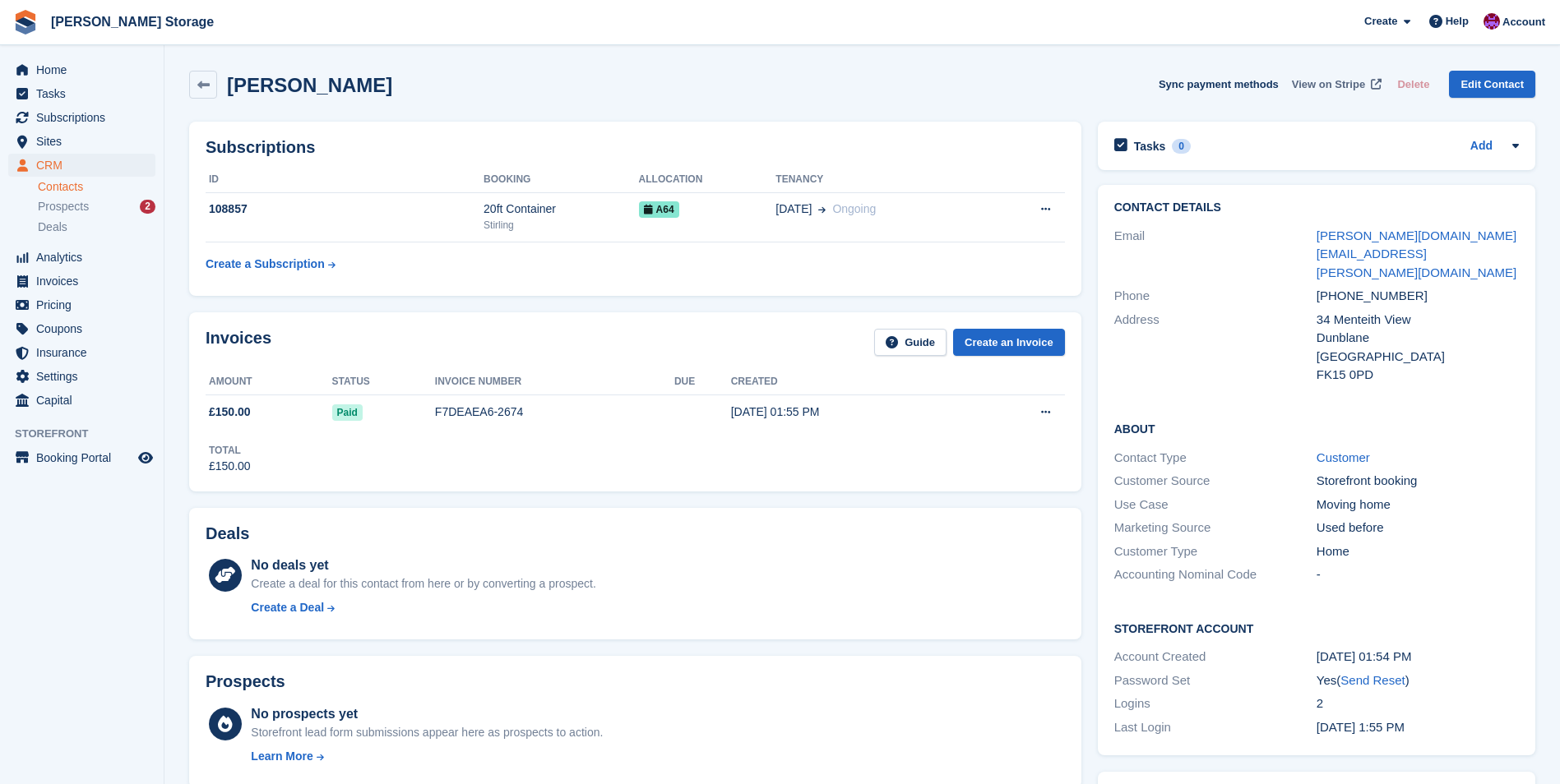
click at [1335, 89] on span "View on Stripe" at bounding box center [1328, 84] width 73 height 17
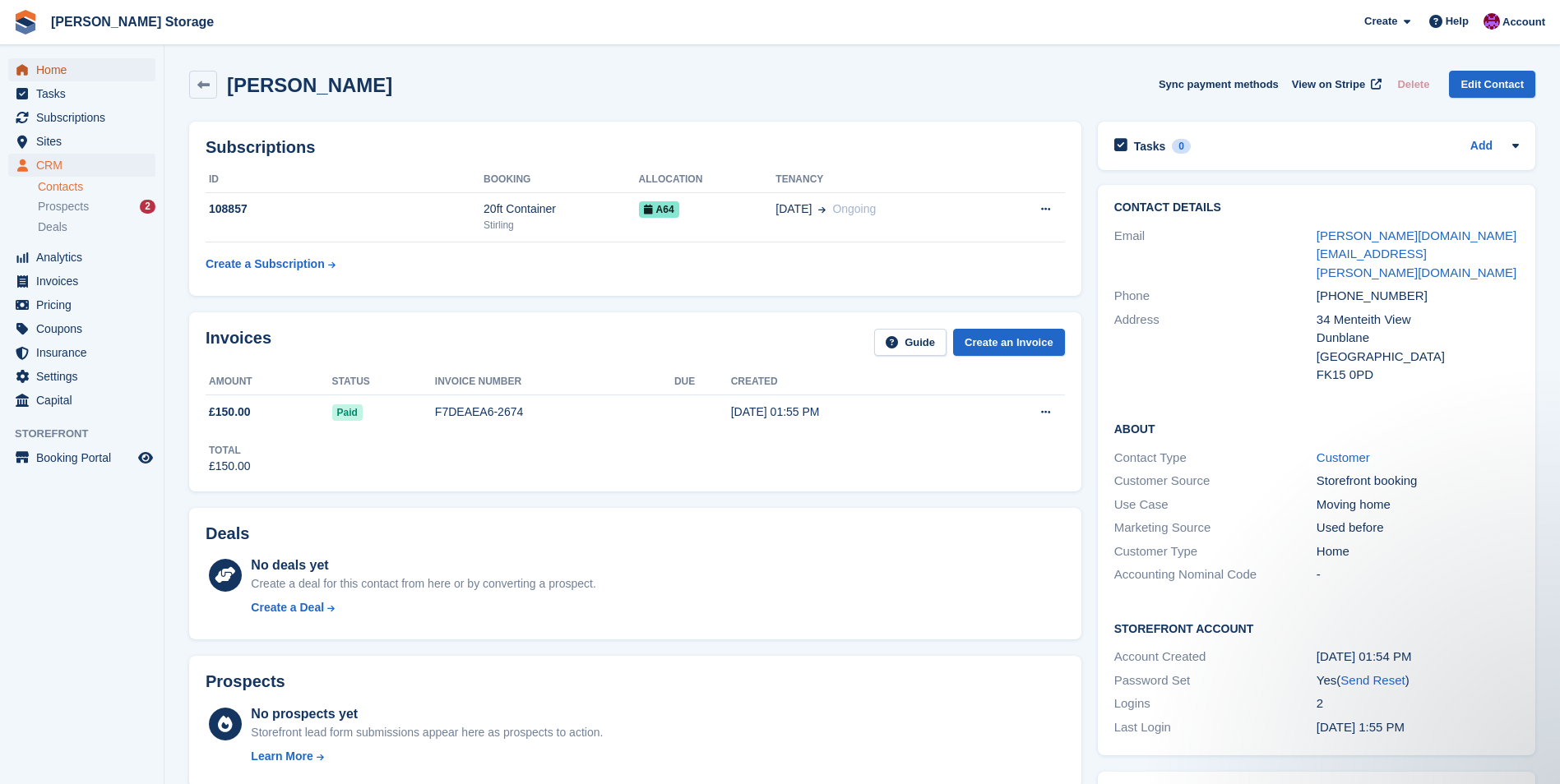
click at [54, 69] on span "Home" at bounding box center [85, 70] width 99 height 23
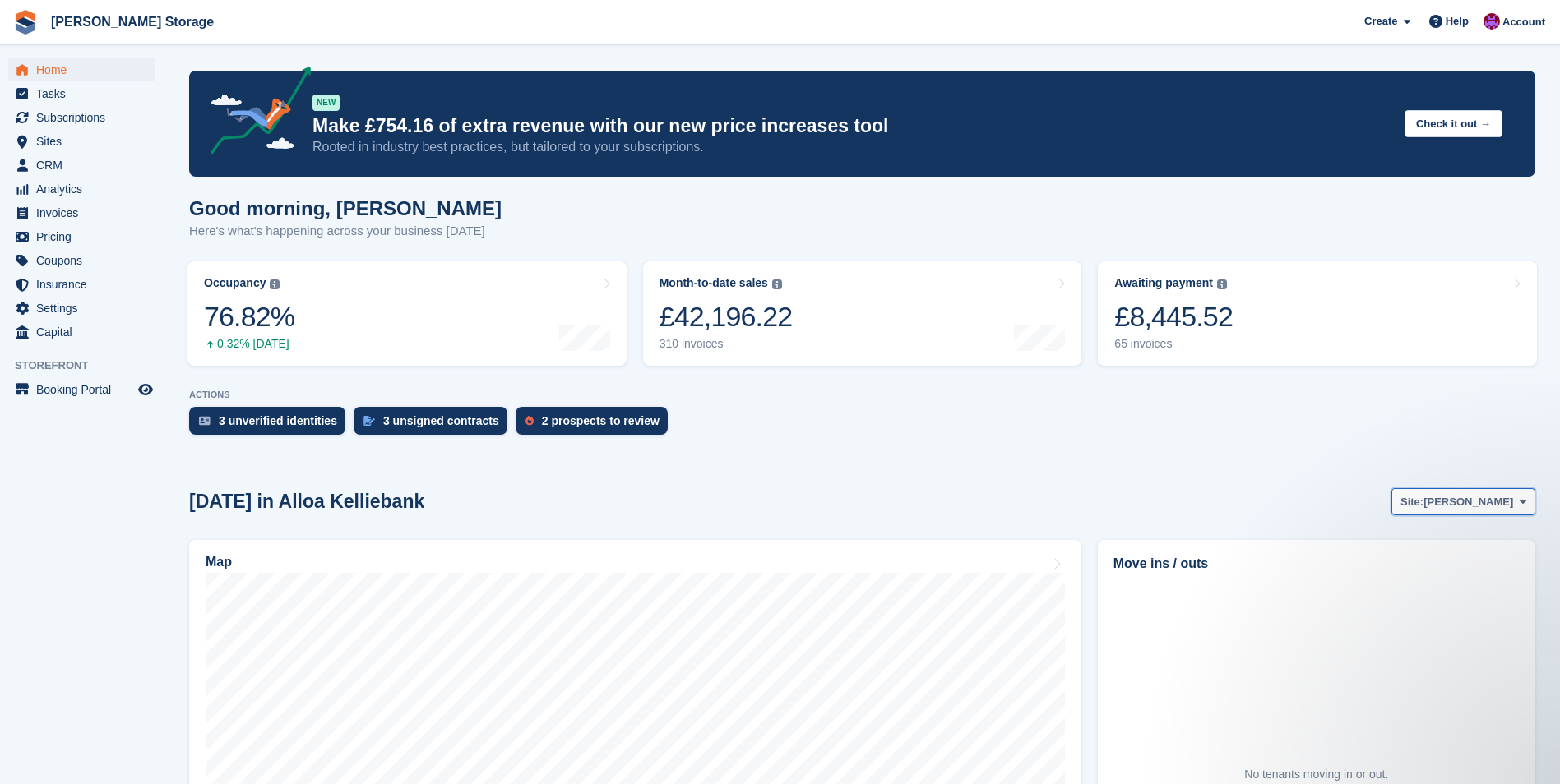
click at [1469, 506] on span "[PERSON_NAME]" at bounding box center [1468, 503] width 89 height 17
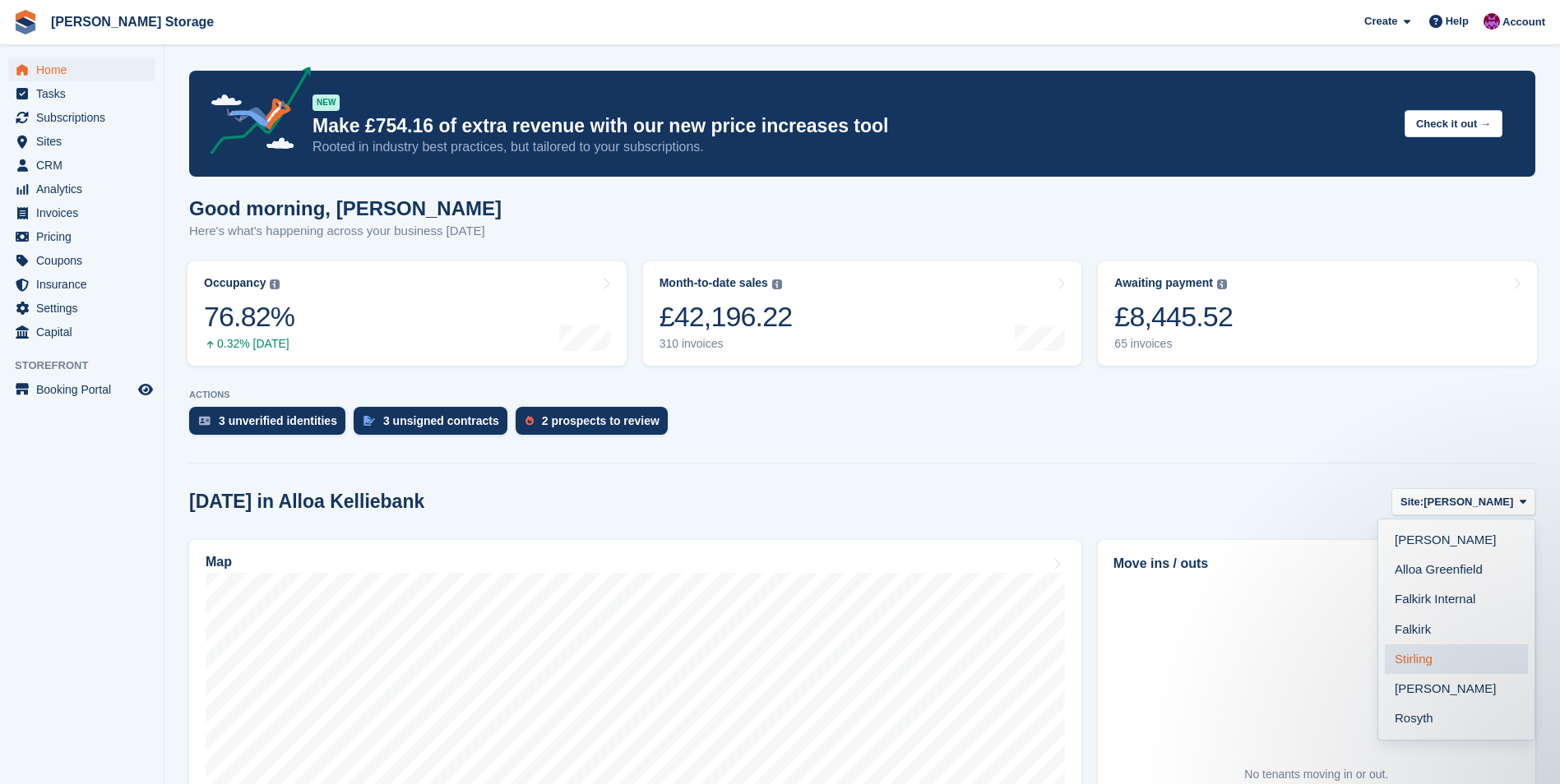
click at [1450, 662] on link "Stirling" at bounding box center [1456, 660] width 143 height 30
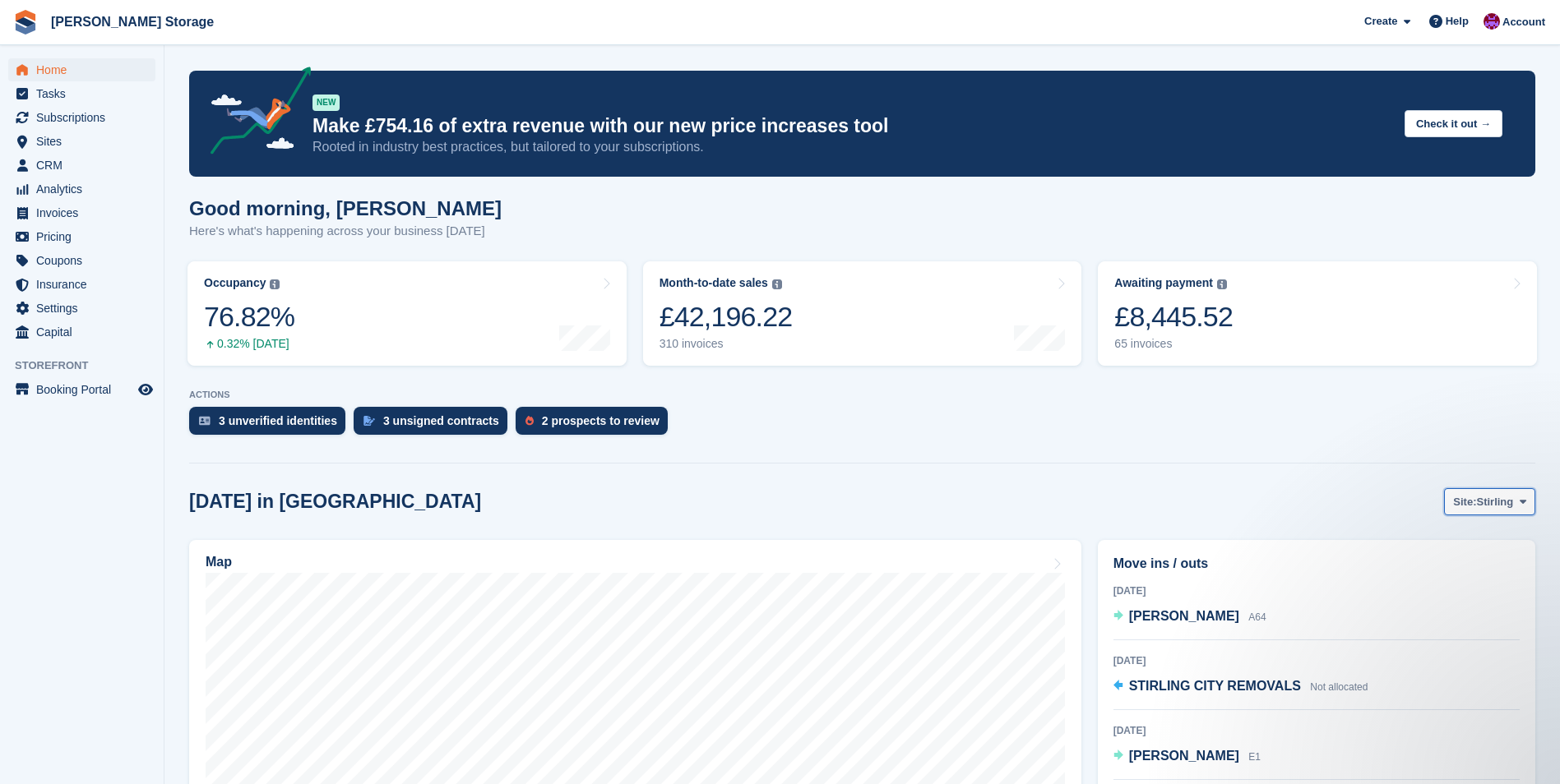
click at [1476, 506] on span "Site:" at bounding box center [1465, 503] width 23 height 17
click at [1447, 690] on link "[PERSON_NAME]" at bounding box center [1456, 689] width 143 height 30
click at [1473, 504] on span "[PERSON_NAME]" at bounding box center [1468, 503] width 89 height 17
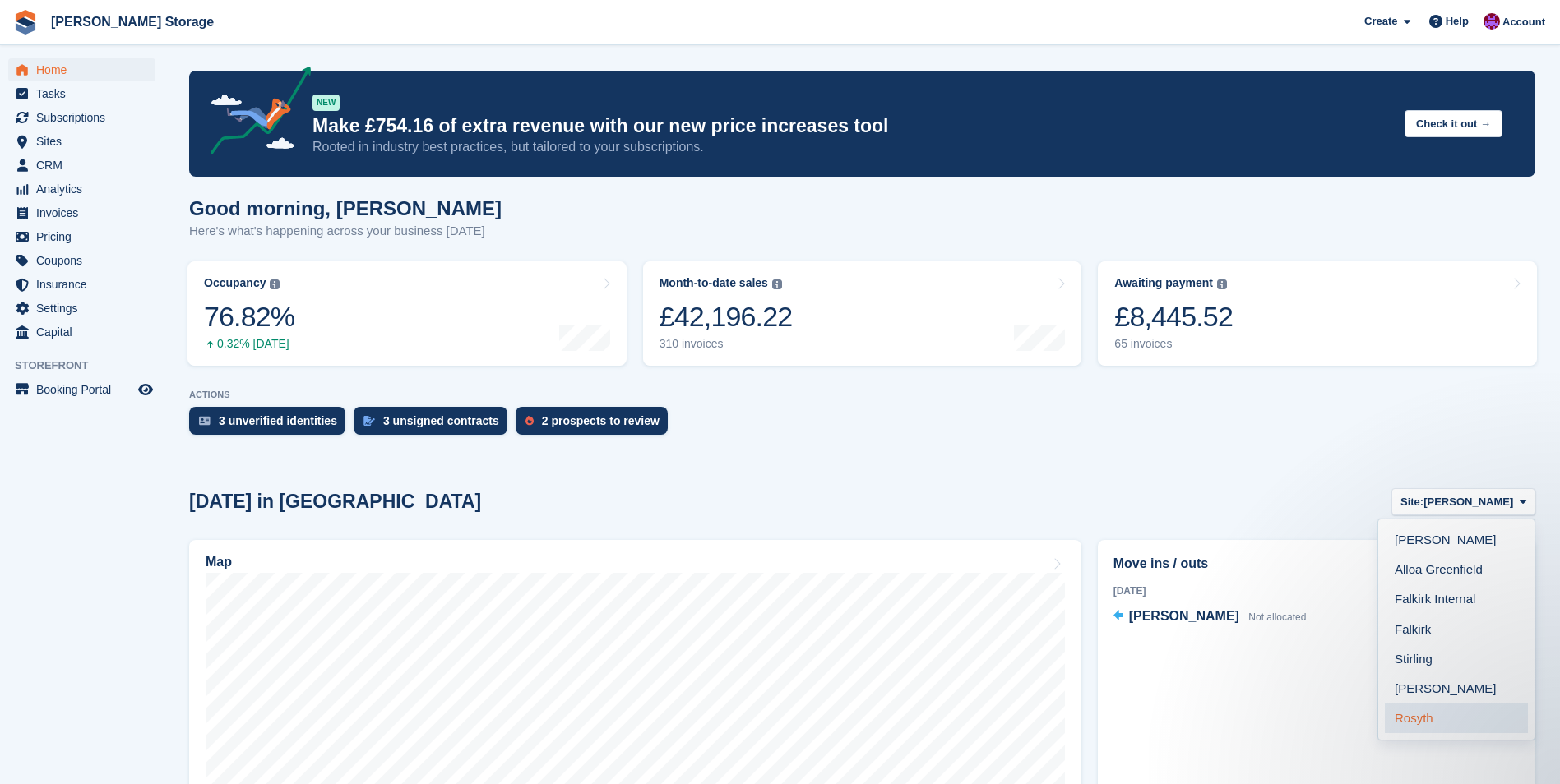
click at [1445, 717] on link "Rosyth" at bounding box center [1456, 719] width 143 height 30
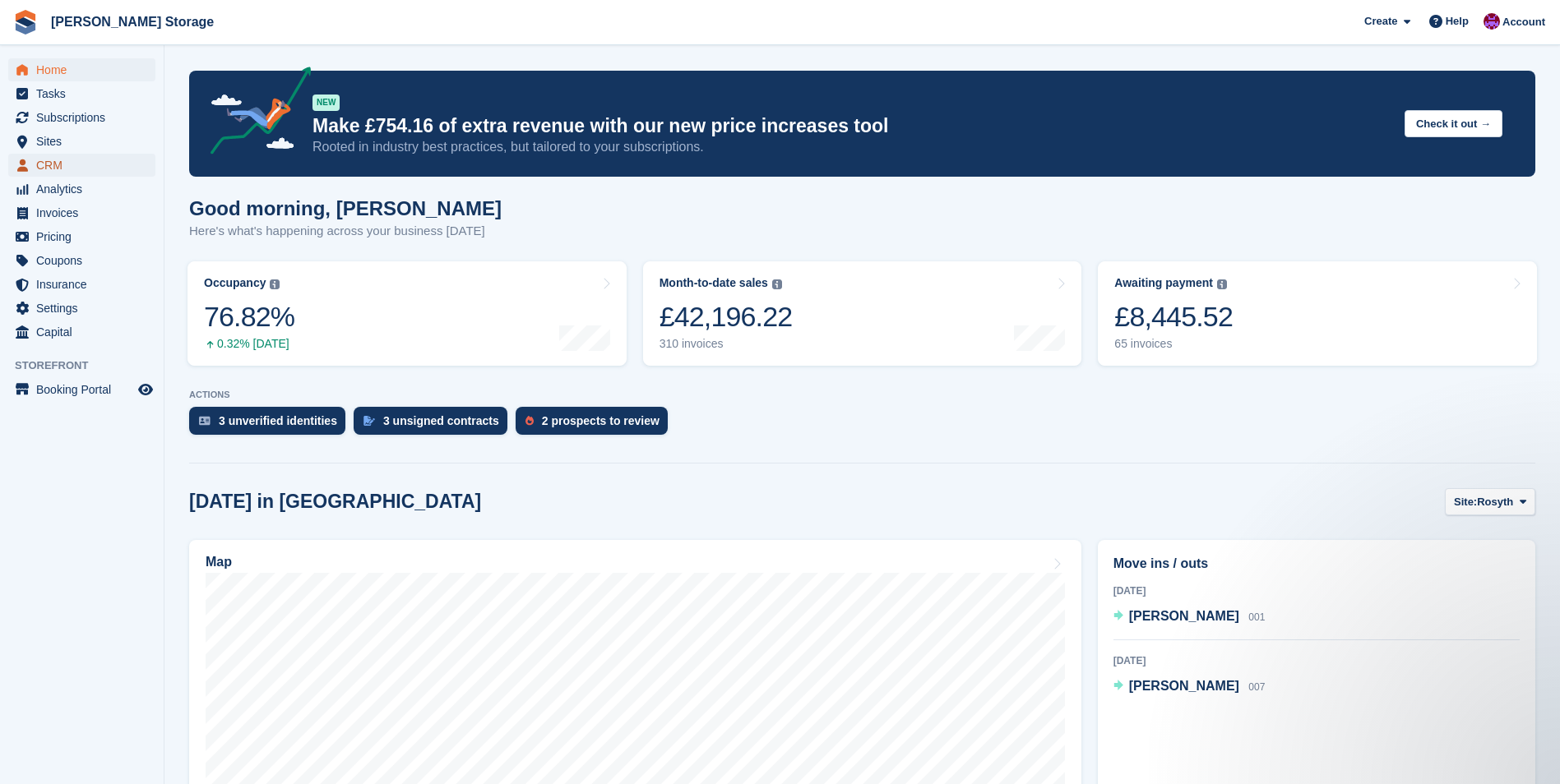
click at [48, 166] on span "CRM" at bounding box center [85, 166] width 99 height 23
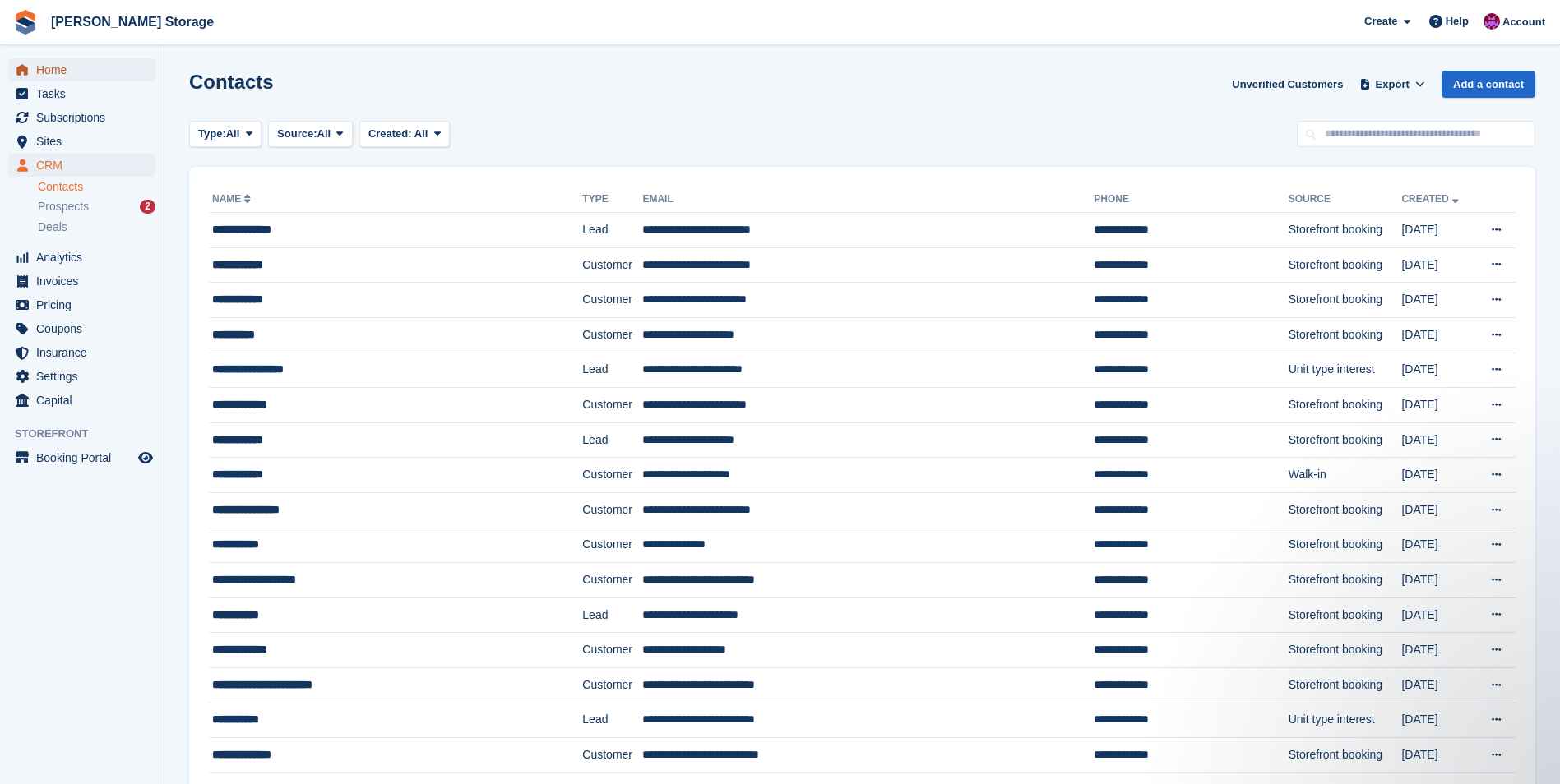
click at [58, 80] on span "Home" at bounding box center [85, 70] width 99 height 23
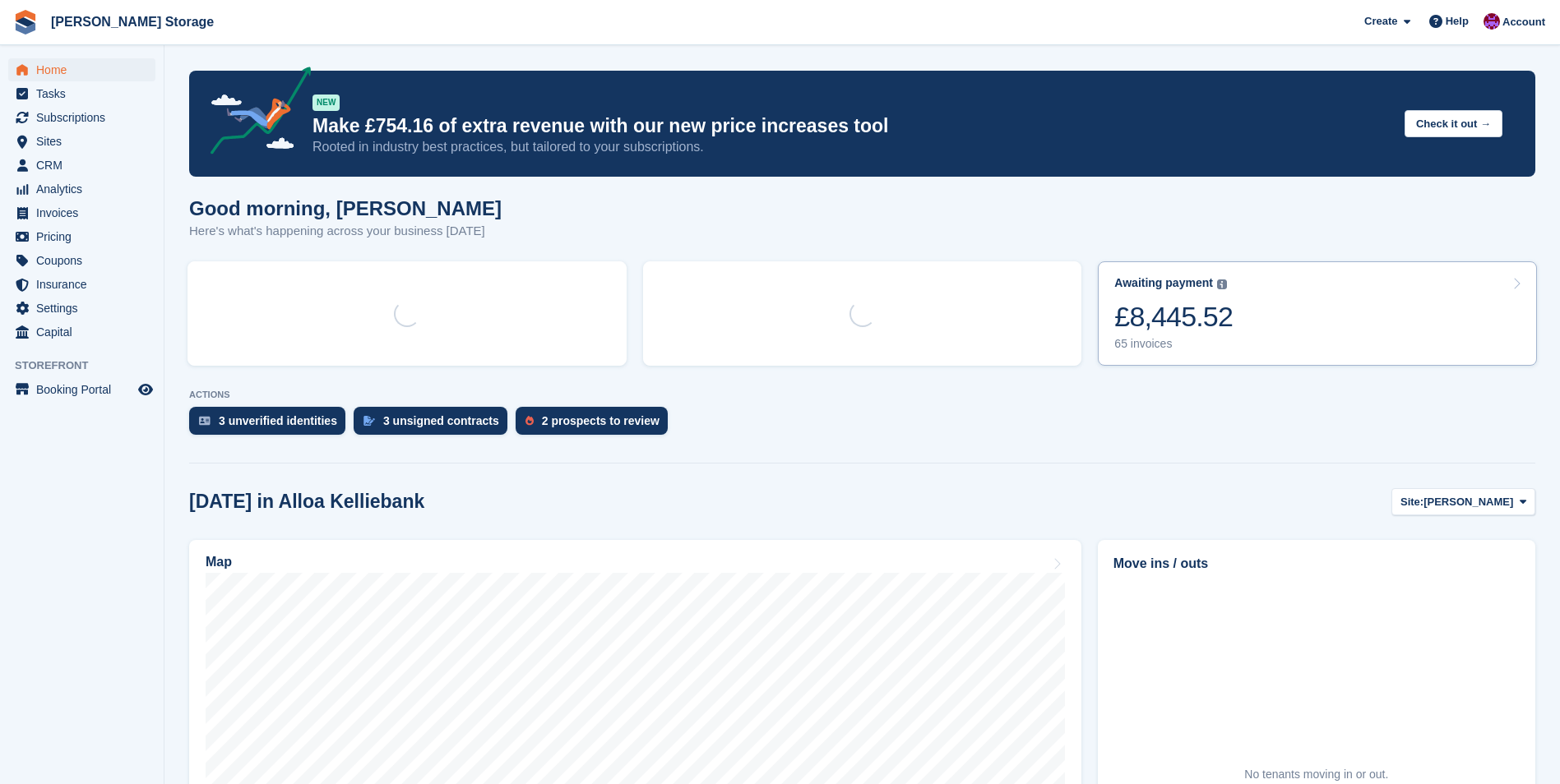
click at [1230, 309] on link "Awaiting payment The total outstanding balance on all open invoices. £8,445.52 …" at bounding box center [1317, 314] width 439 height 104
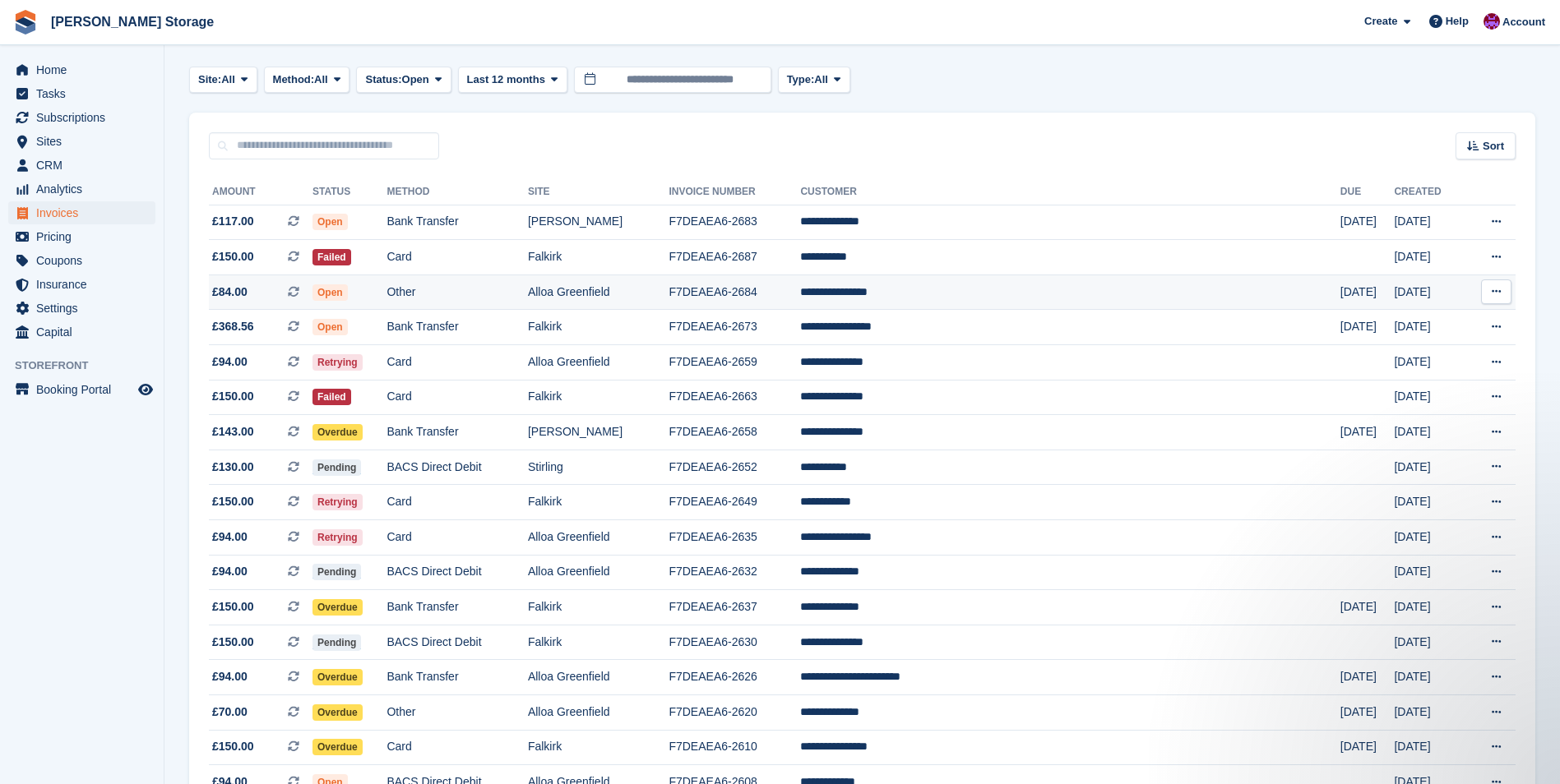
scroll to position [247, 0]
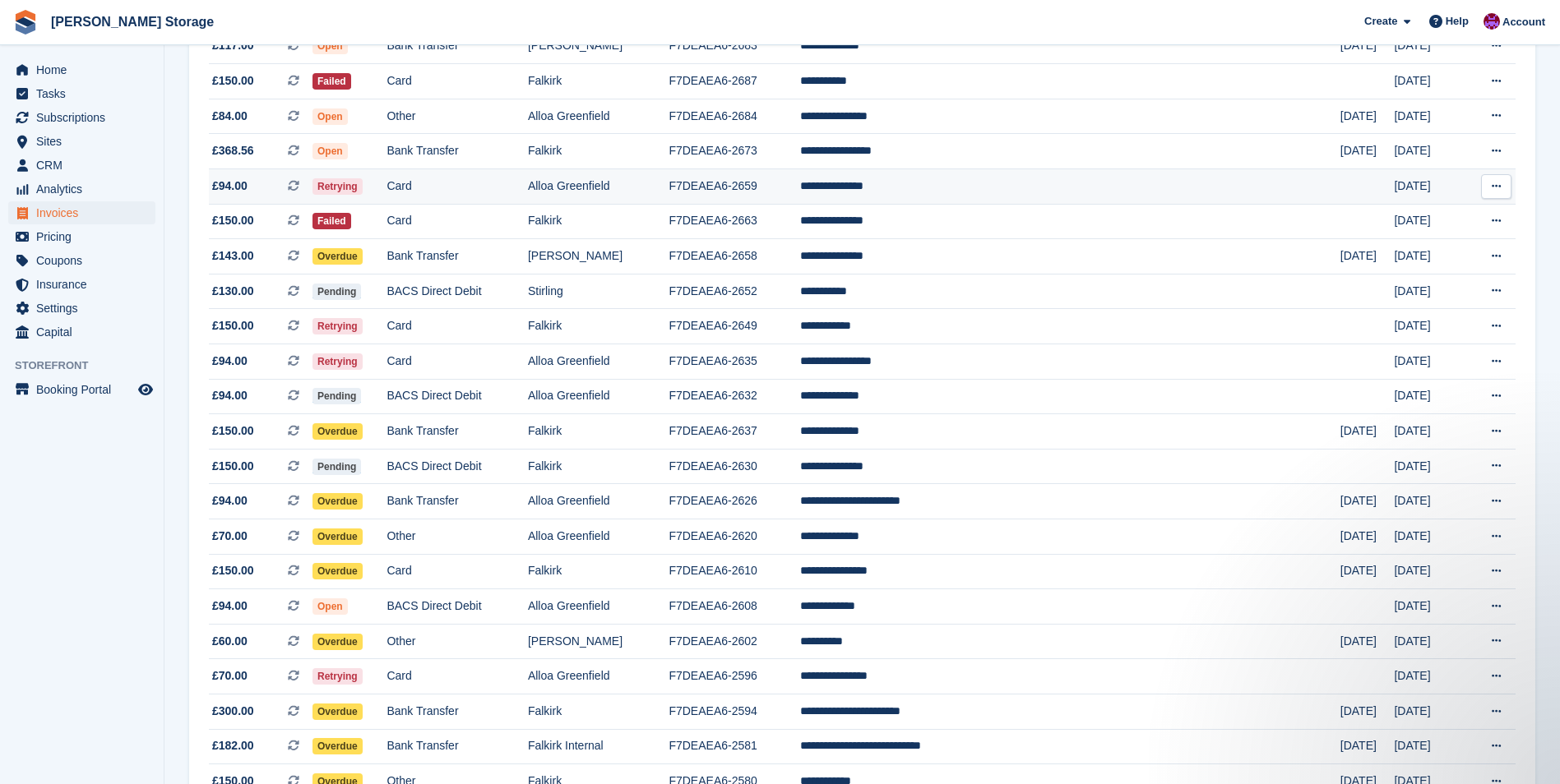
click at [1002, 189] on td "**********" at bounding box center [1069, 187] width 539 height 36
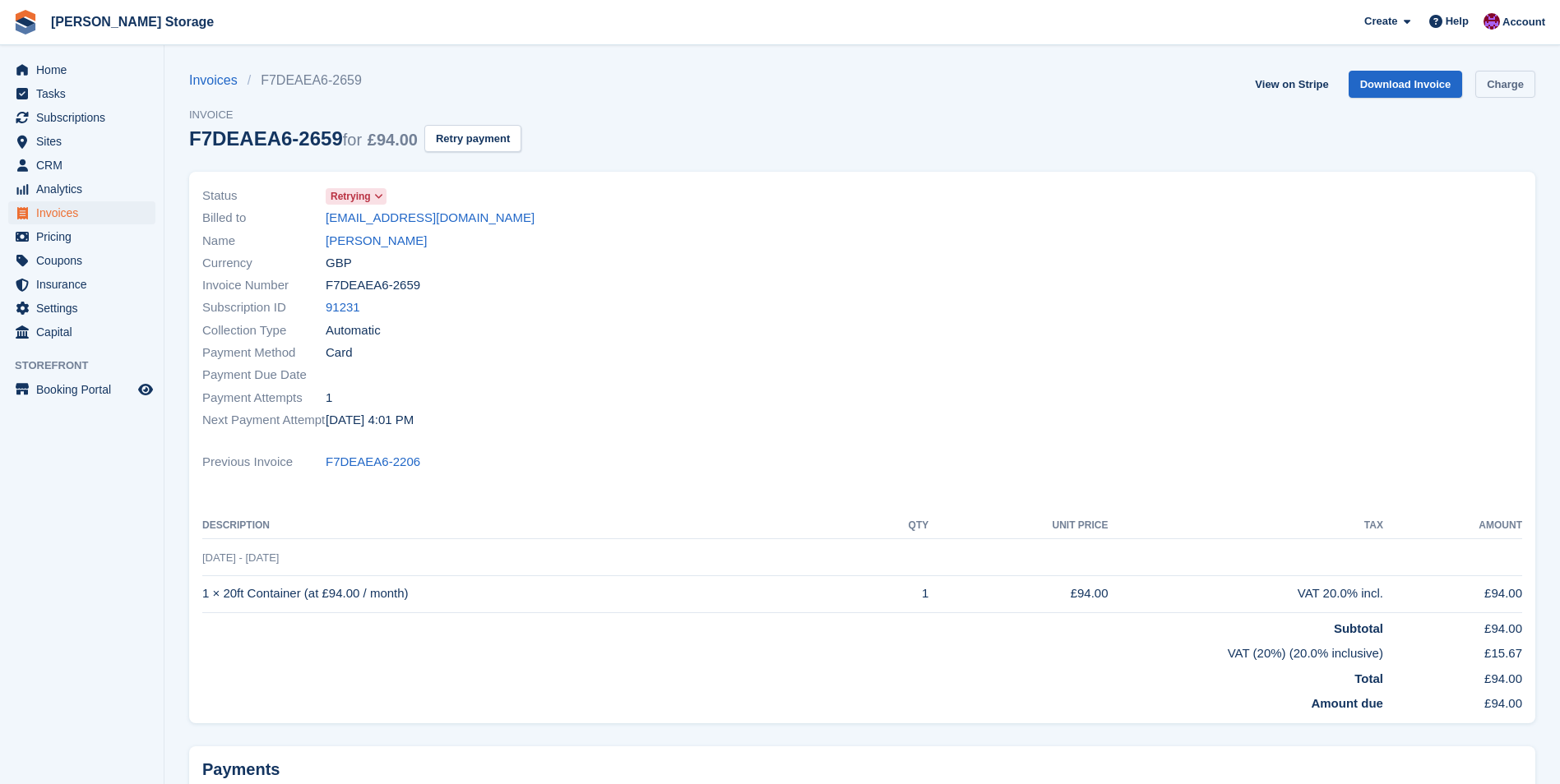
click at [1510, 82] on link "Charge" at bounding box center [1505, 84] width 60 height 27
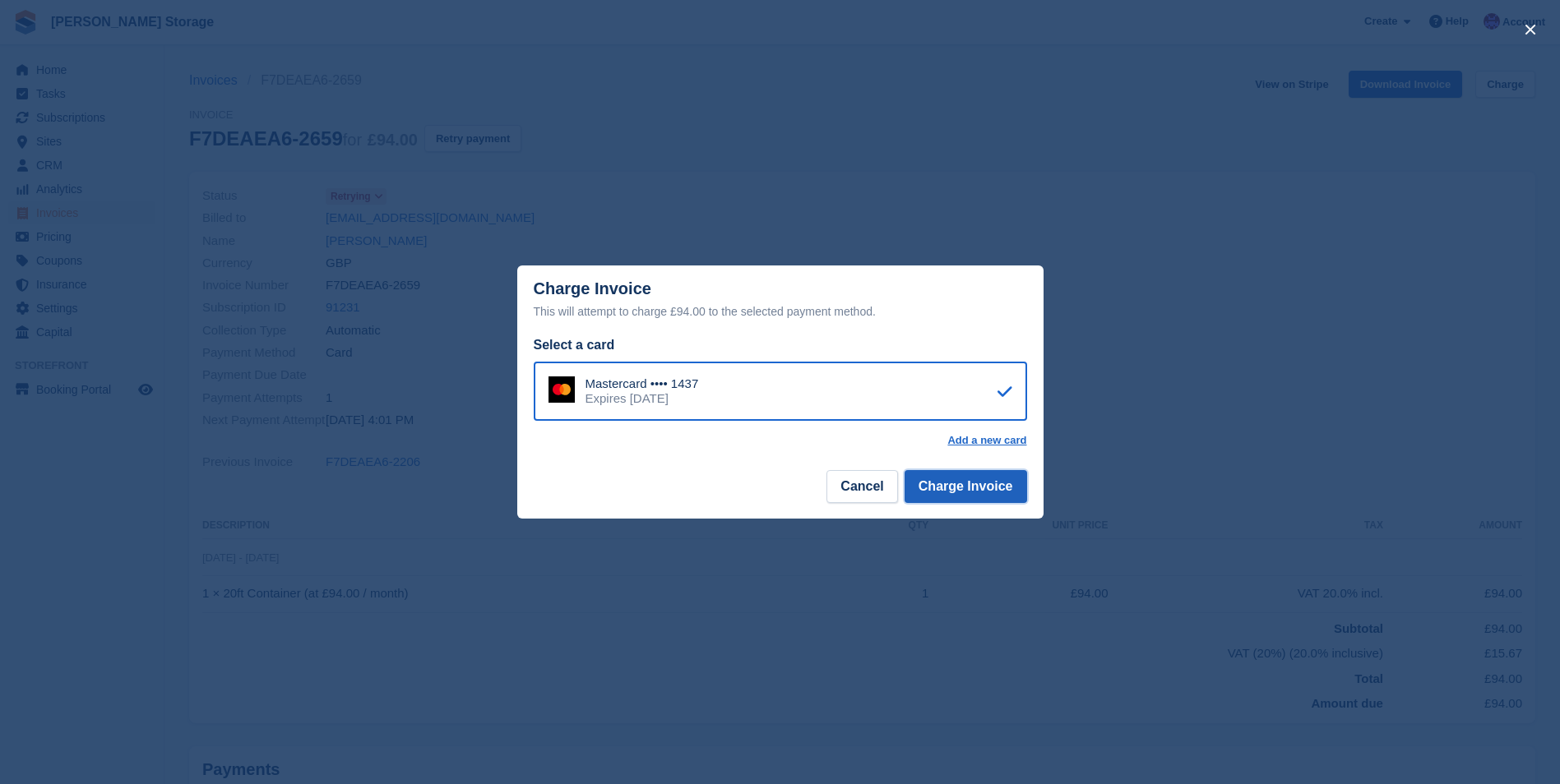
click at [1008, 488] on button "Charge Invoice" at bounding box center [965, 487] width 123 height 33
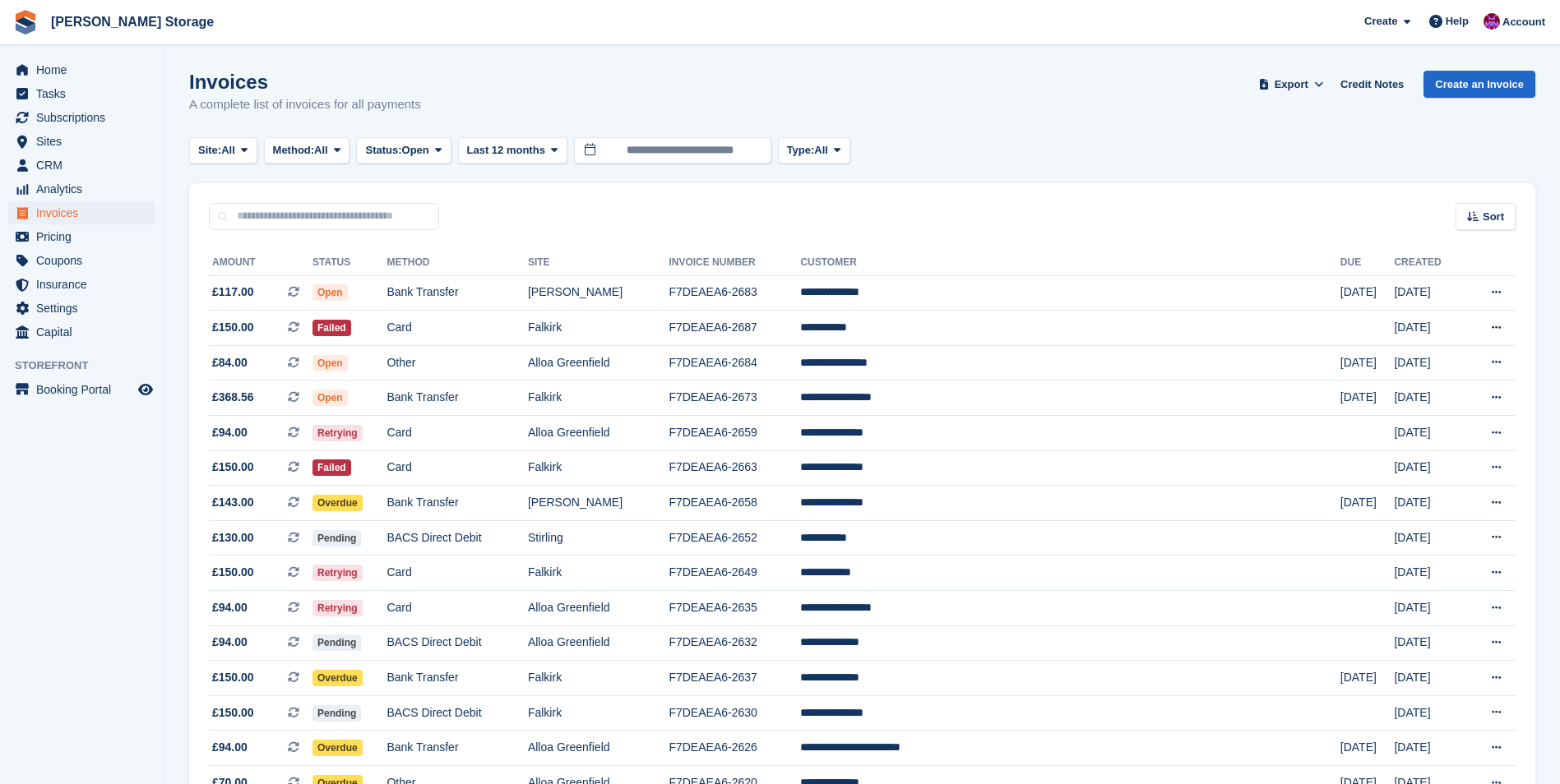
scroll to position [247, 0]
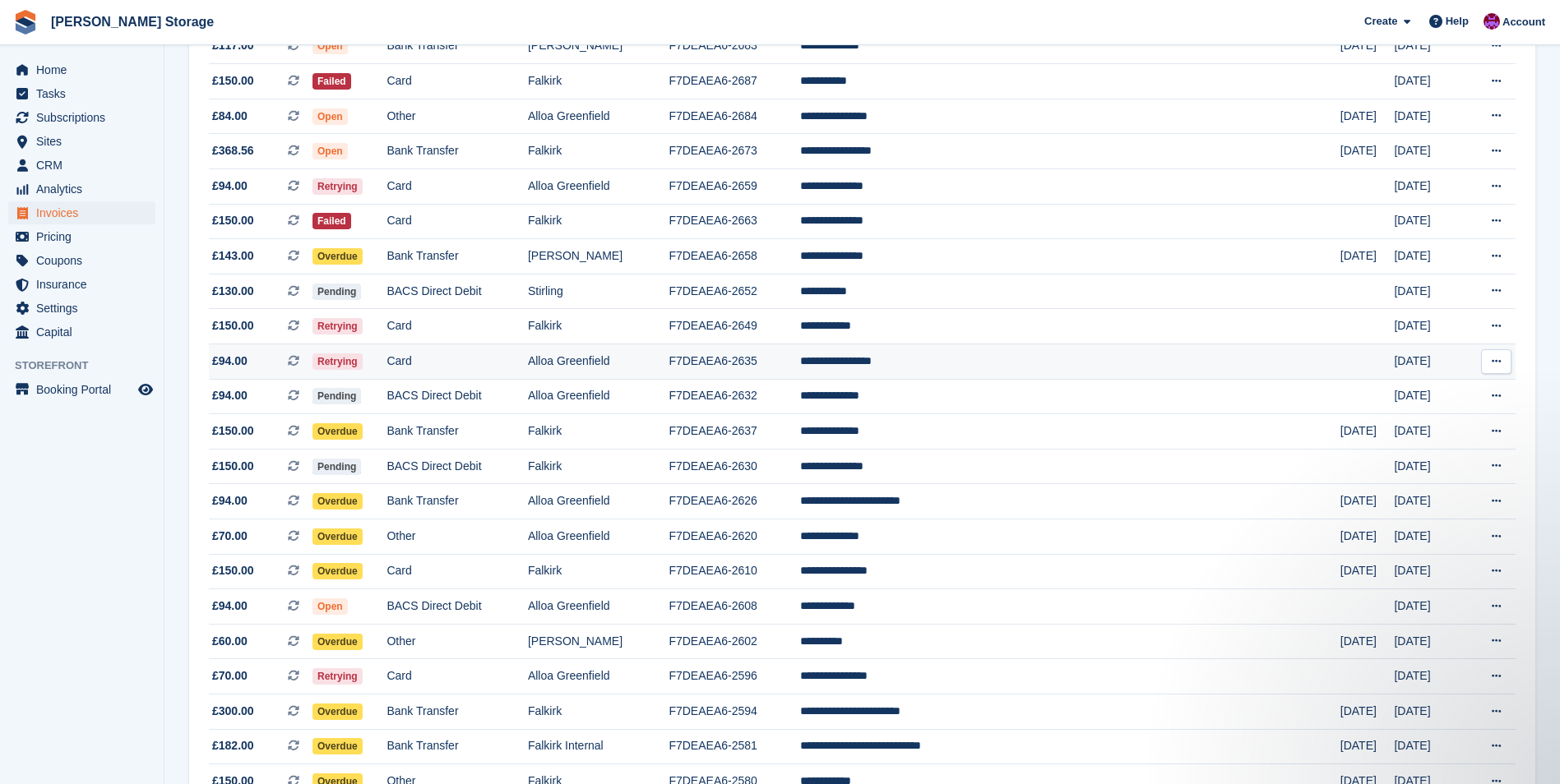
click at [800, 354] on td "F7DEAEA6-2635" at bounding box center [734, 362] width 132 height 36
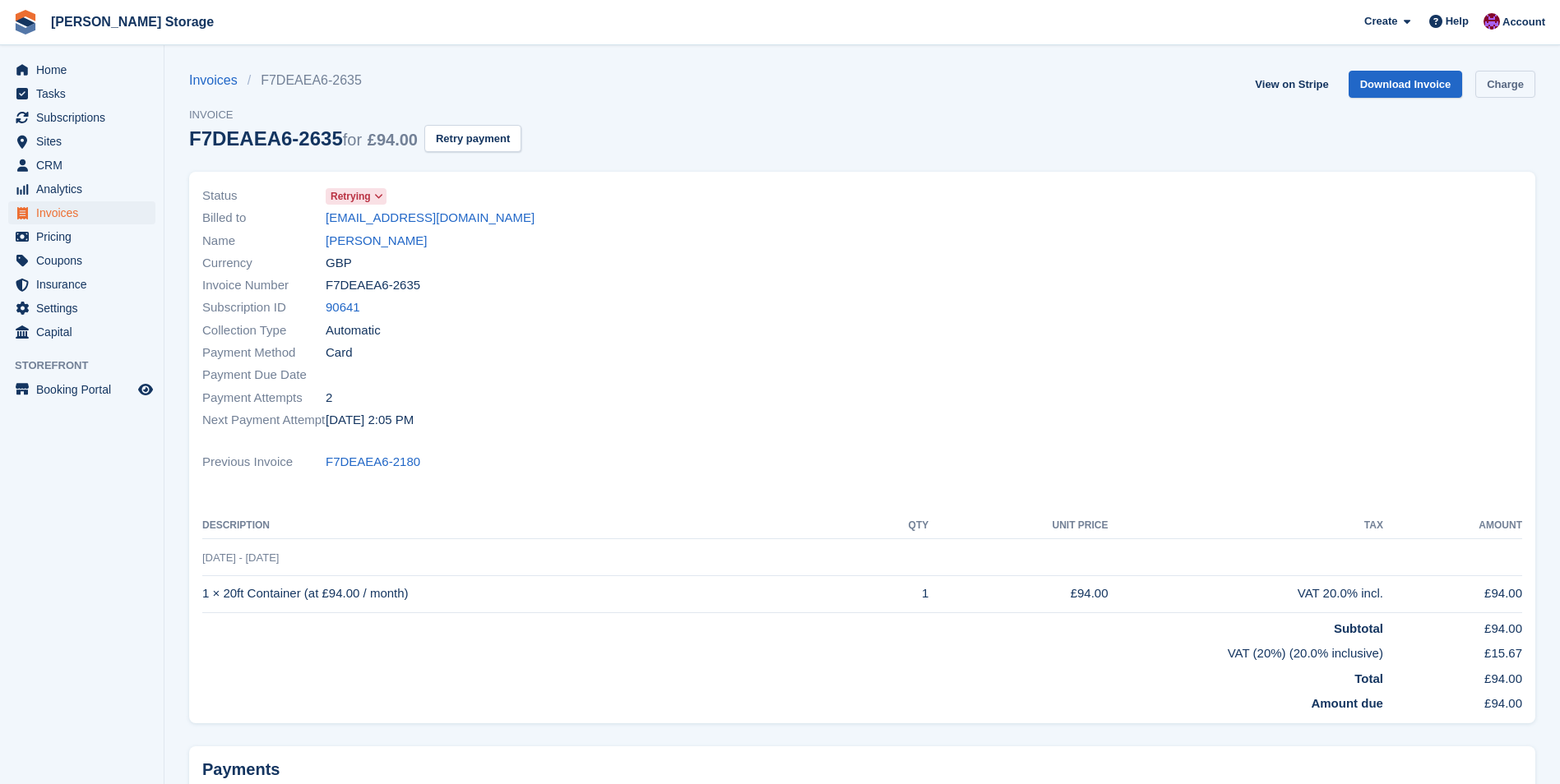
click at [1496, 85] on link "Charge" at bounding box center [1505, 84] width 60 height 27
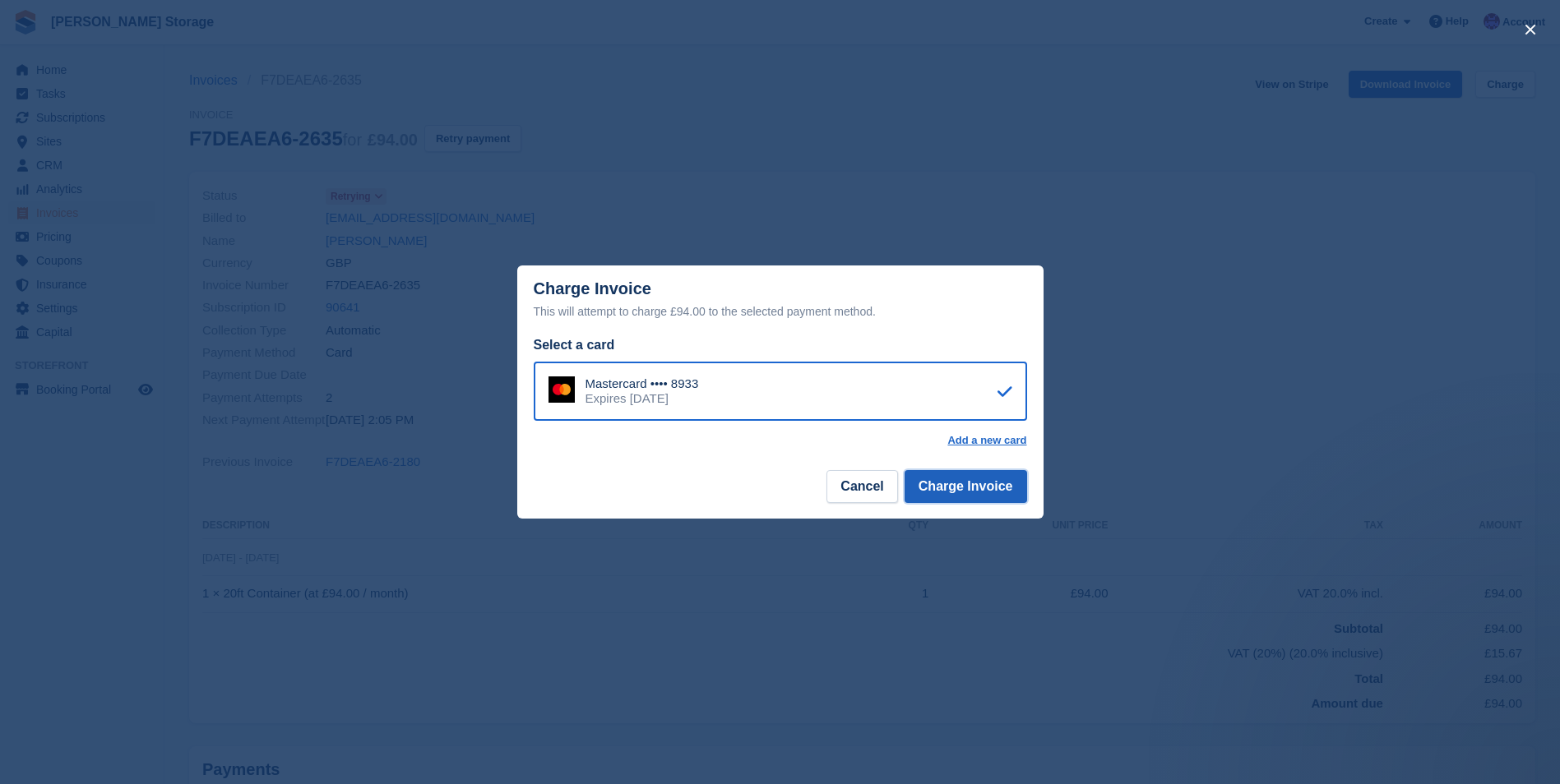
click at [986, 496] on button "Charge Invoice" at bounding box center [965, 487] width 123 height 33
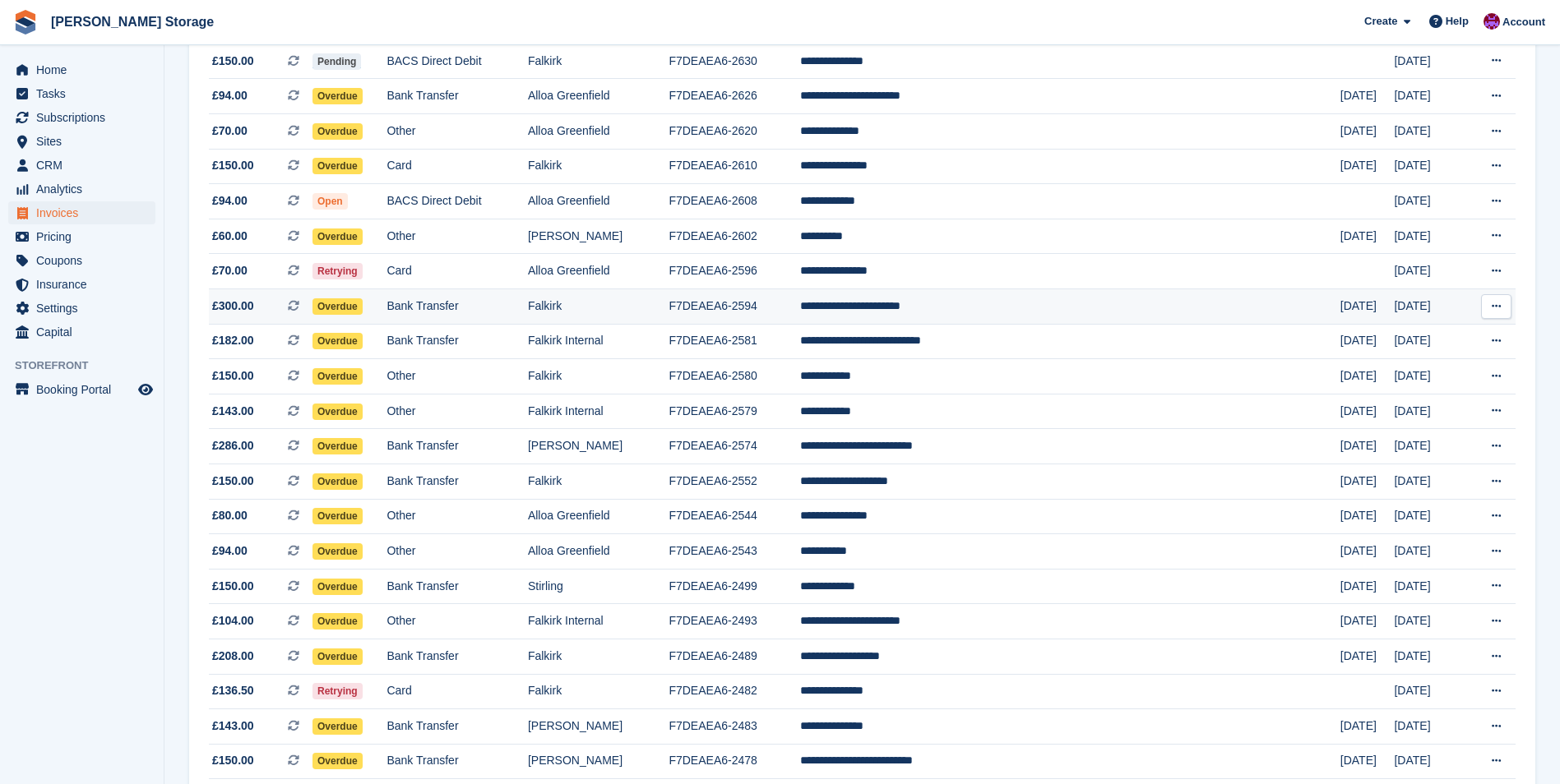
scroll to position [657, 0]
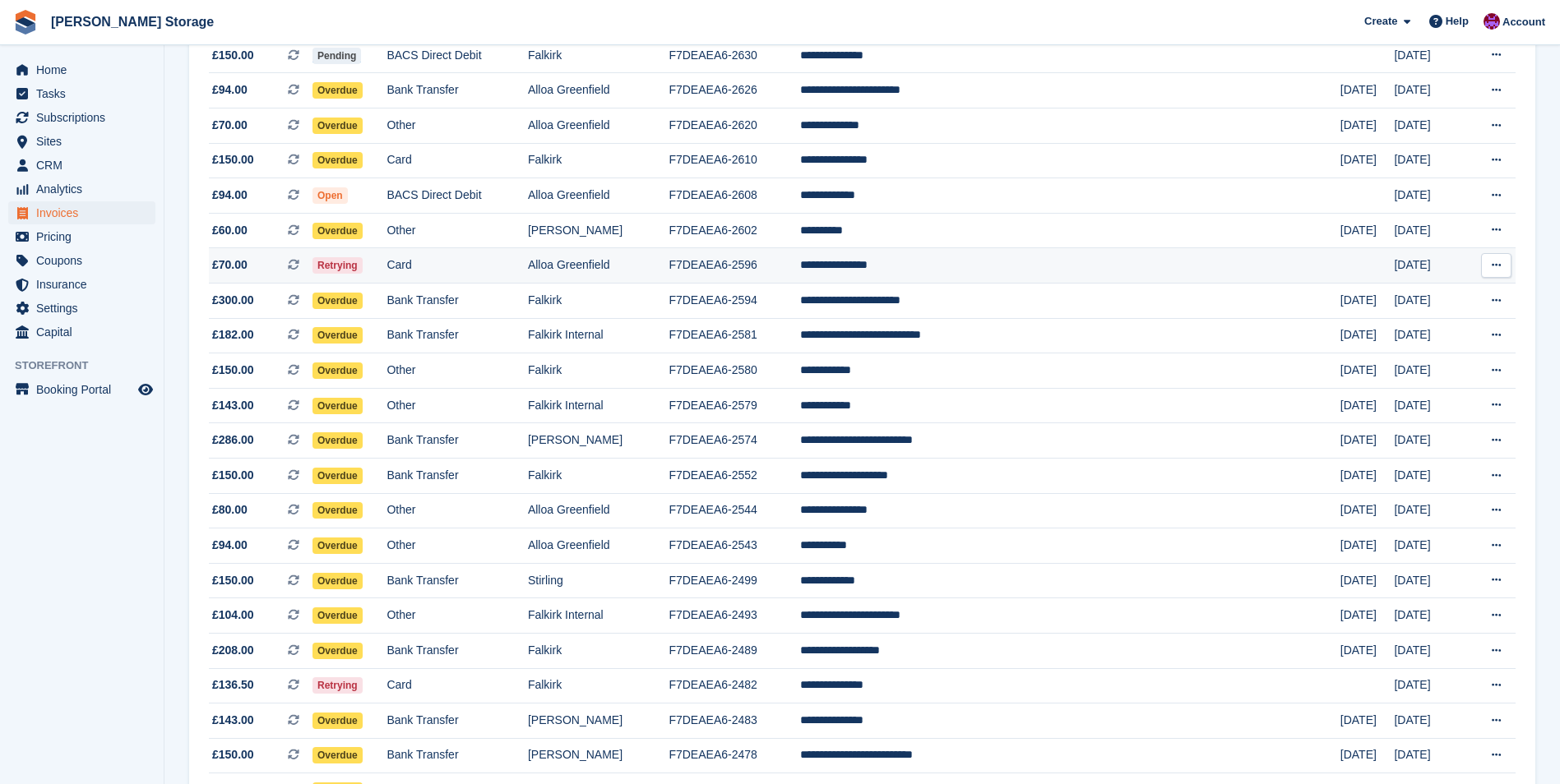
click at [800, 267] on td "F7DEAEA6-2596" at bounding box center [734, 266] width 132 height 36
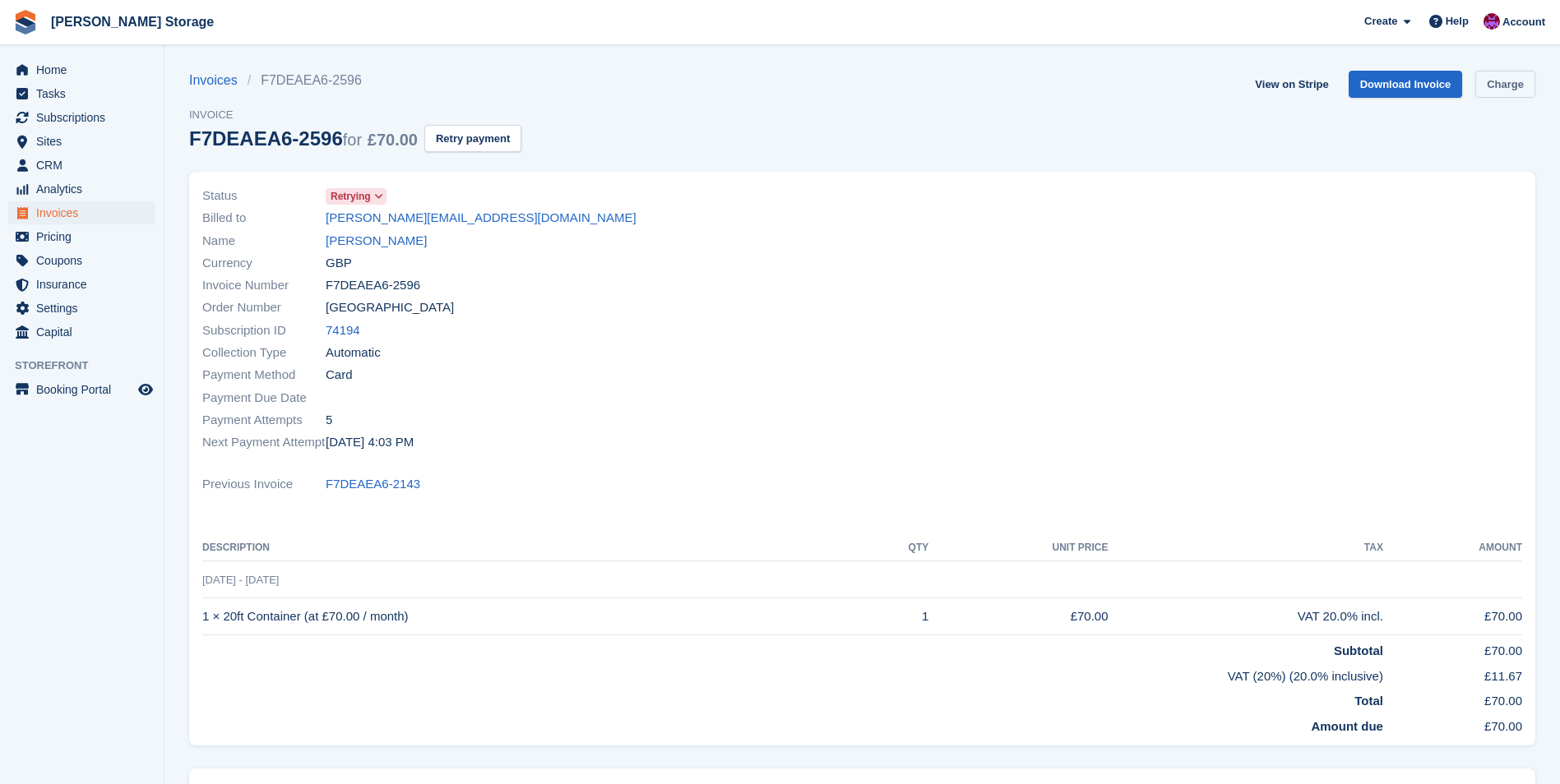
click at [1498, 89] on link "Charge" at bounding box center [1505, 84] width 60 height 27
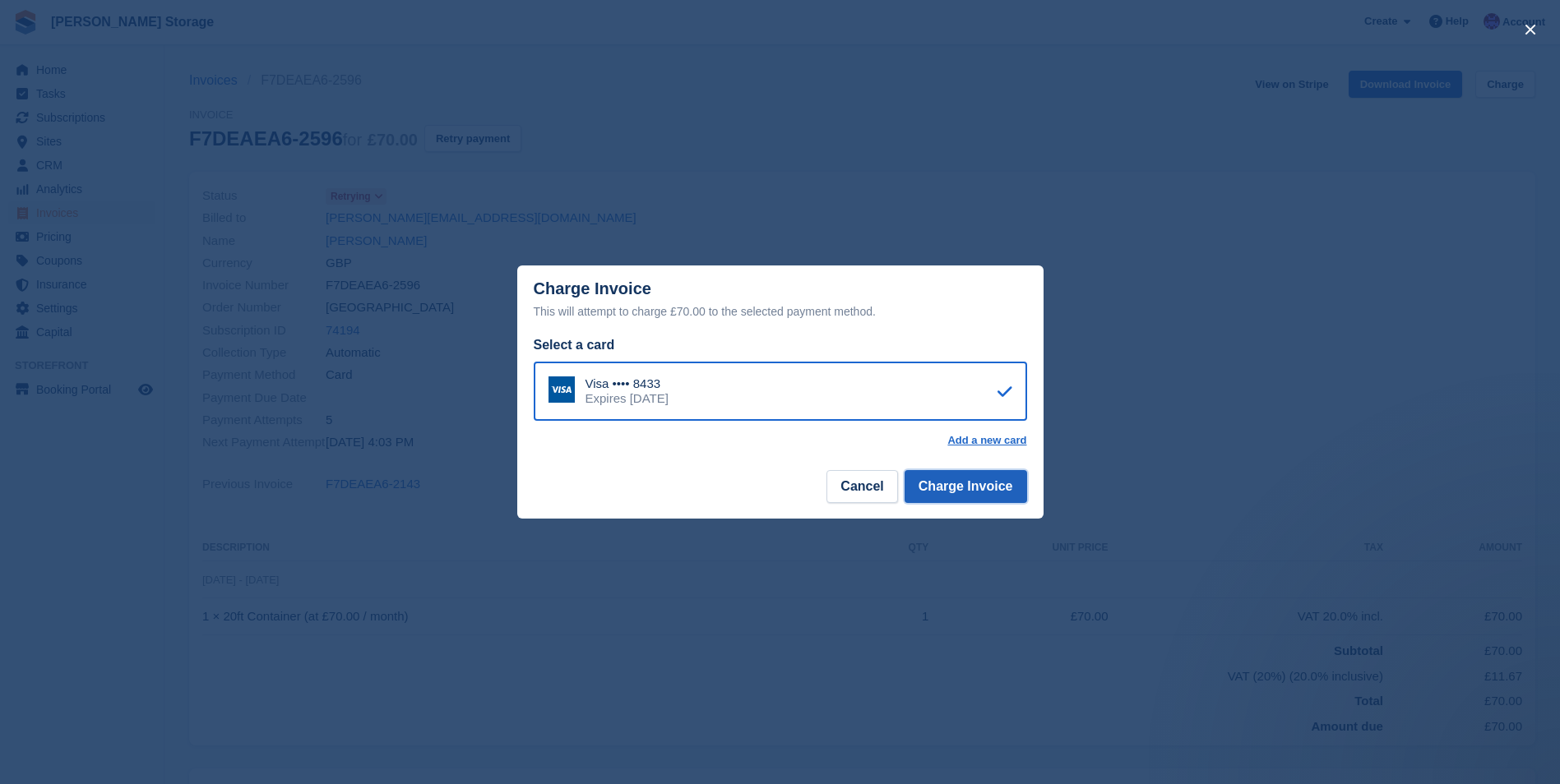
click at [972, 497] on button "Charge Invoice" at bounding box center [965, 487] width 123 height 33
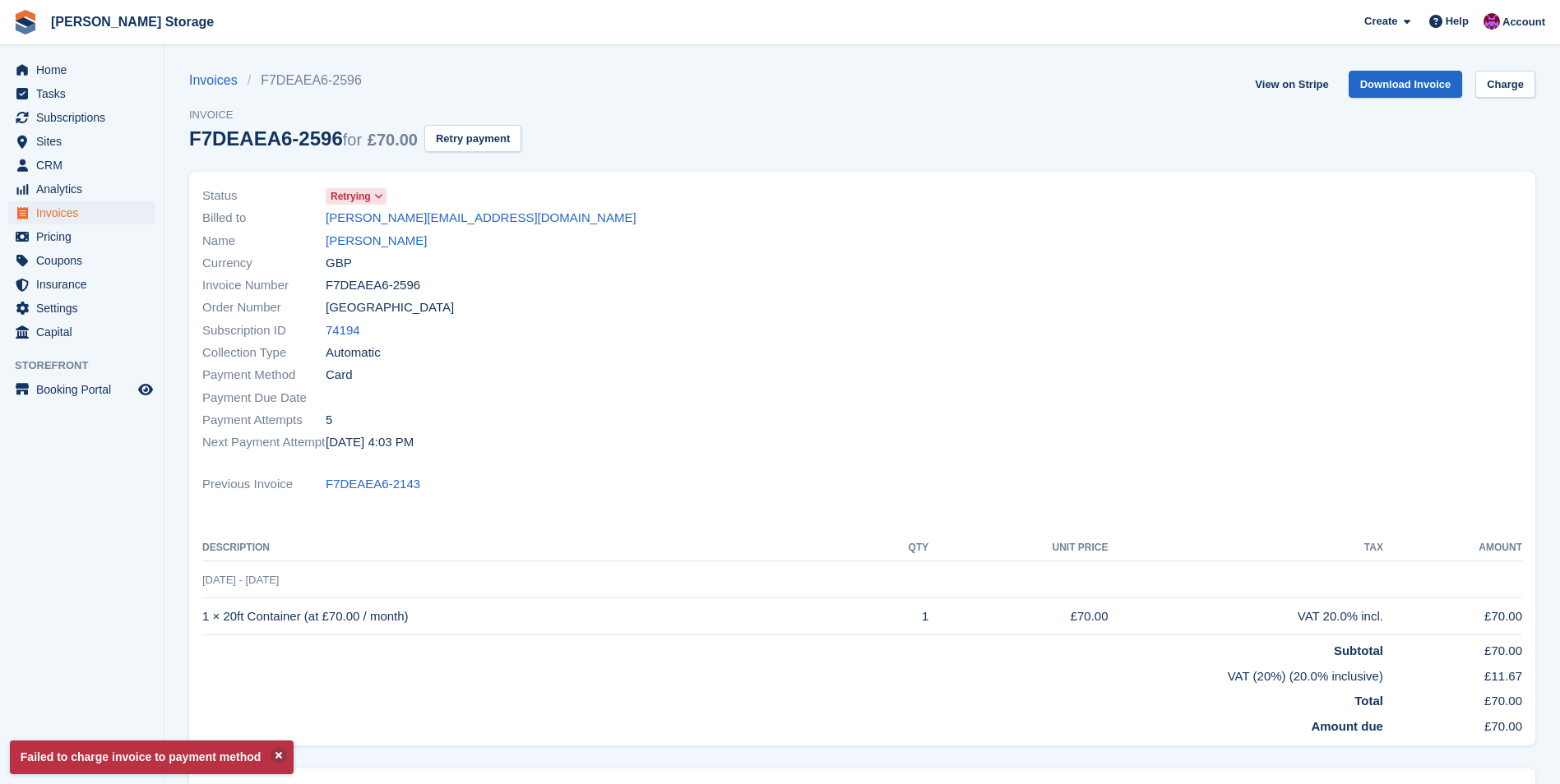
click at [62, 69] on span "Home" at bounding box center [85, 70] width 99 height 23
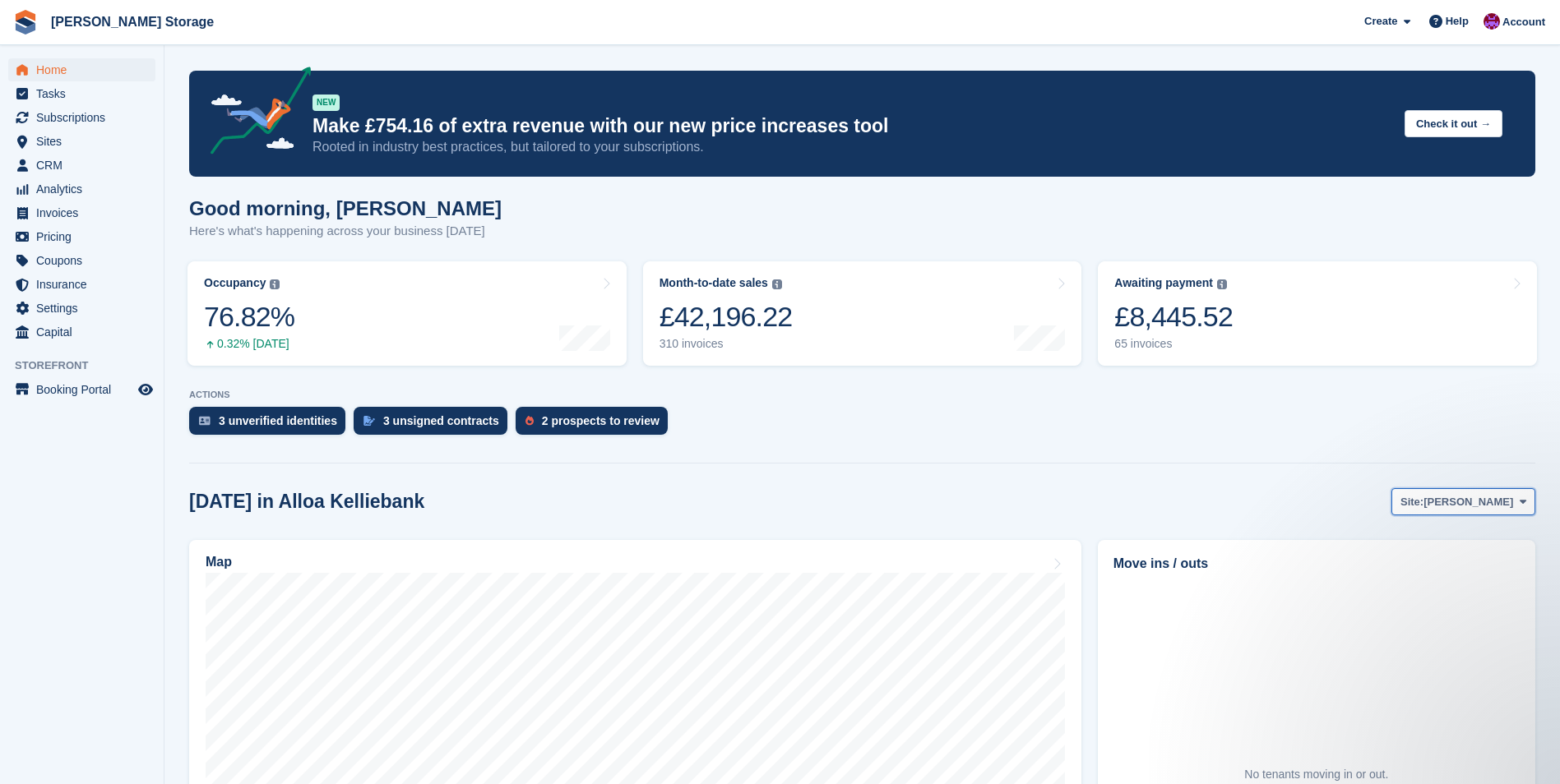
click at [1481, 495] on span "[PERSON_NAME]" at bounding box center [1468, 503] width 89 height 17
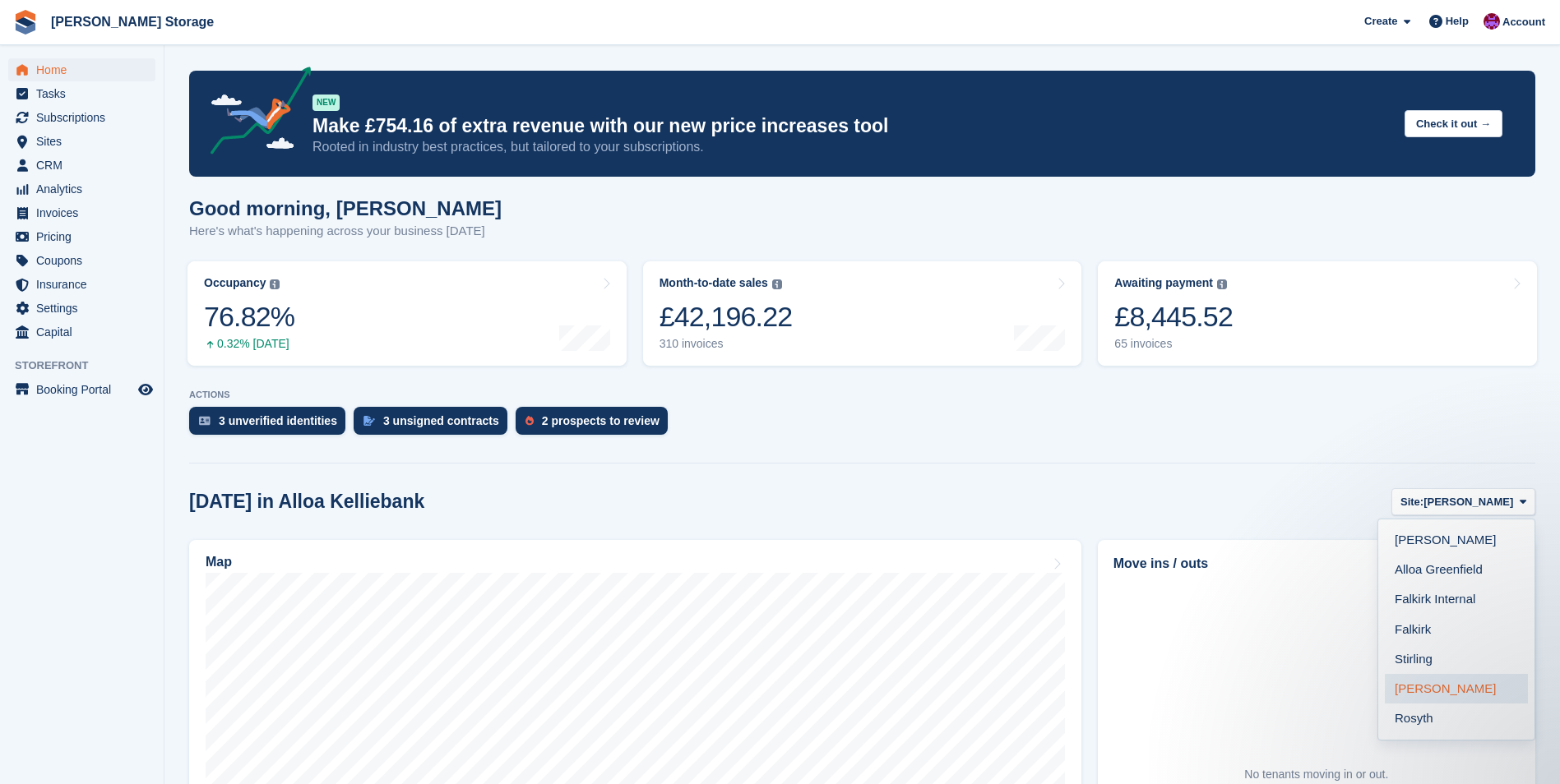
click at [1471, 694] on link "[PERSON_NAME]" at bounding box center [1456, 689] width 143 height 30
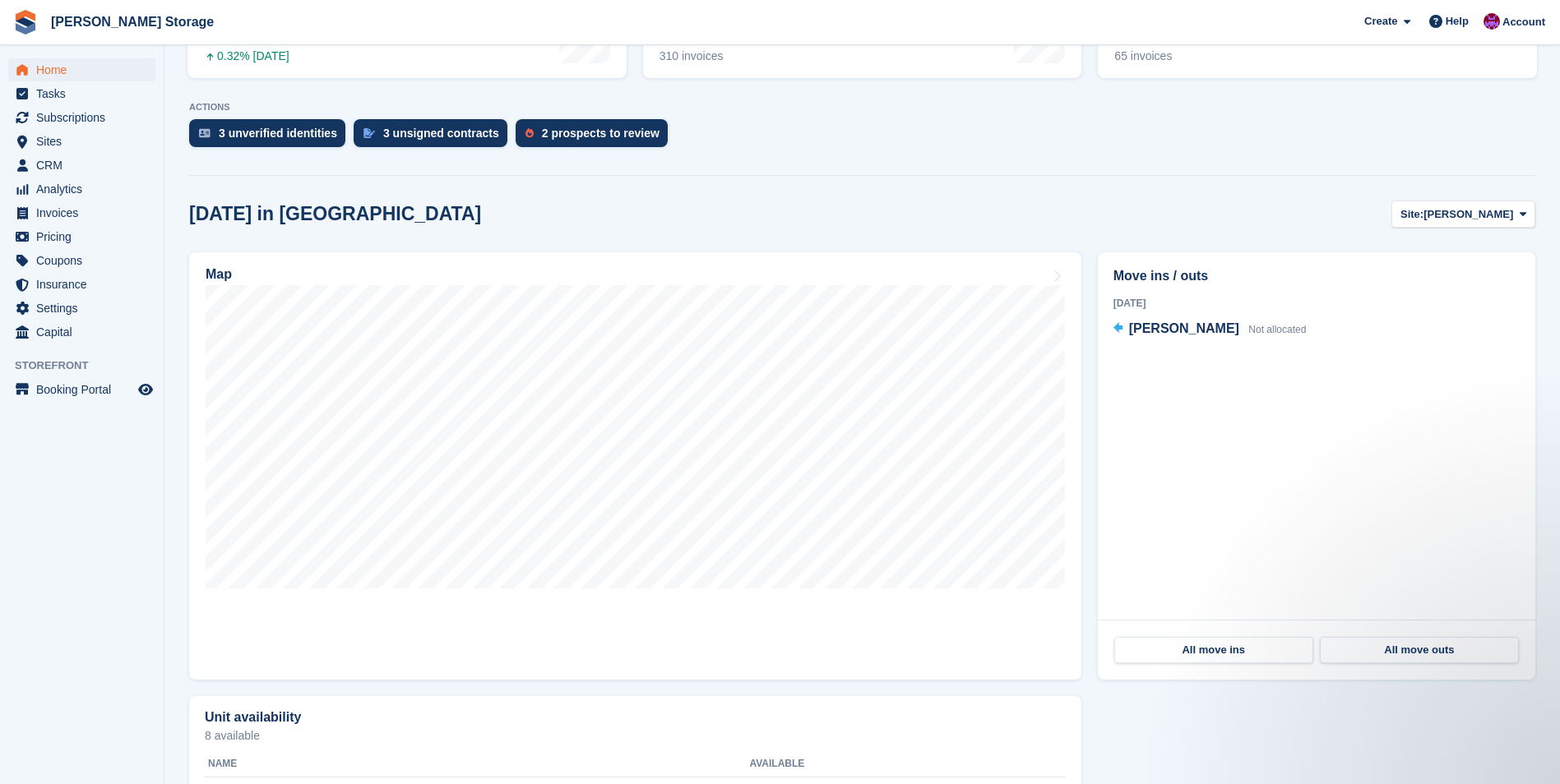
scroll to position [329, 0]
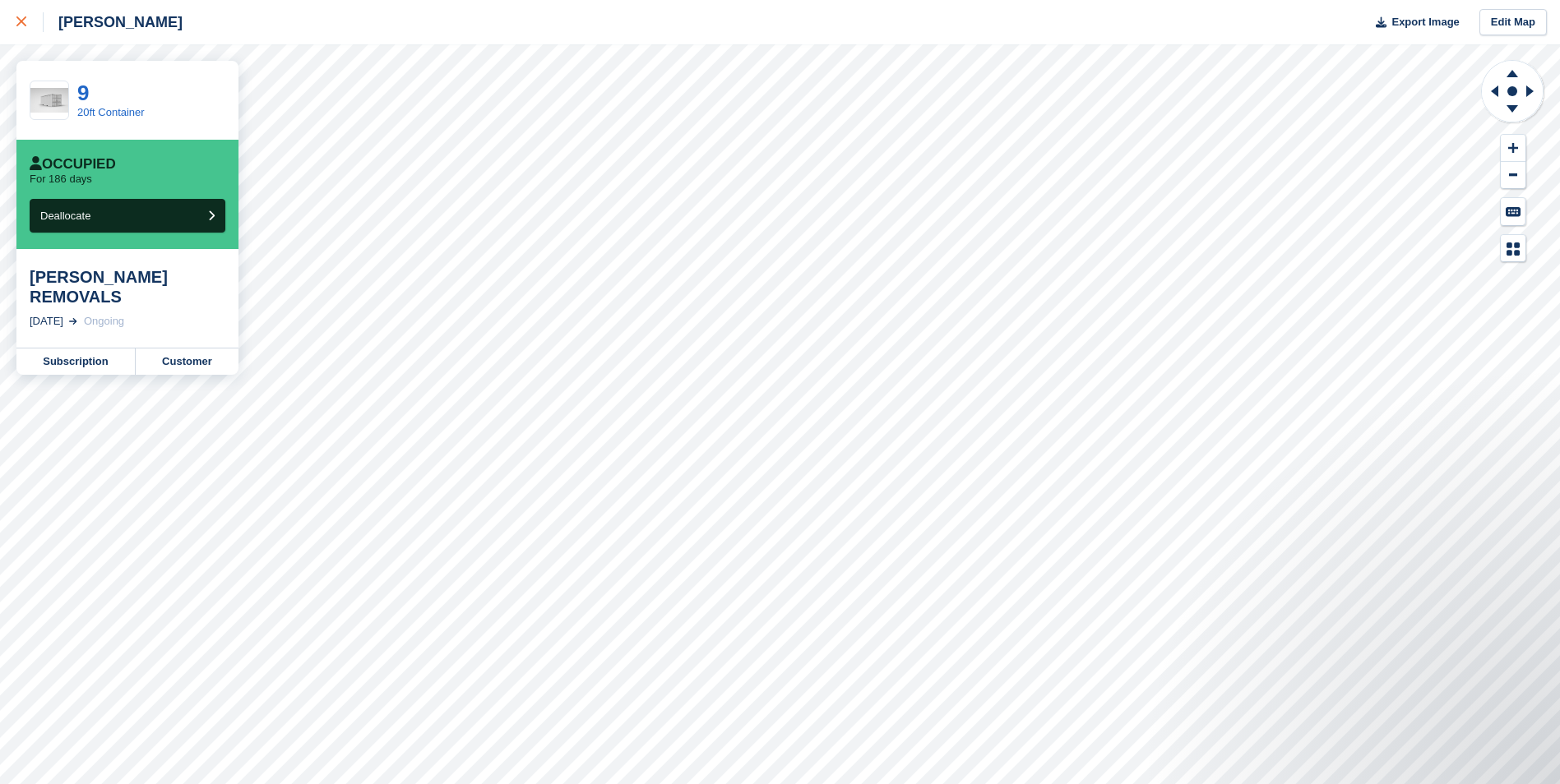
click at [17, 25] on icon at bounding box center [22, 22] width 10 height 10
click at [19, 15] on div at bounding box center [30, 22] width 27 height 20
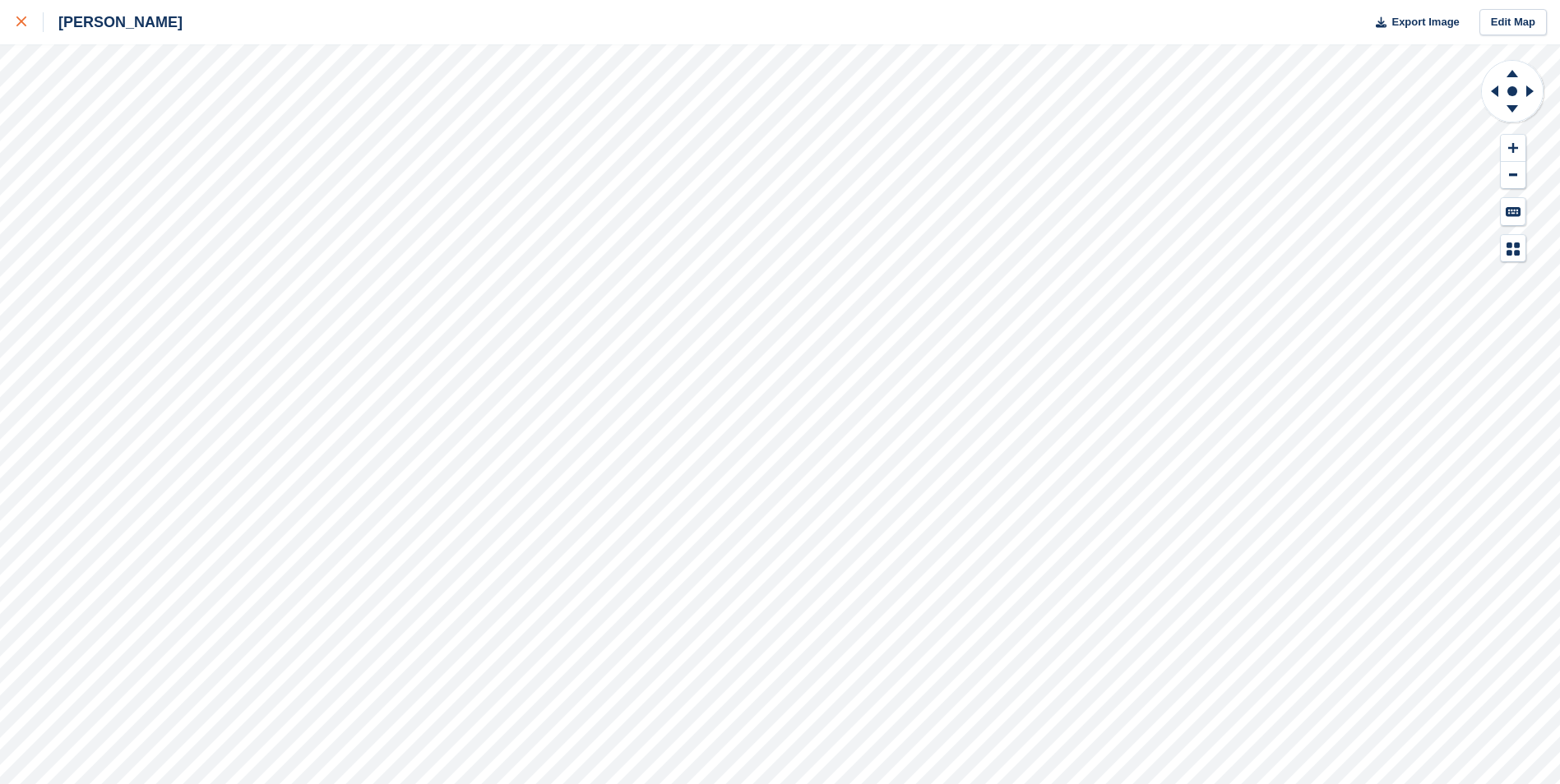
click at [27, 27] on div at bounding box center [30, 22] width 27 height 20
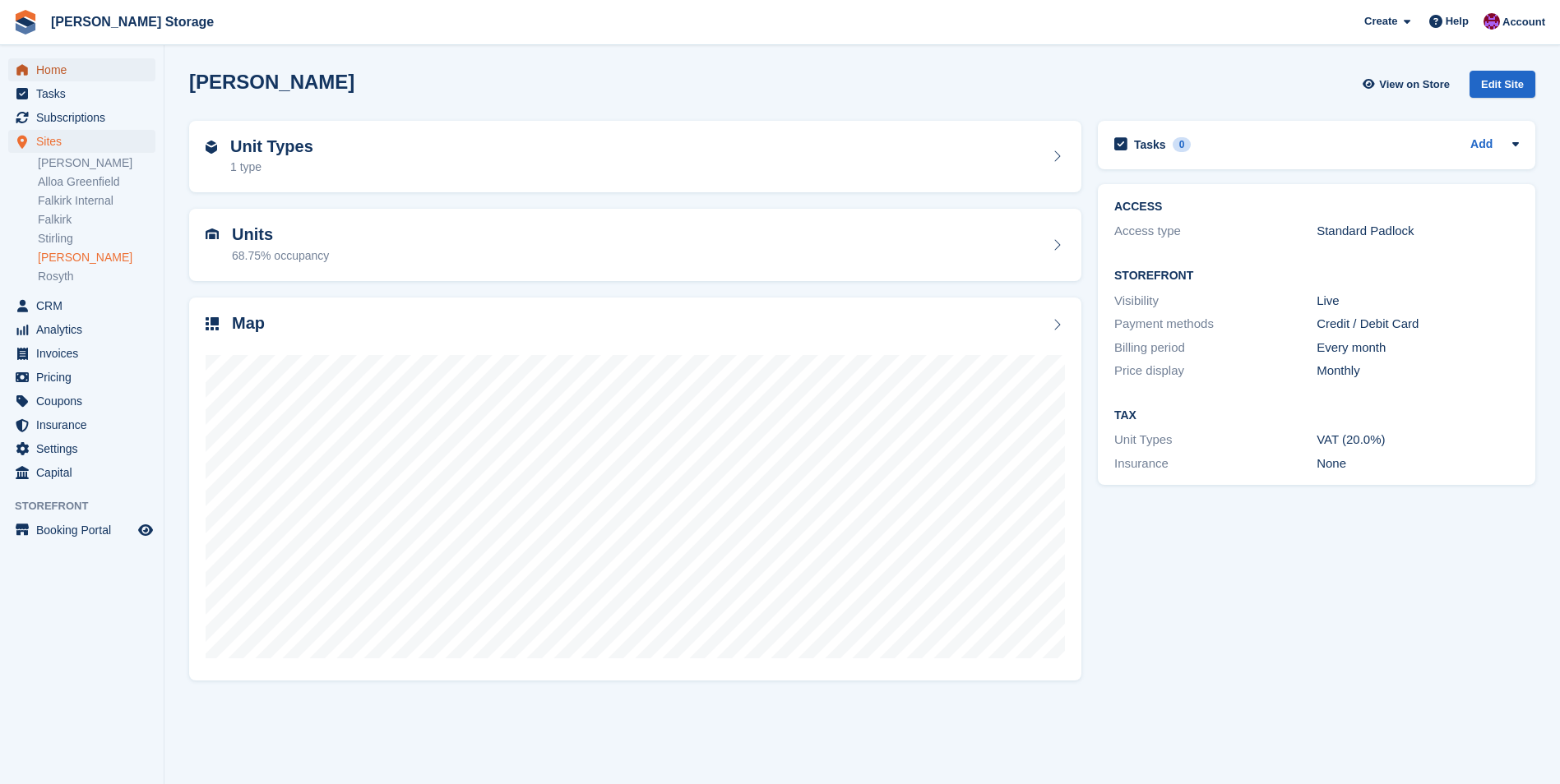
click at [51, 72] on span "Home" at bounding box center [85, 70] width 99 height 23
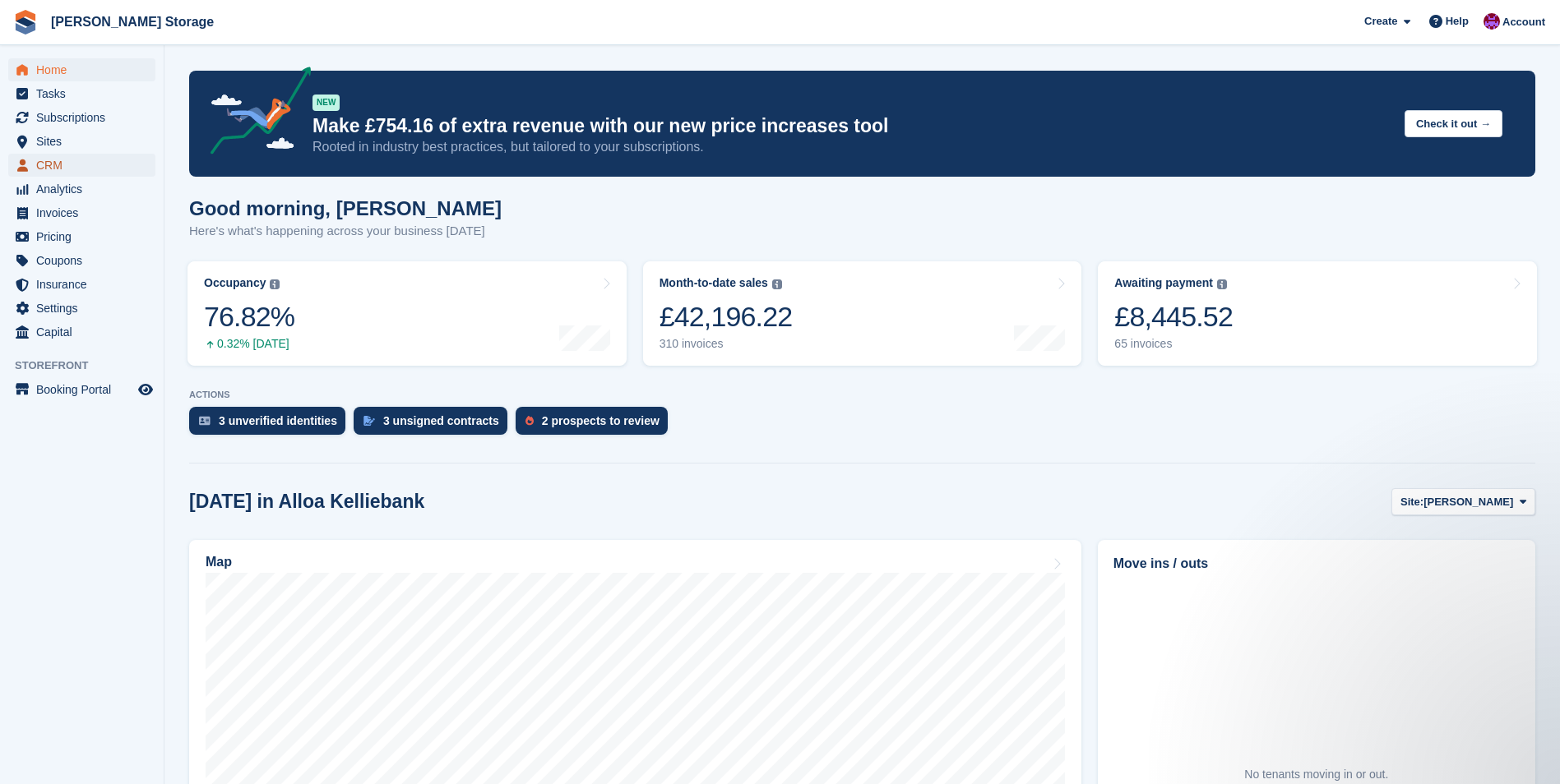
click at [74, 165] on span "CRM" at bounding box center [85, 166] width 99 height 23
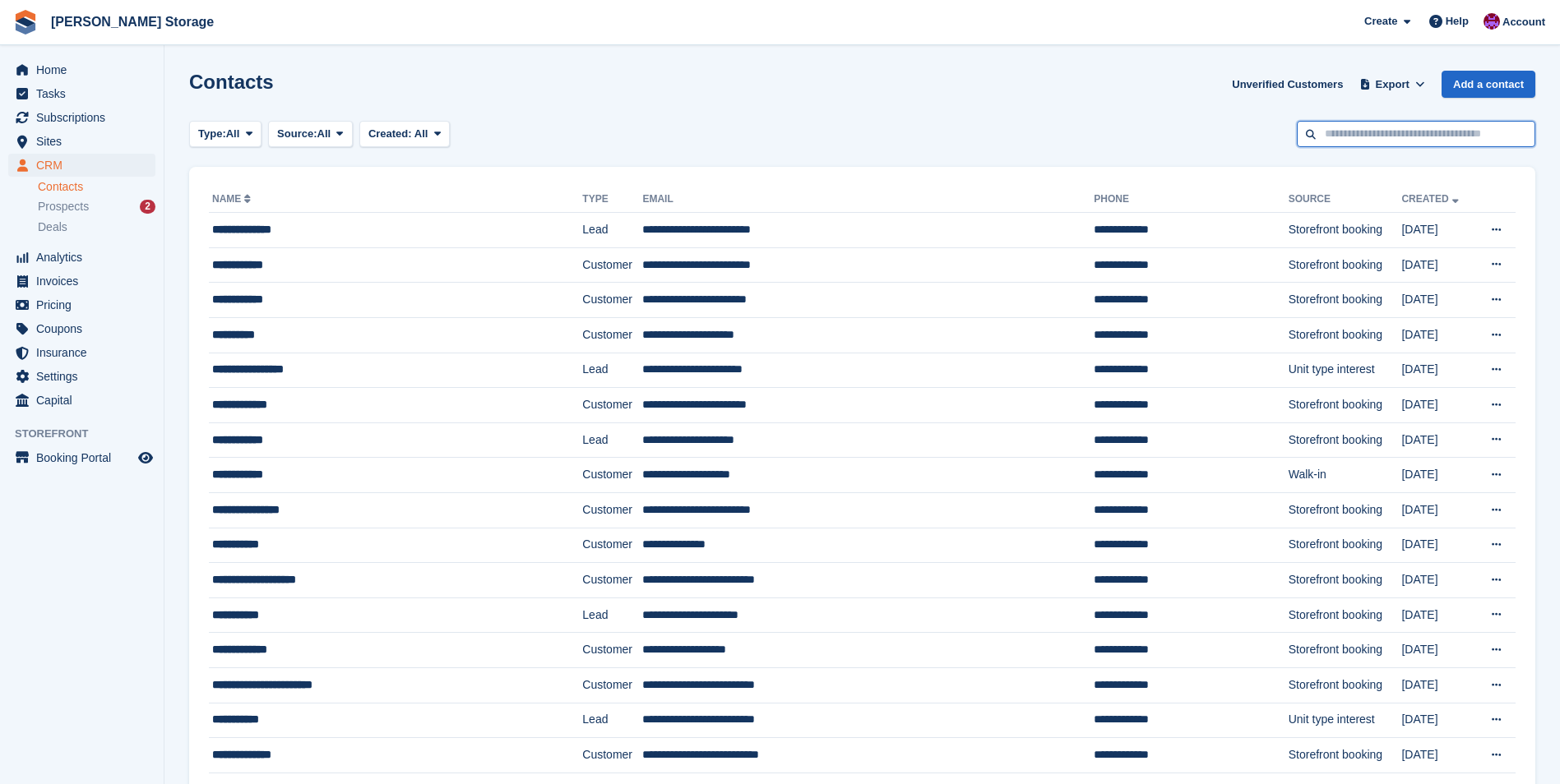
click at [1329, 134] on input "text" at bounding box center [1416, 134] width 238 height 27
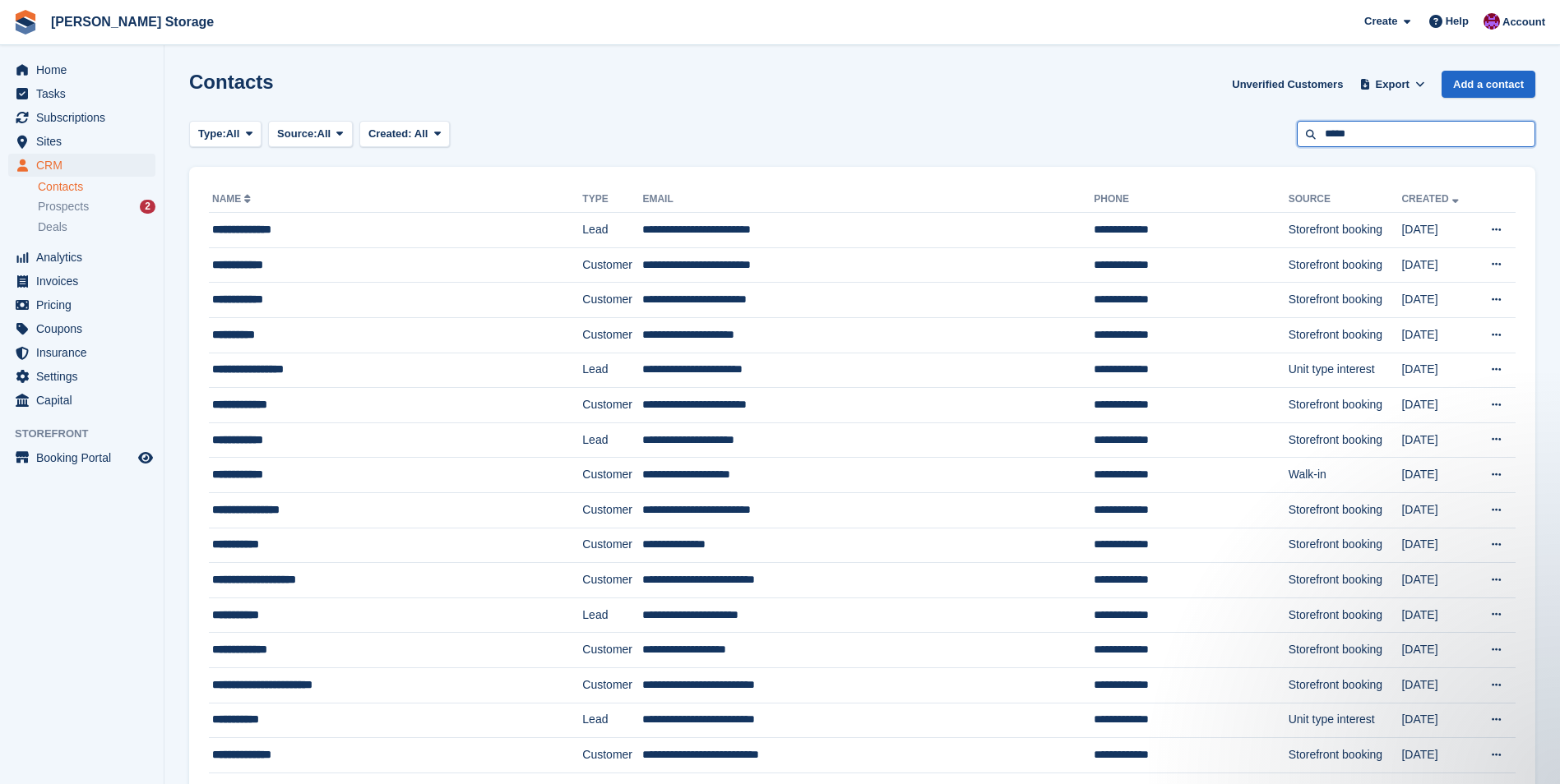
type input "*****"
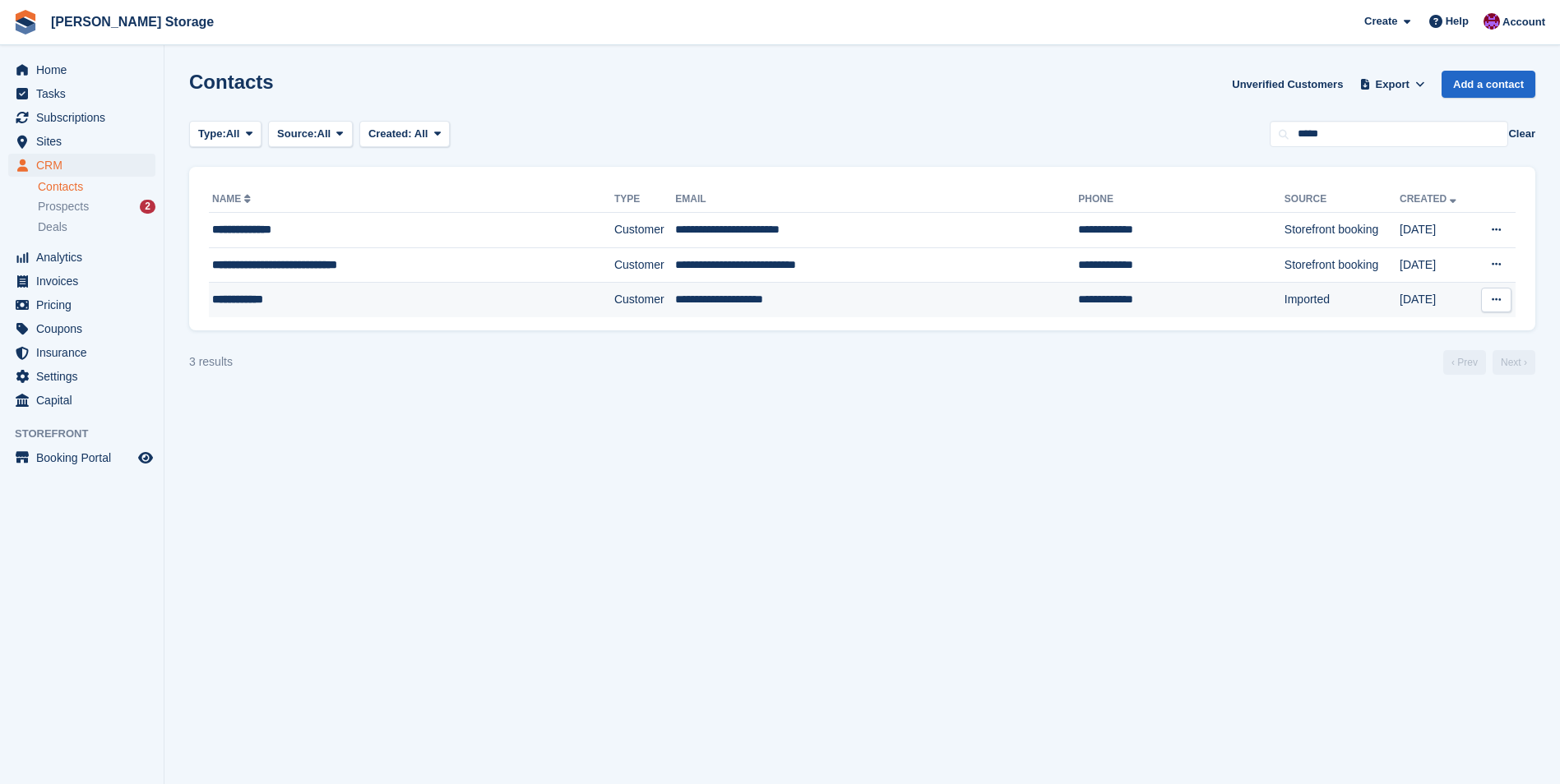
click at [534, 310] on td "**********" at bounding box center [412, 301] width 406 height 35
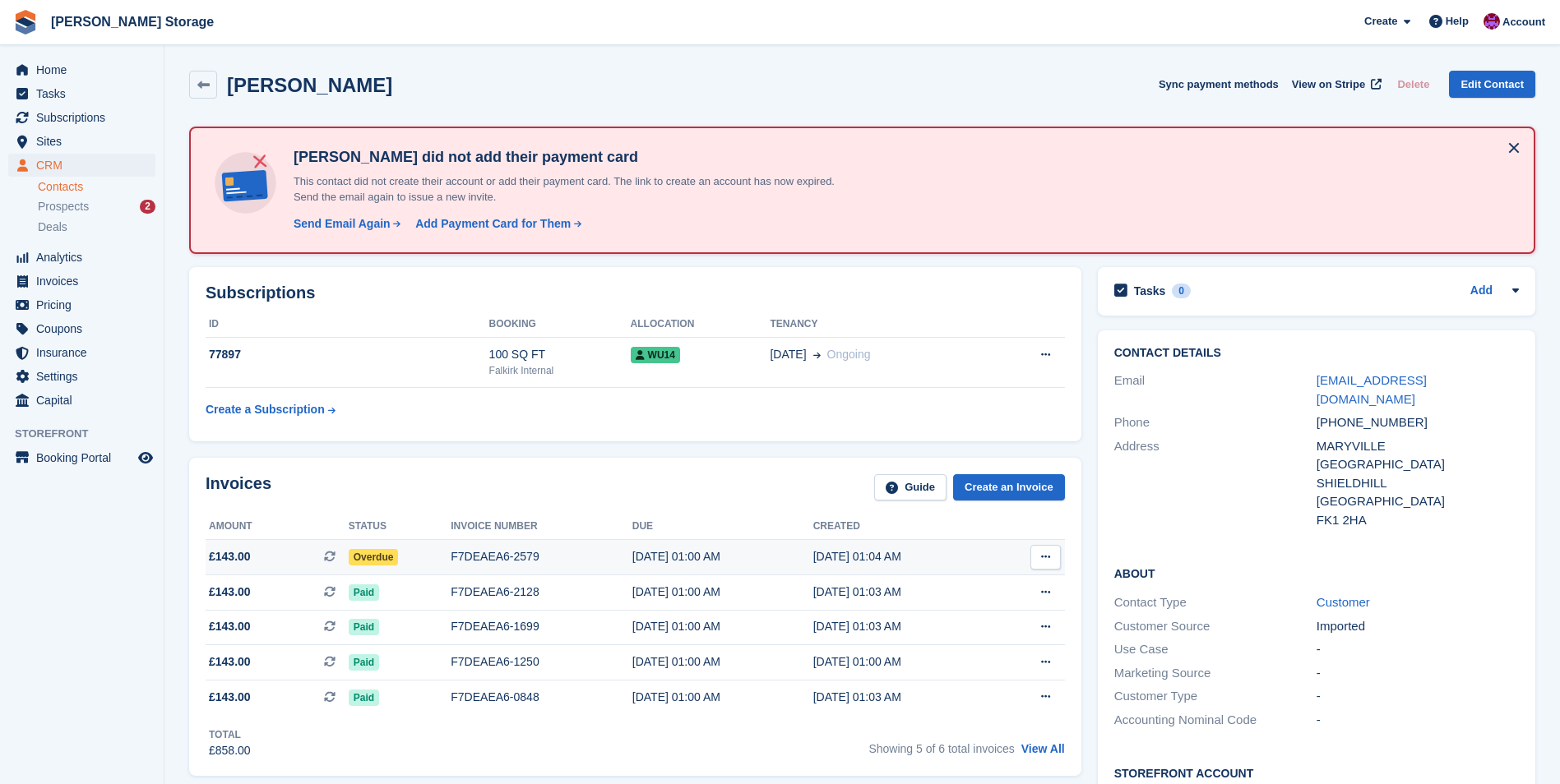
click at [359, 551] on span "Overdue" at bounding box center [373, 557] width 51 height 17
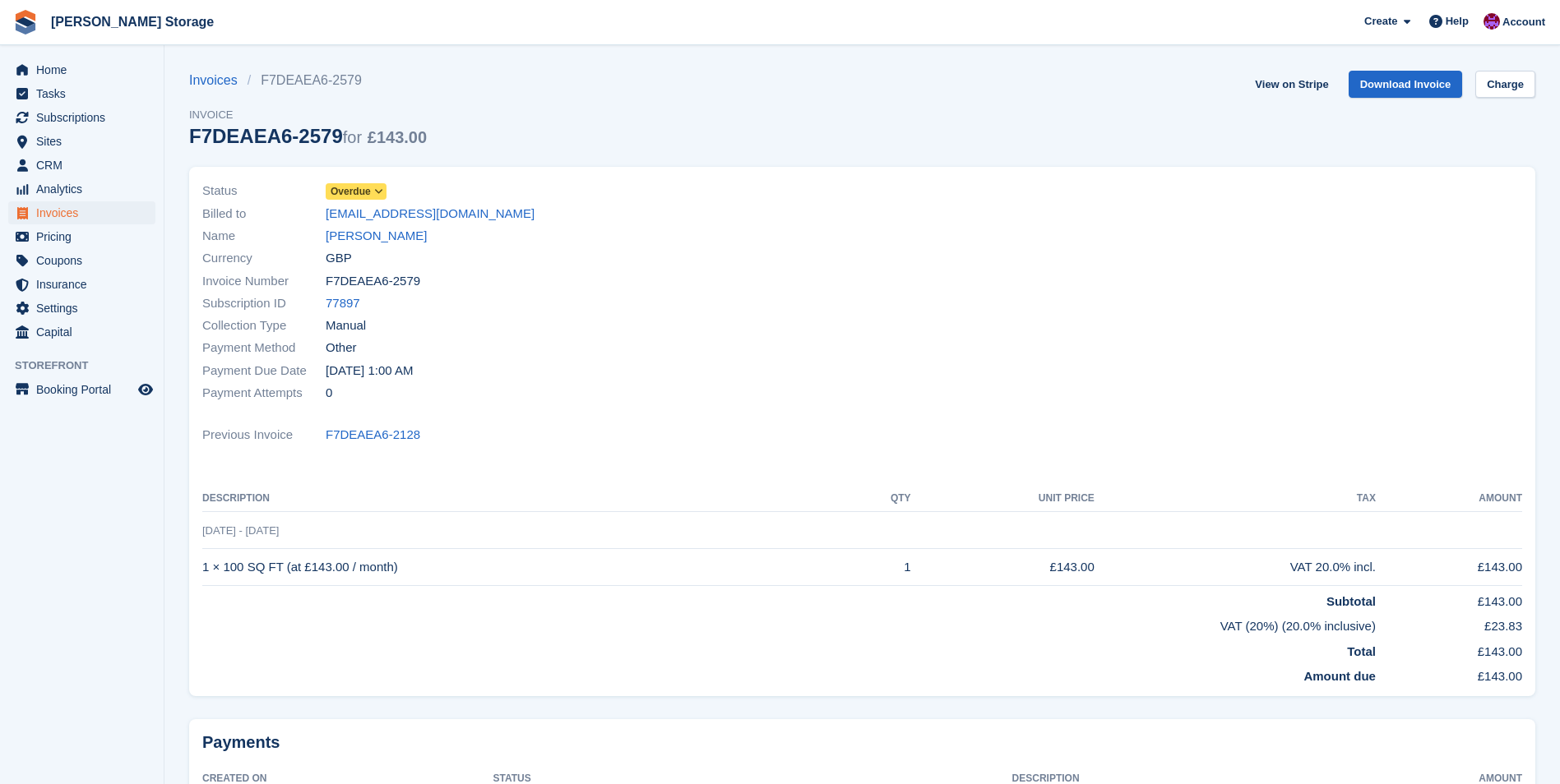
click at [357, 185] on span "Overdue" at bounding box center [350, 191] width 41 height 15
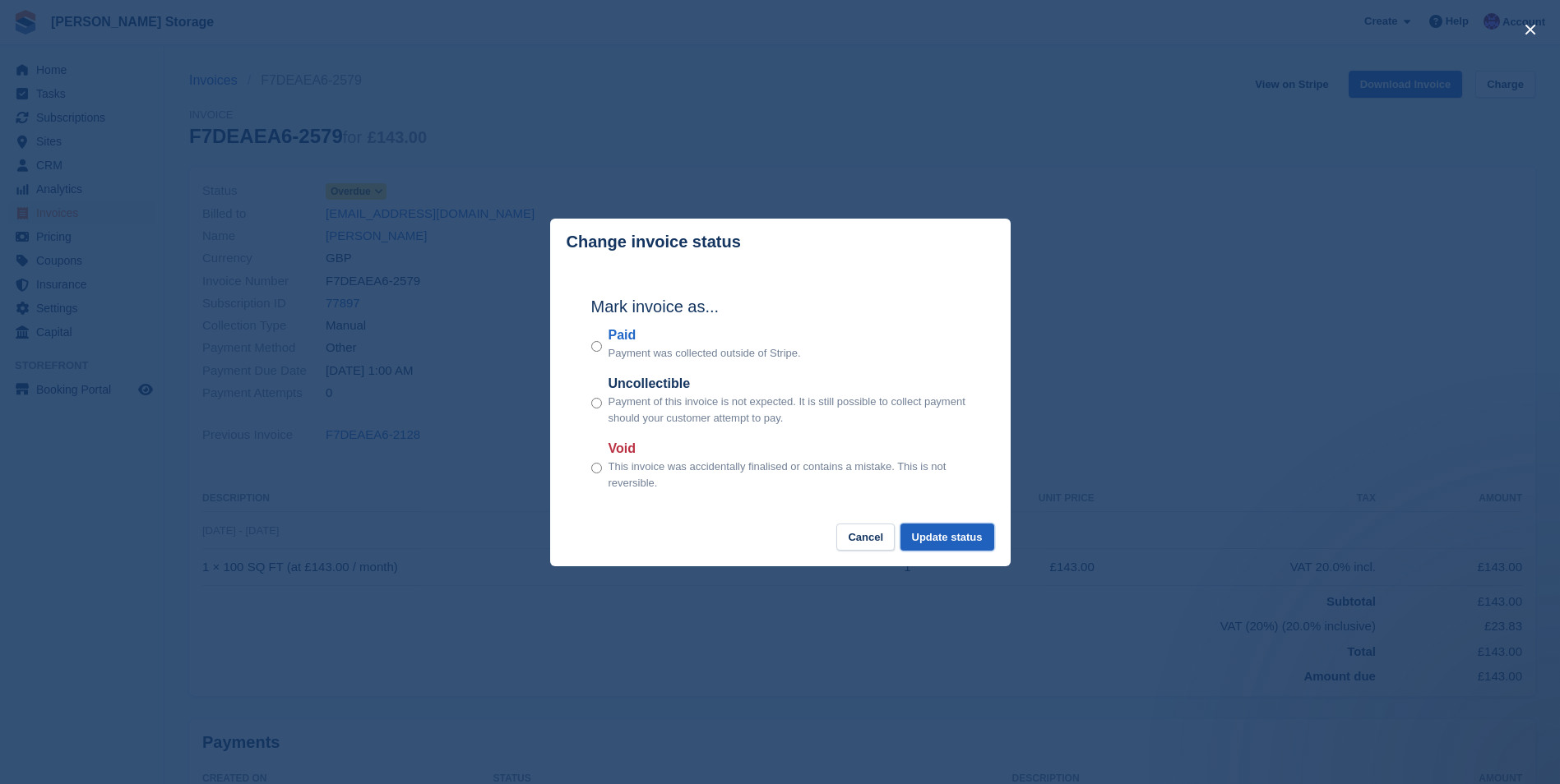
click at [959, 542] on button "Update status" at bounding box center [946, 537] width 94 height 27
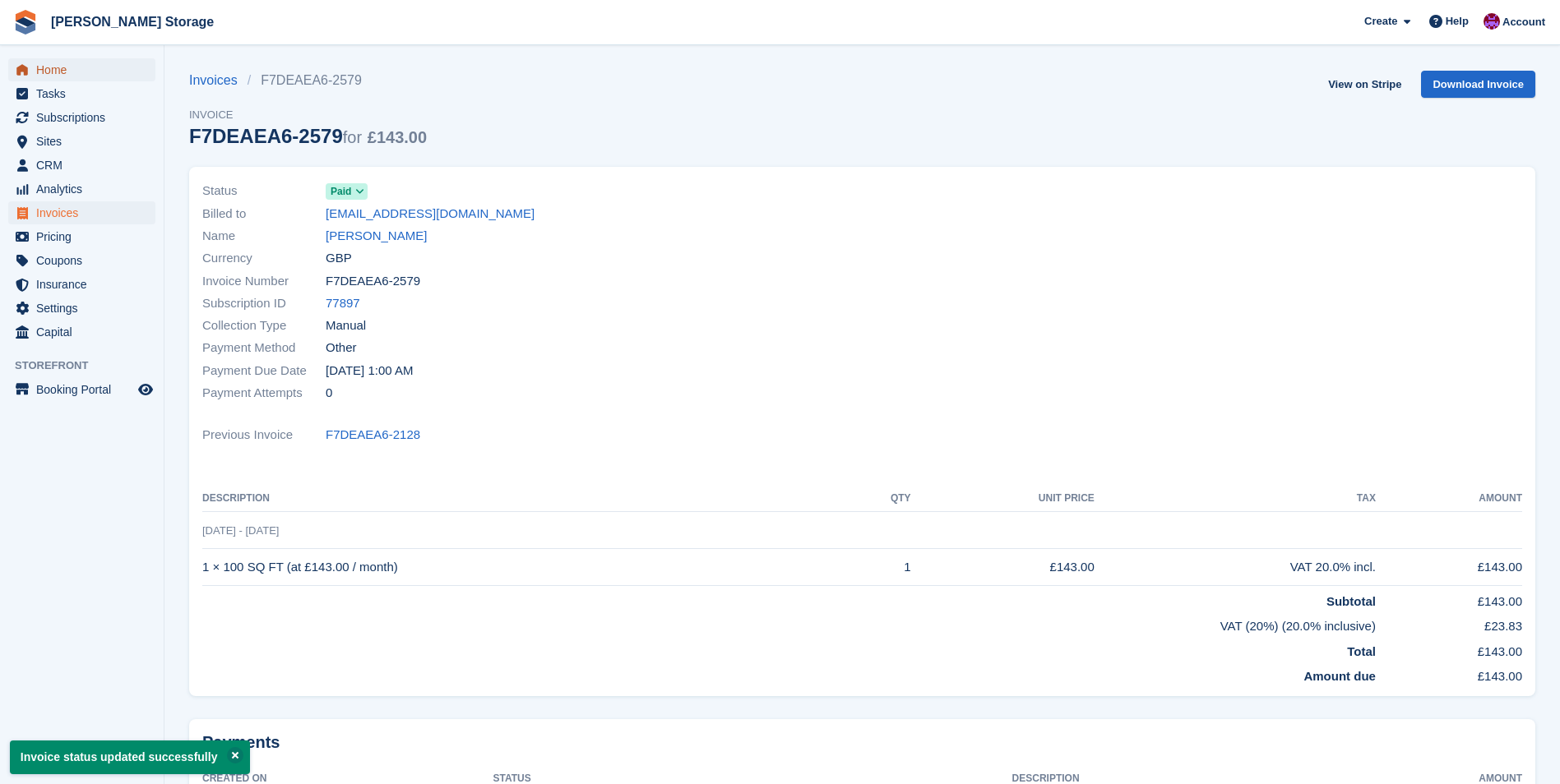
click at [40, 77] on span "Home" at bounding box center [85, 70] width 99 height 23
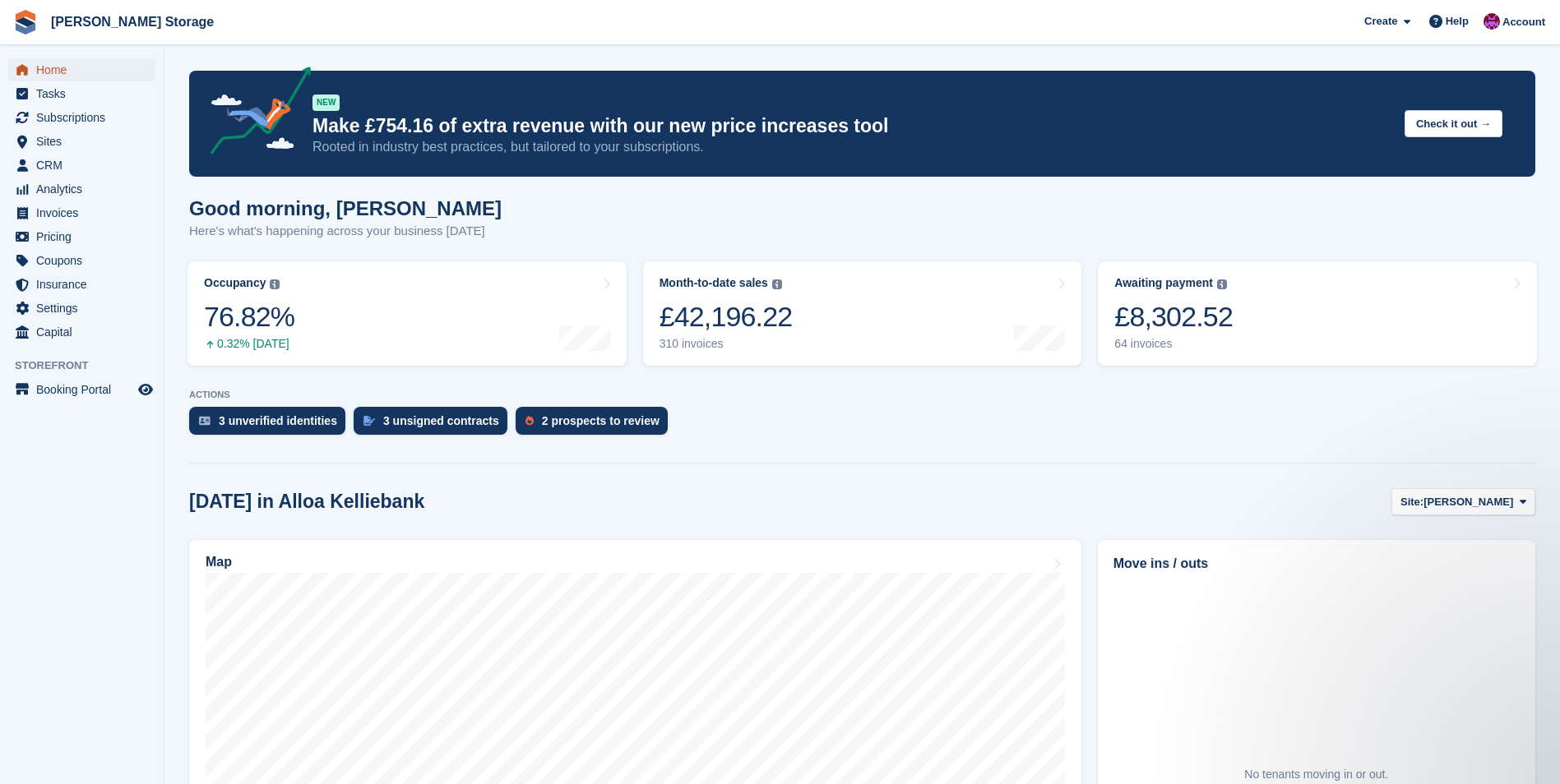
click at [72, 73] on span "Home" at bounding box center [85, 70] width 99 height 23
click at [58, 166] on span "CRM" at bounding box center [85, 166] width 99 height 23
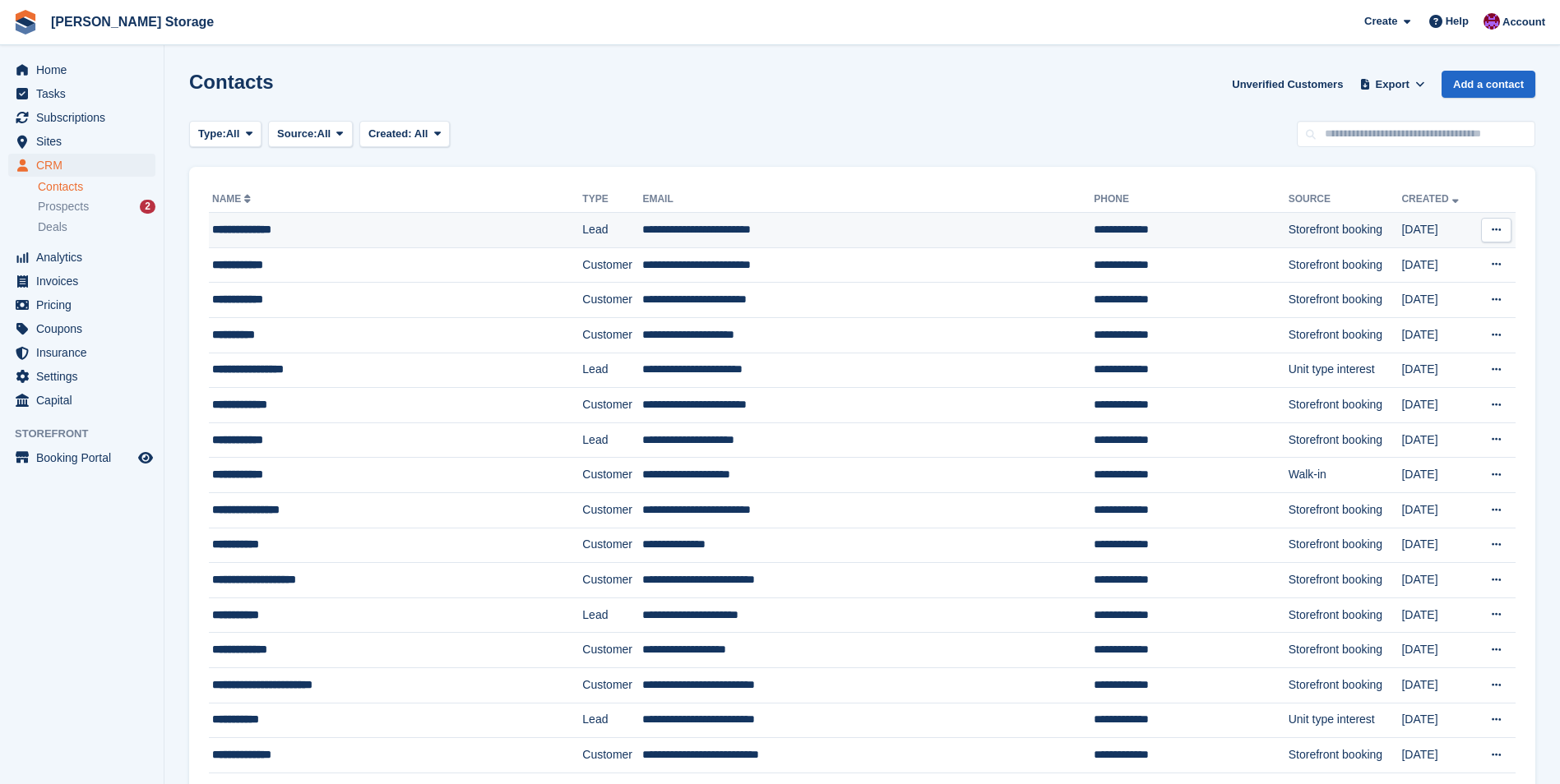
click at [758, 222] on td "**********" at bounding box center [868, 230] width 451 height 36
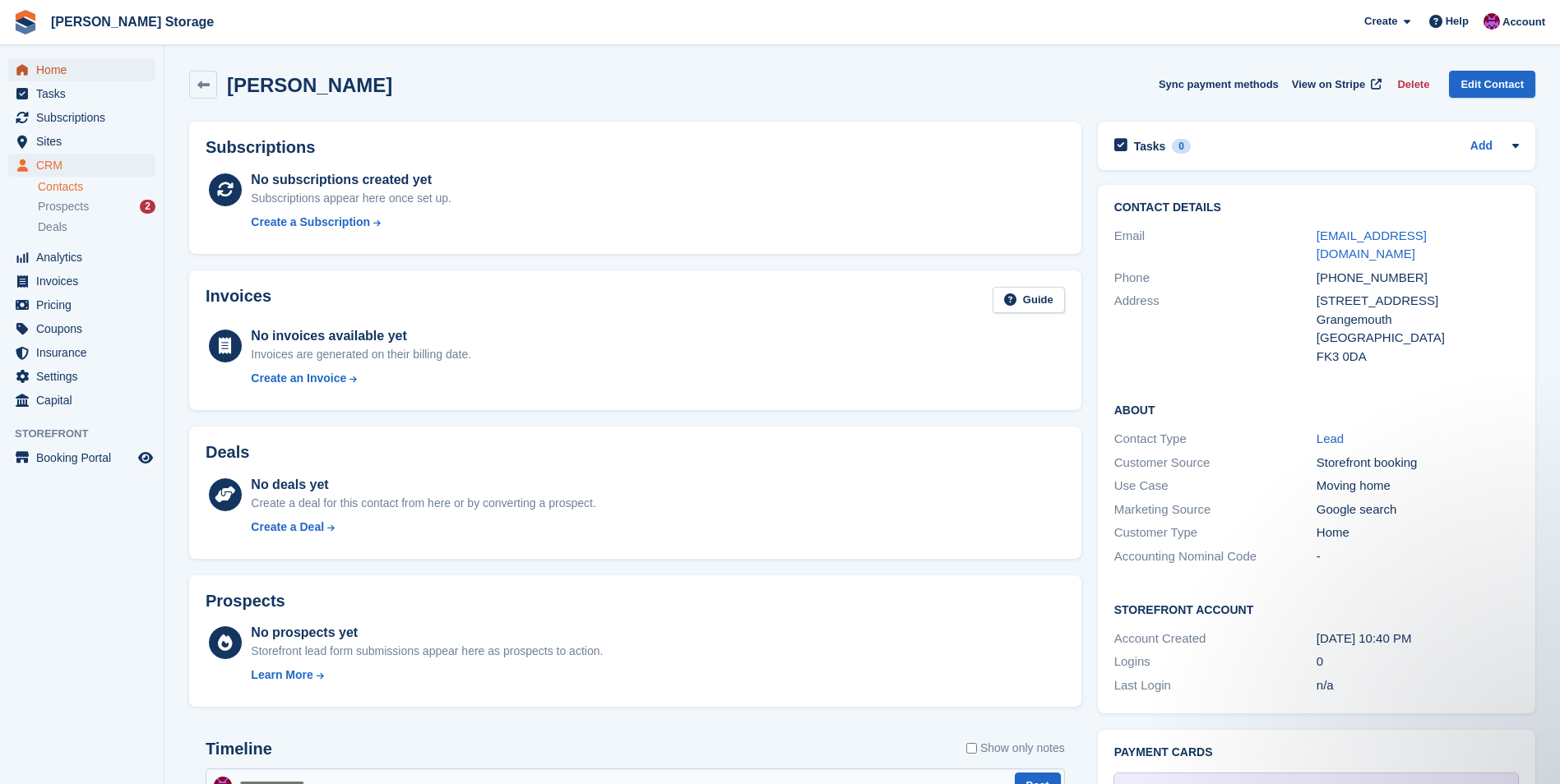
click at [48, 71] on span "Home" at bounding box center [85, 70] width 99 height 23
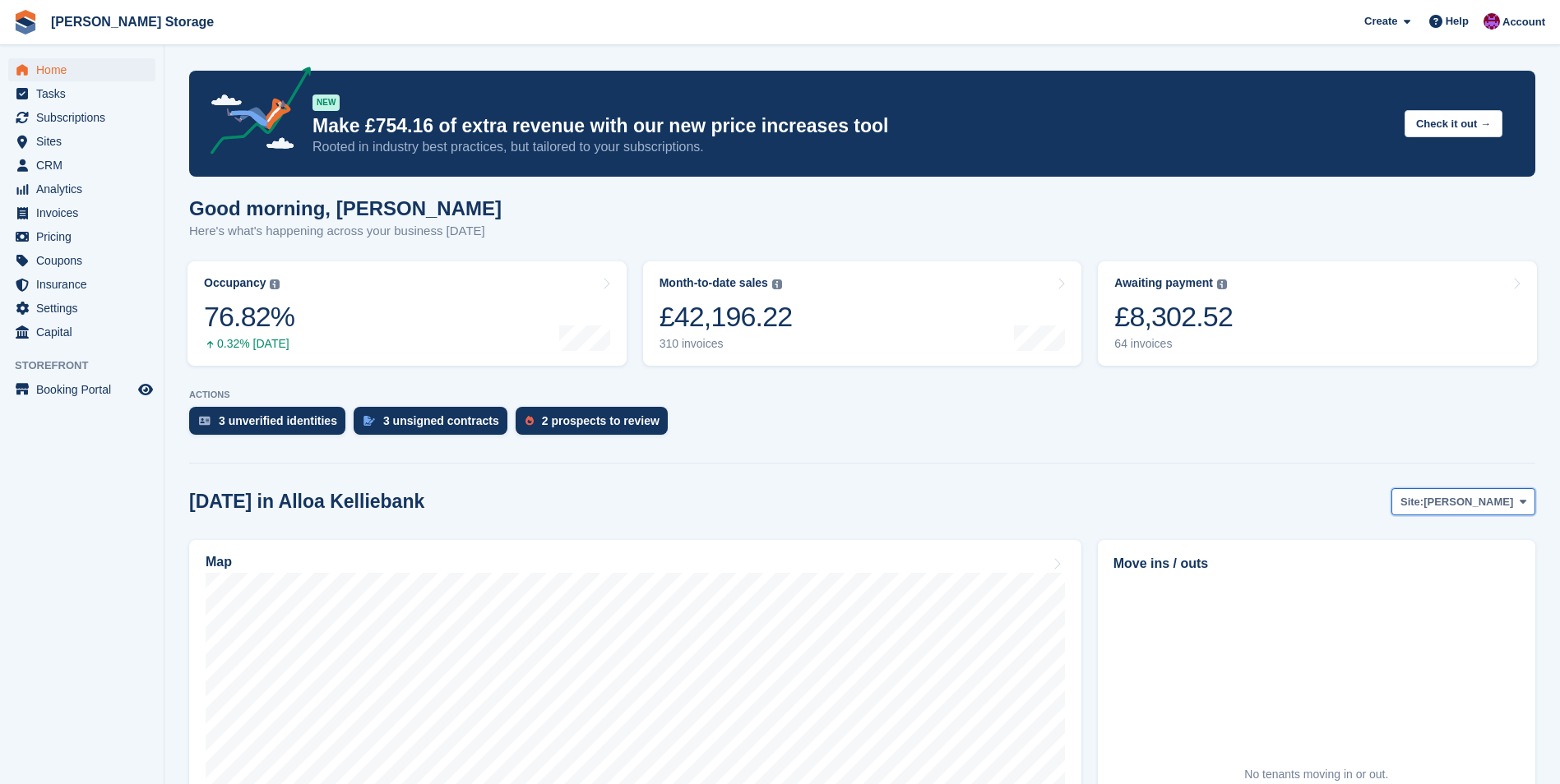
click at [1485, 516] on button "Site: Alloa Kelliebank" at bounding box center [1463, 502] width 144 height 27
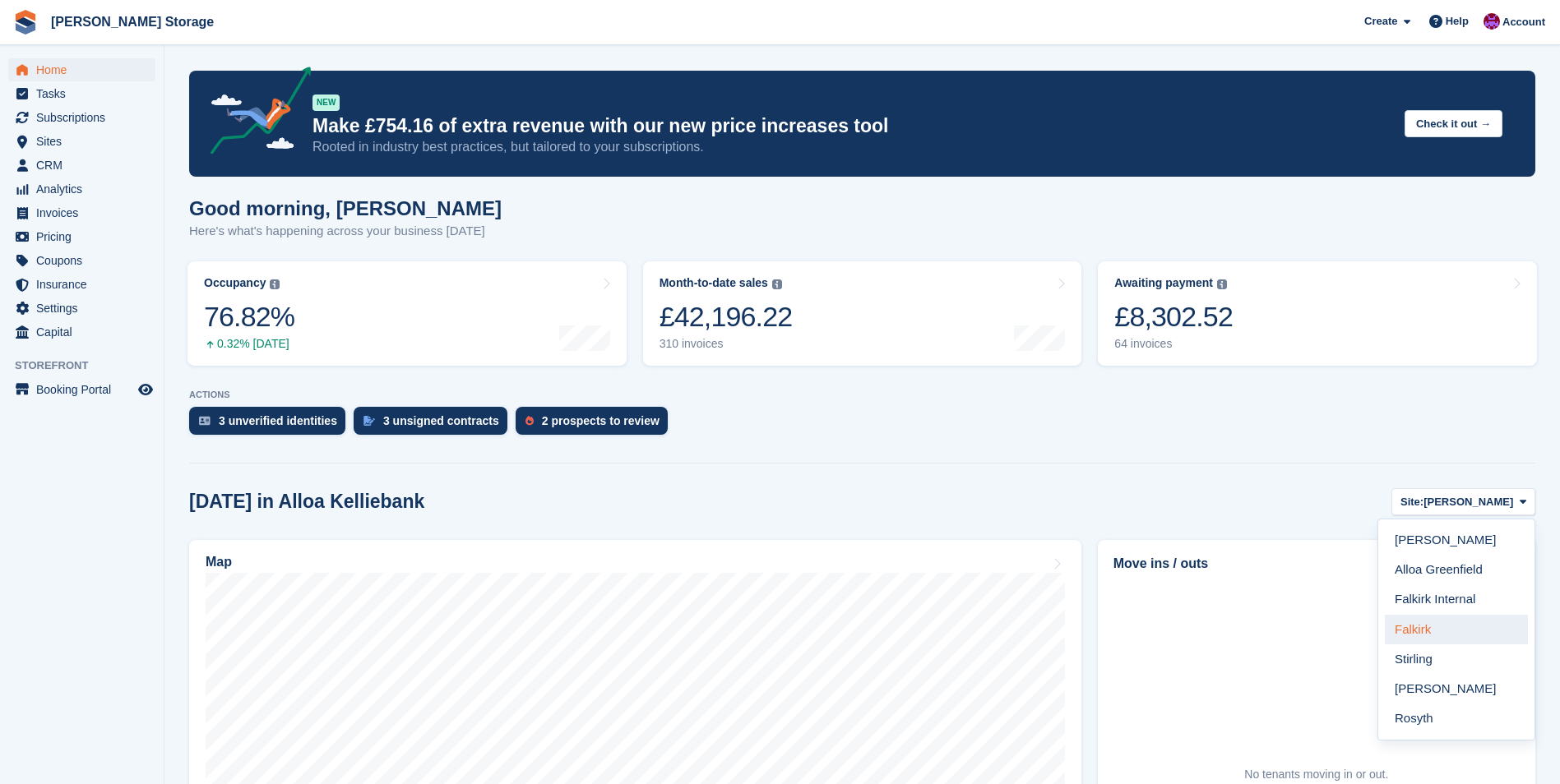
click at [1421, 629] on link "Falkirk" at bounding box center [1456, 630] width 143 height 30
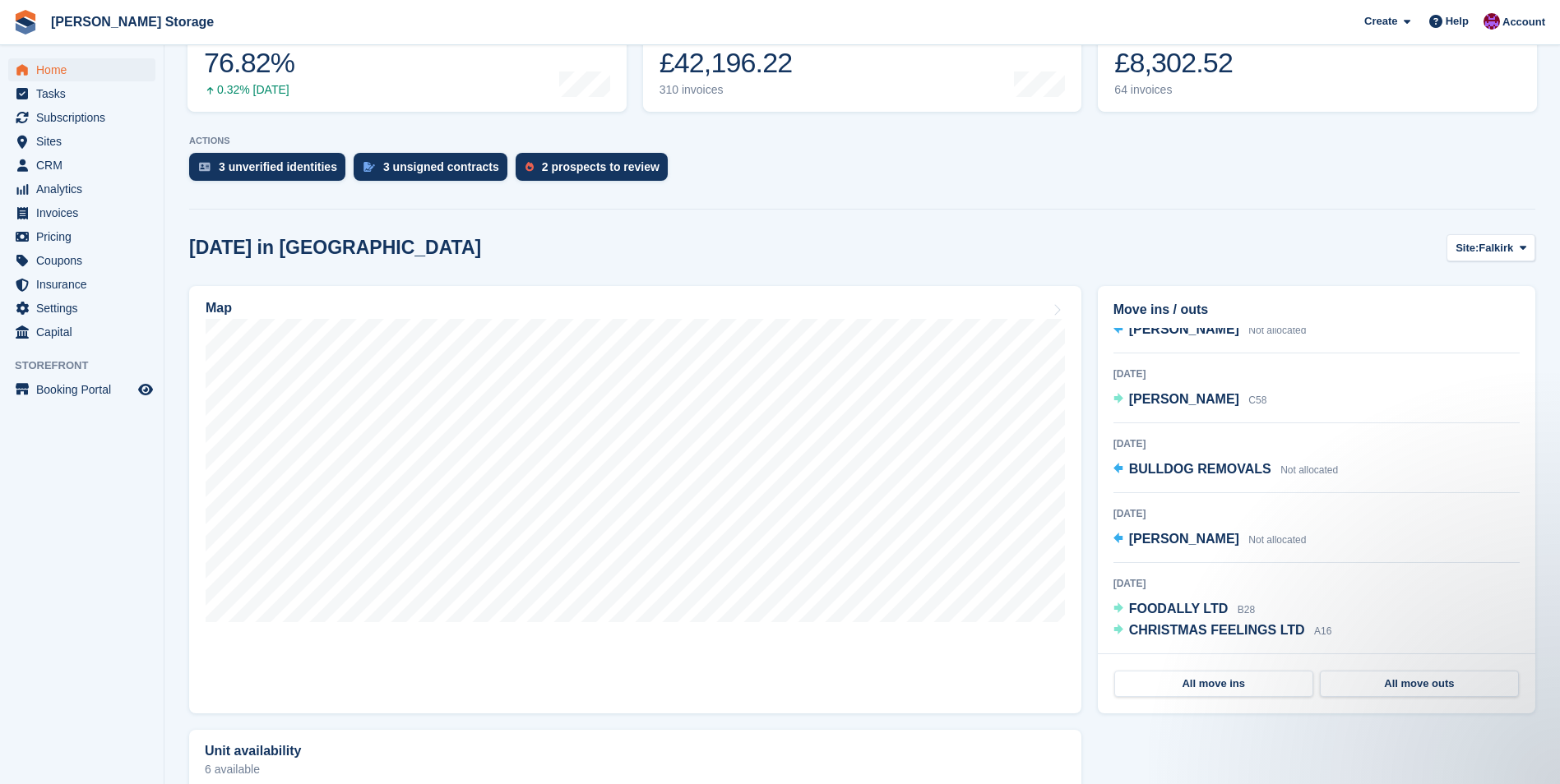
scroll to position [411, 0]
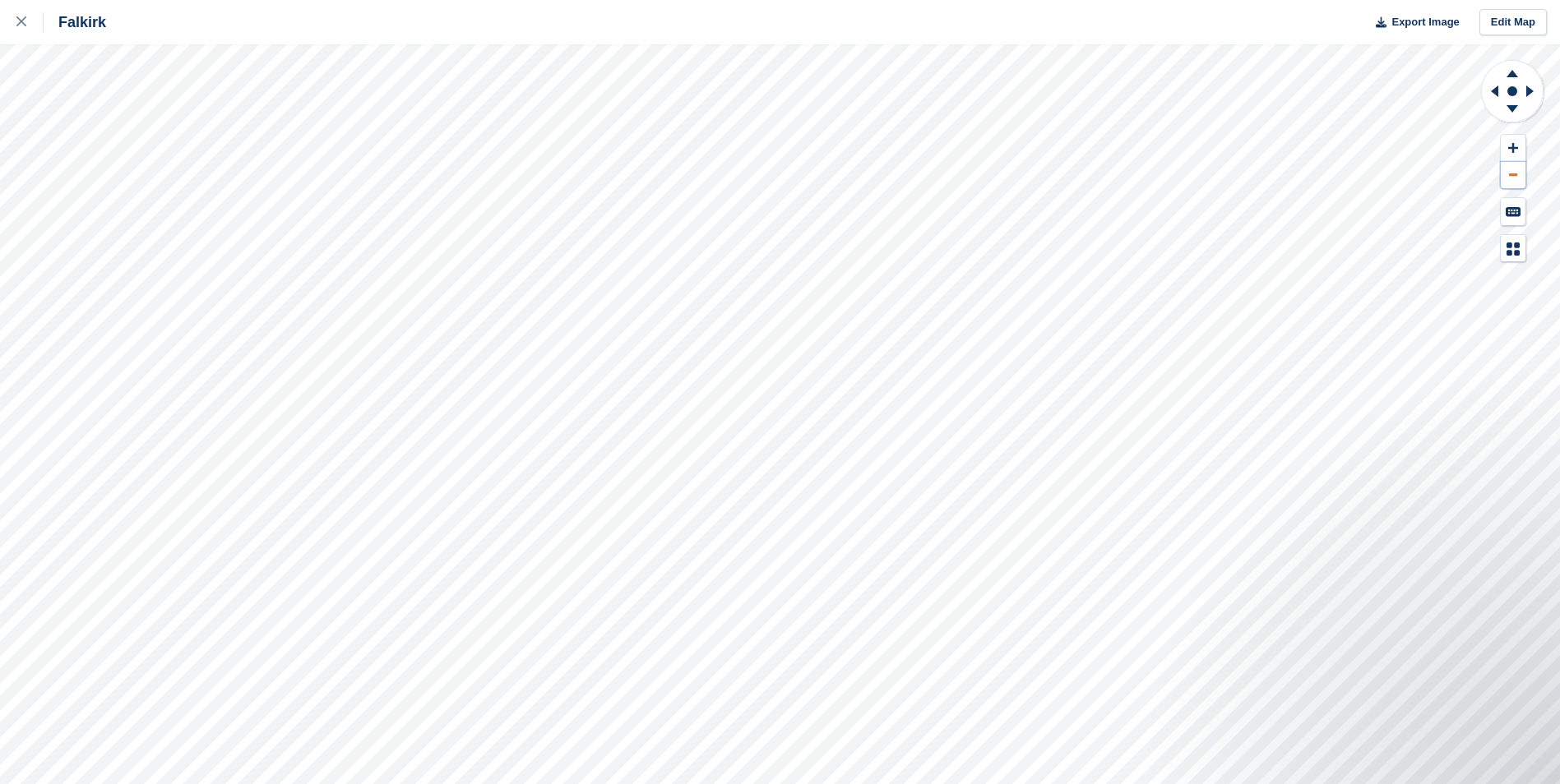
click at [1522, 171] on button at bounding box center [1513, 176] width 25 height 27
click at [1517, 148] on icon at bounding box center [1513, 148] width 10 height 10
click at [1513, 177] on button at bounding box center [1513, 176] width 25 height 27
click at [1512, 118] on icon at bounding box center [1512, 111] width 43 height 21
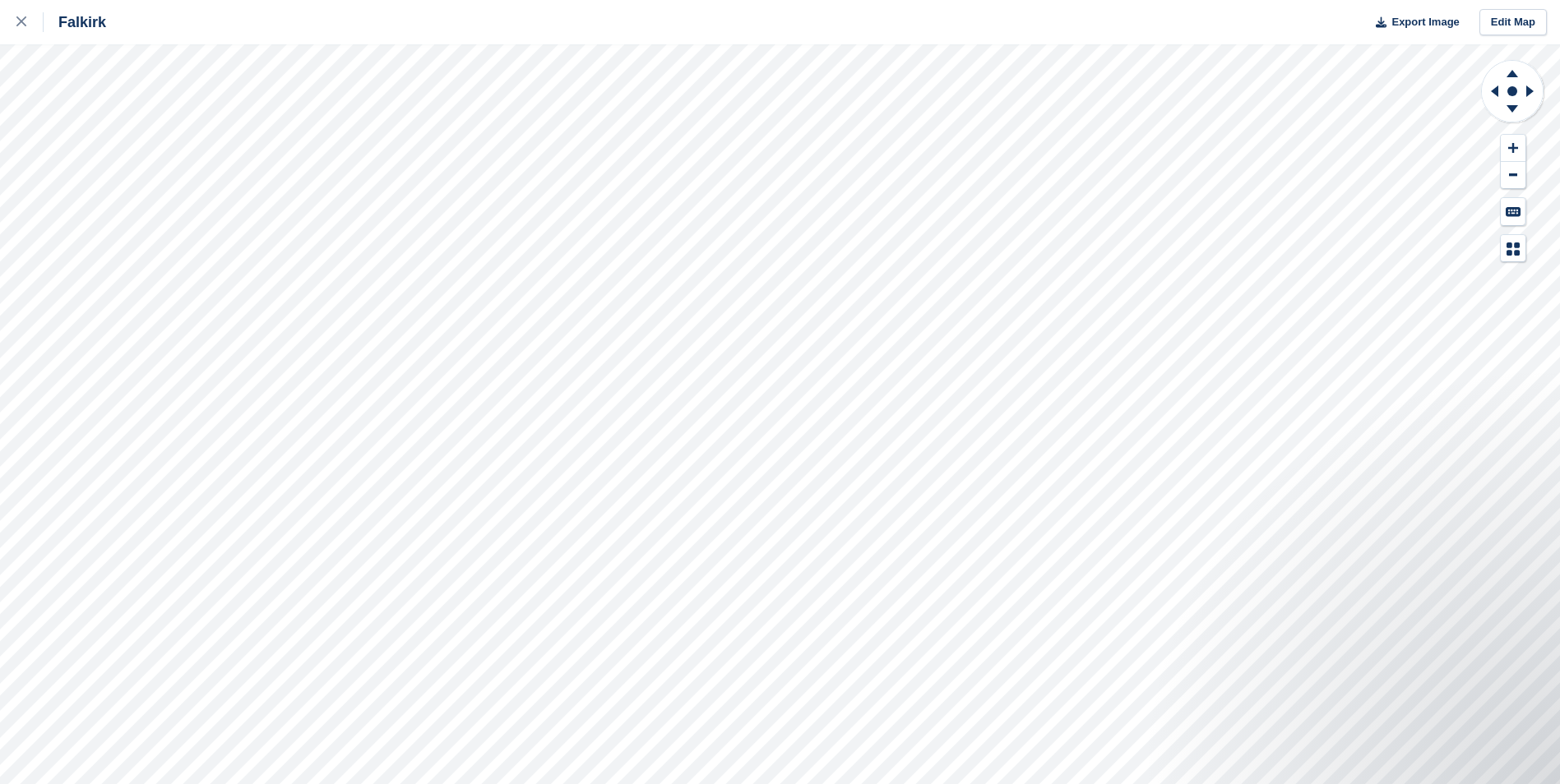
click at [1509, 123] on icon at bounding box center [1513, 92] width 65 height 65
click at [1510, 111] on icon at bounding box center [1512, 111] width 43 height 21
click at [1510, 77] on icon at bounding box center [1512, 73] width 12 height 7
click at [11, 22] on link at bounding box center [22, 22] width 44 height 45
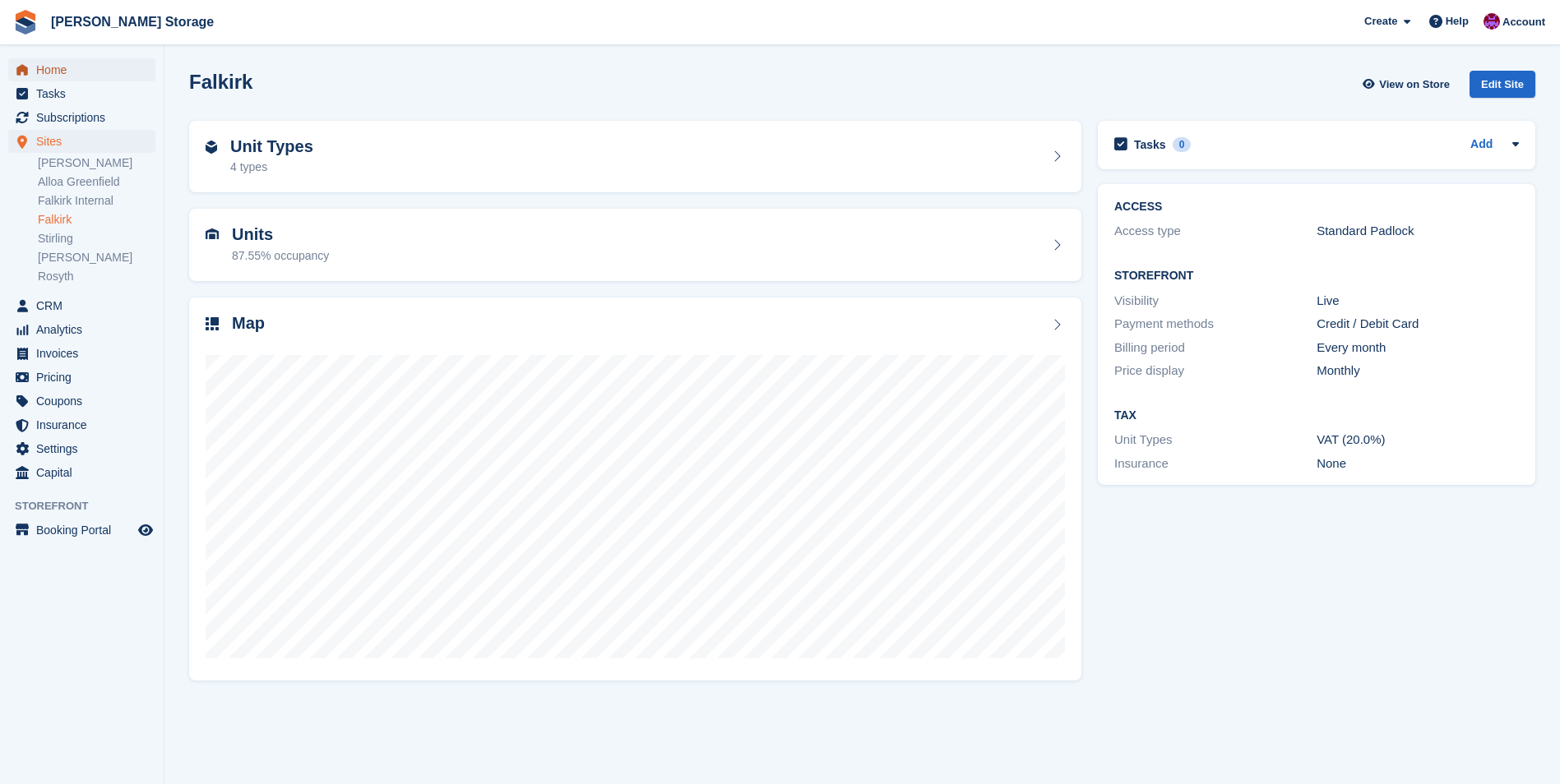
click at [63, 72] on span "Home" at bounding box center [85, 70] width 99 height 23
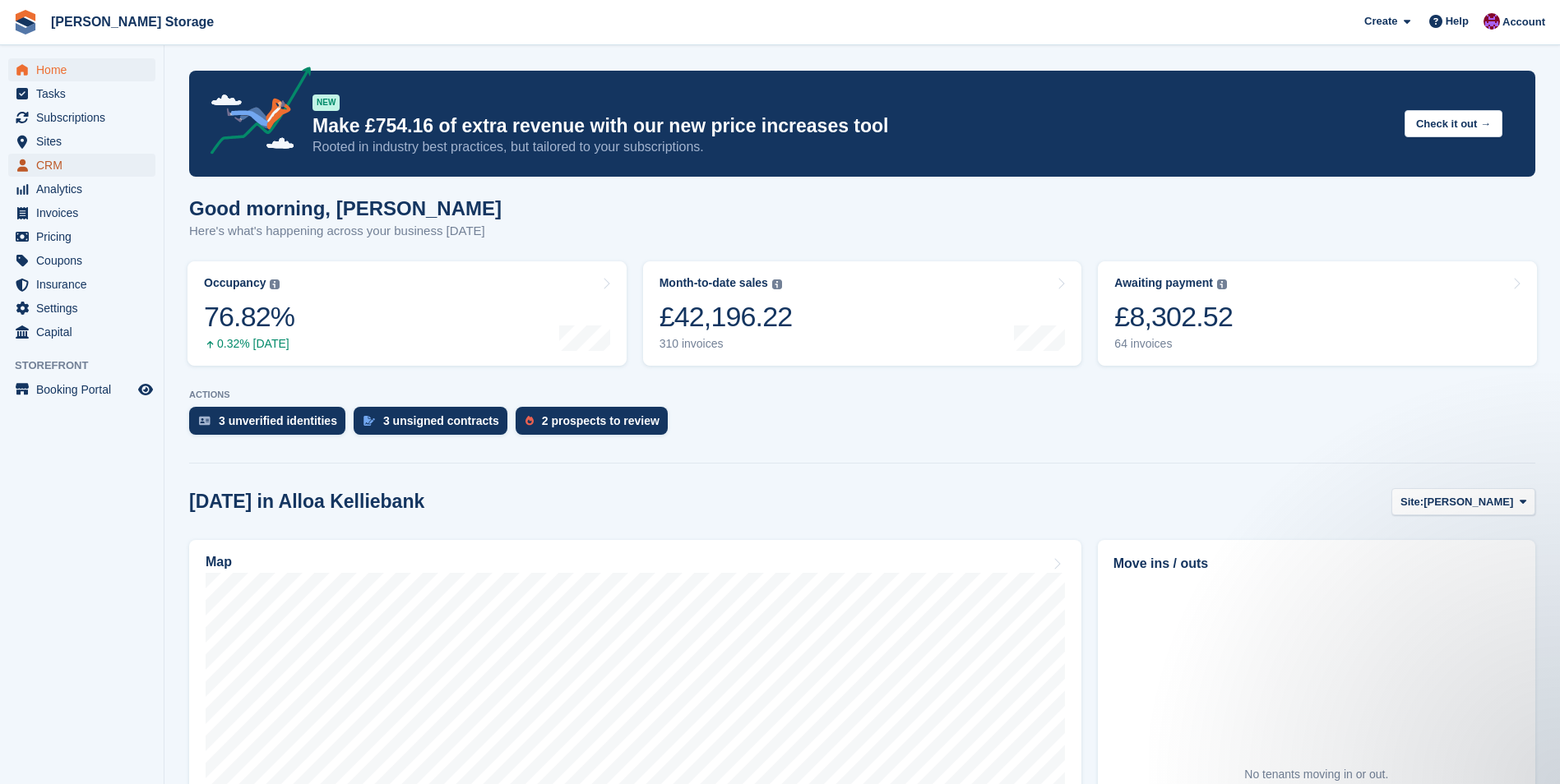
click at [88, 176] on span "CRM" at bounding box center [85, 166] width 99 height 23
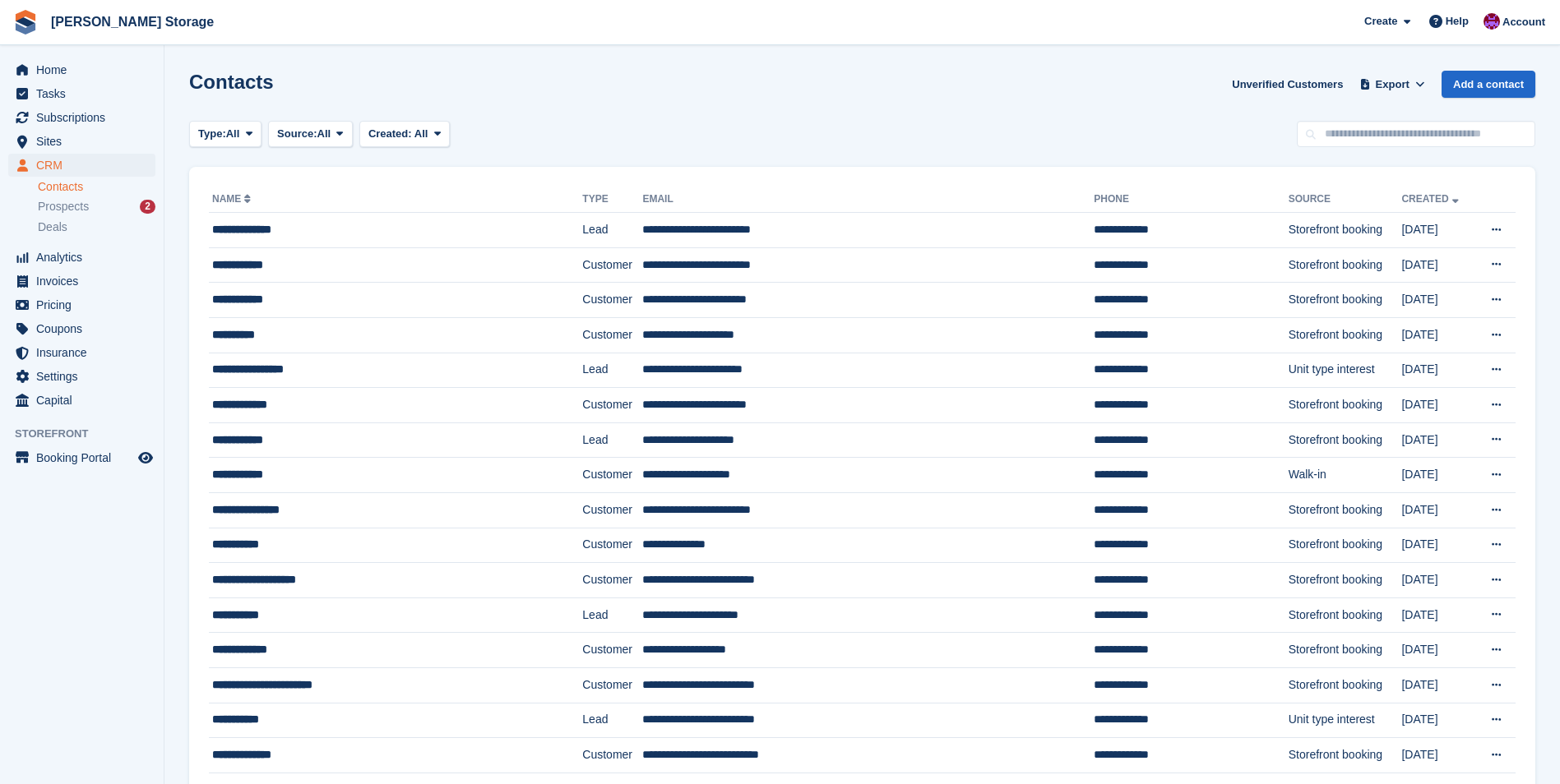
click at [1376, 137] on input "text" at bounding box center [1416, 134] width 238 height 27
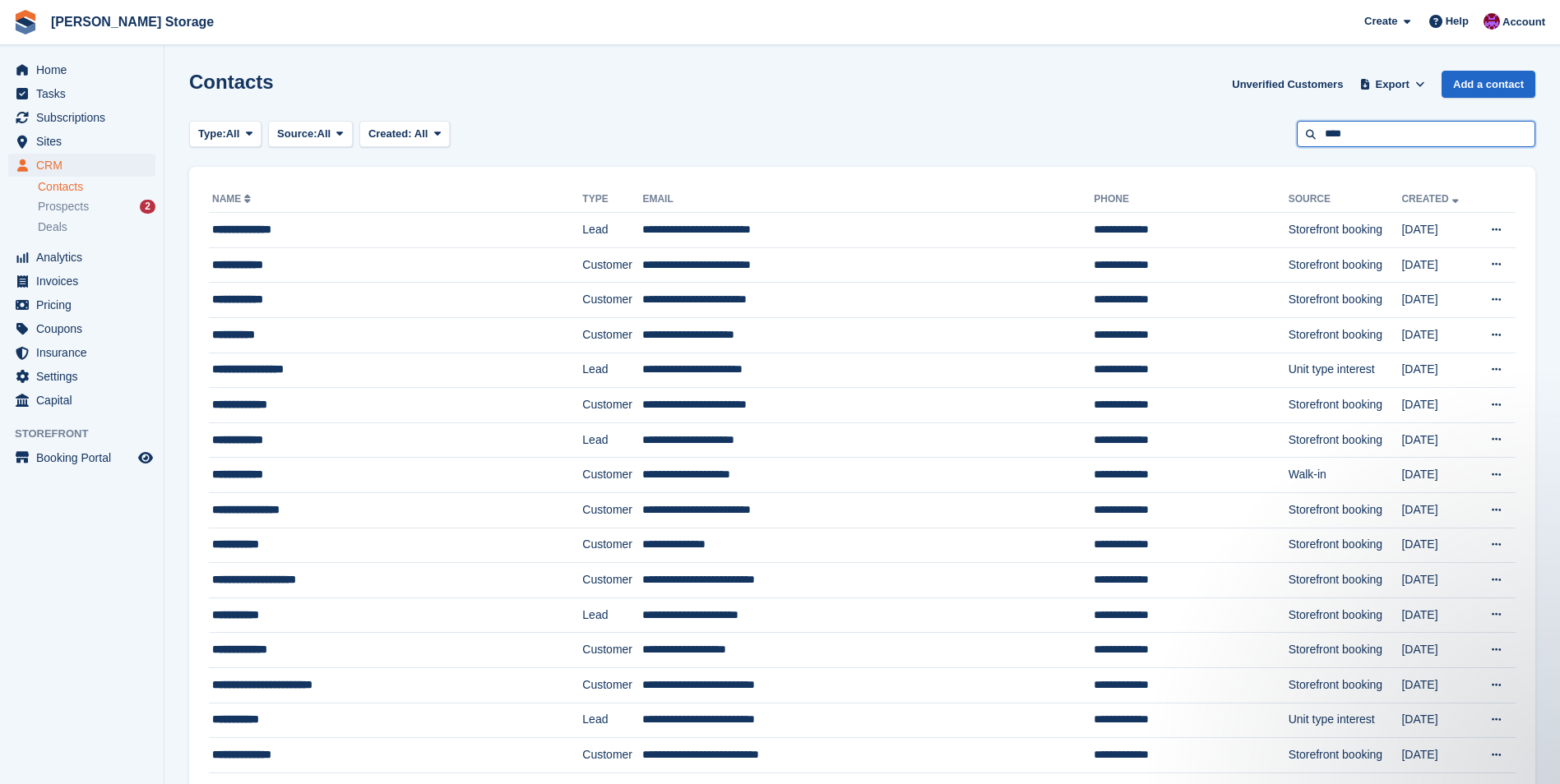
type input "****"
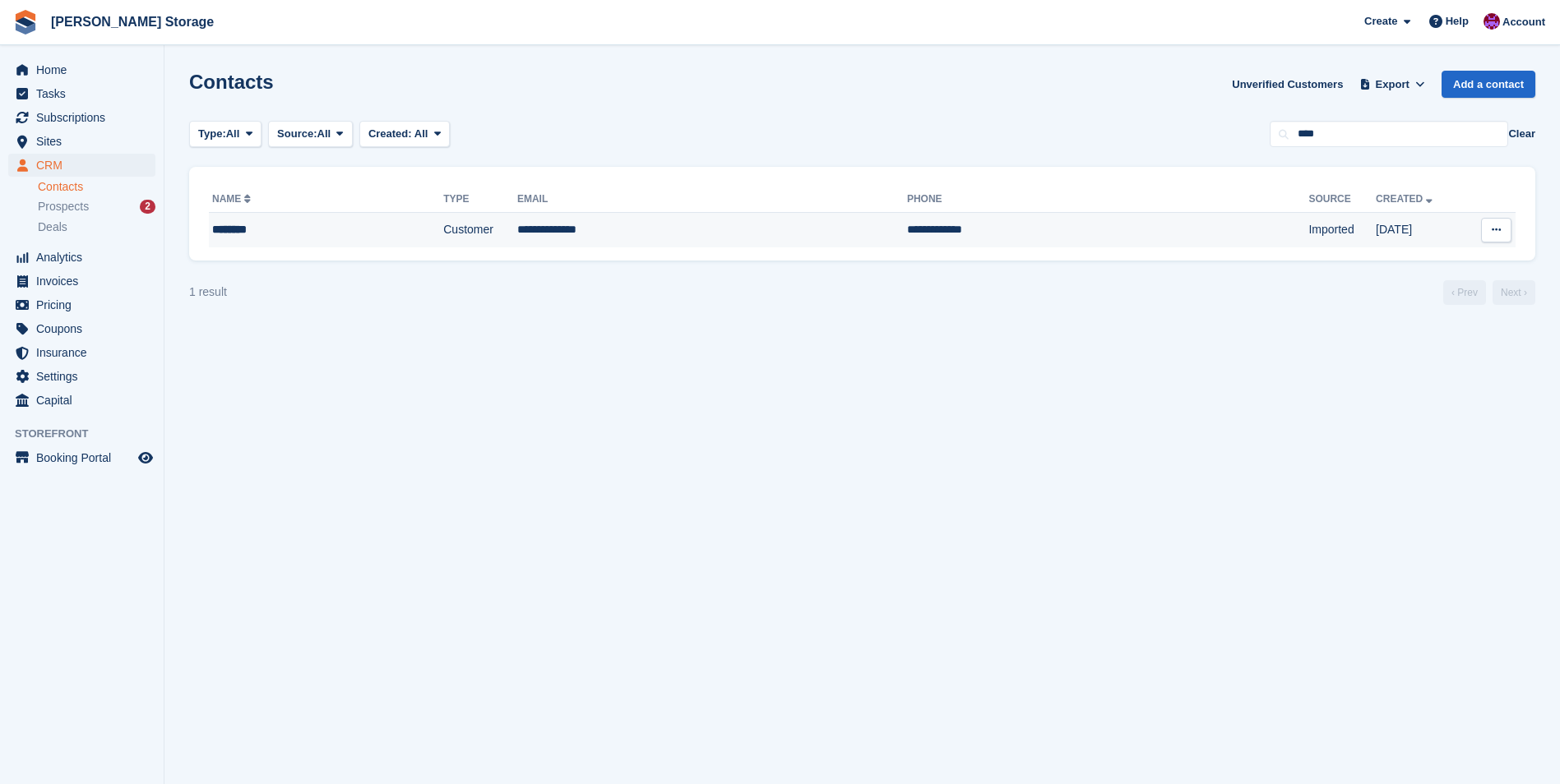
click at [705, 233] on td "**********" at bounding box center [712, 230] width 390 height 35
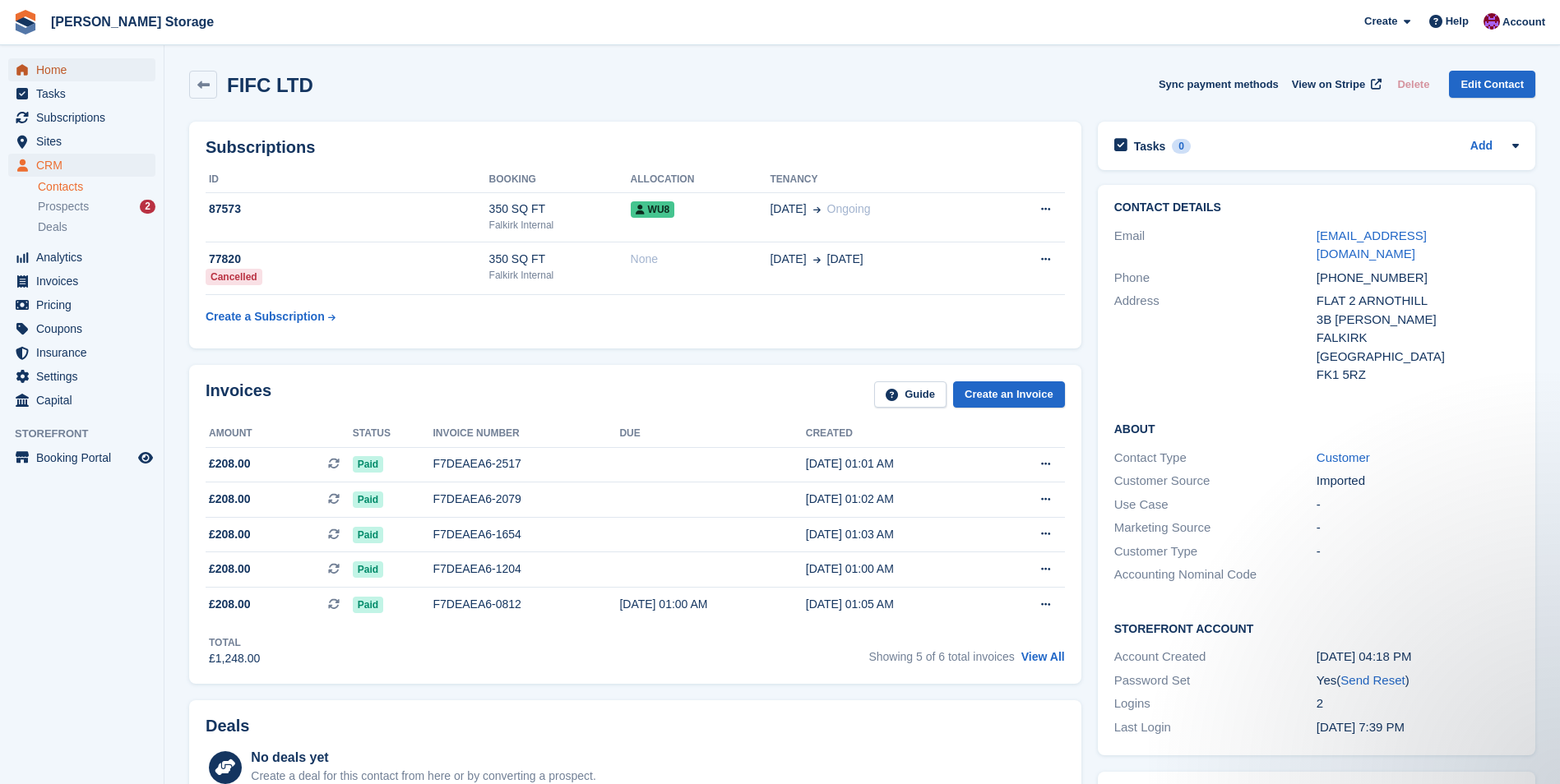
click at [47, 65] on span "Home" at bounding box center [85, 70] width 99 height 23
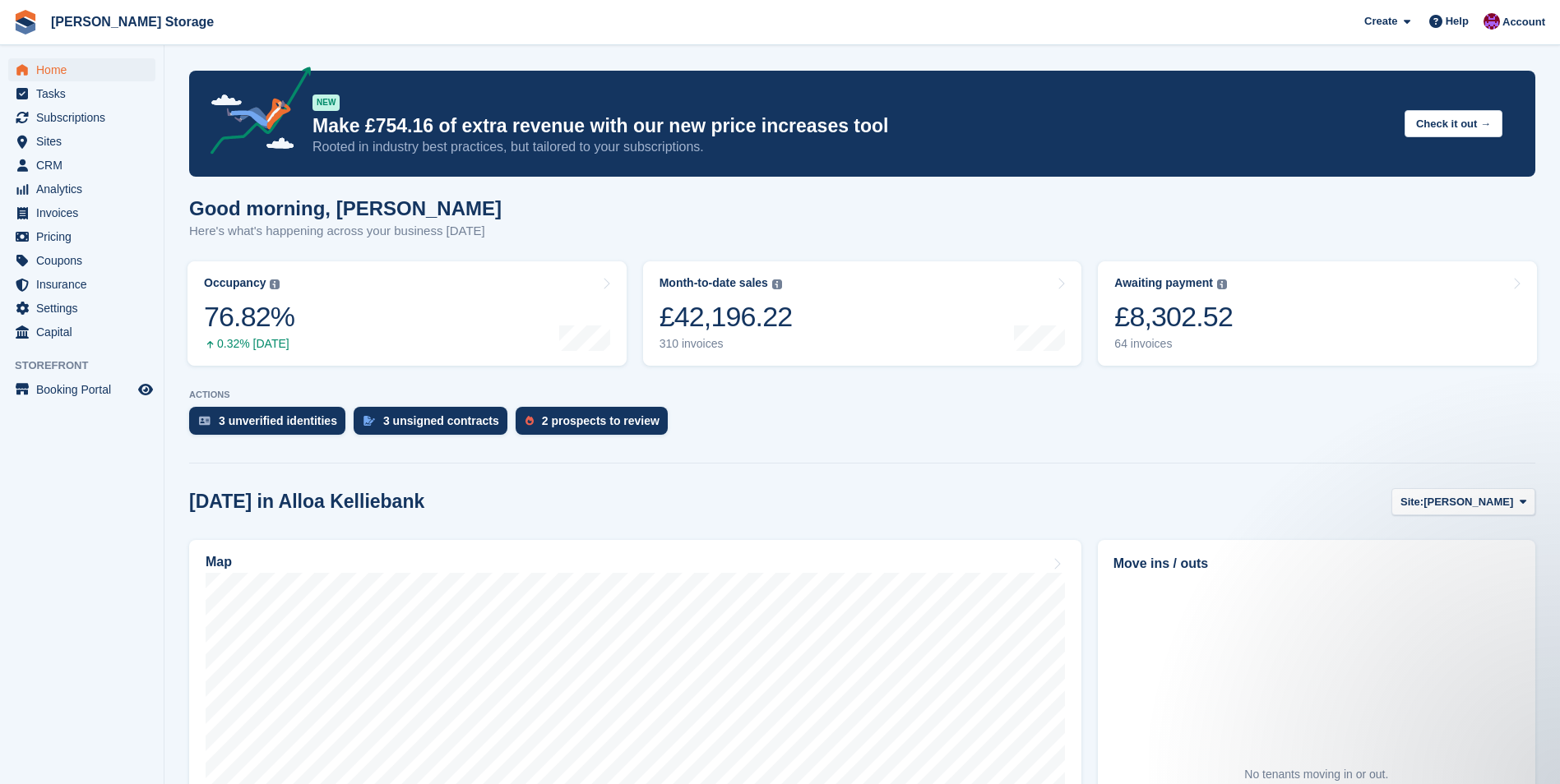
click at [76, 499] on aside "Home Tasks Subscriptions Subscriptions Subscriptions Contracts Price increases …" at bounding box center [82, 397] width 164 height 702
